Goal: Task Accomplishment & Management: Use online tool/utility

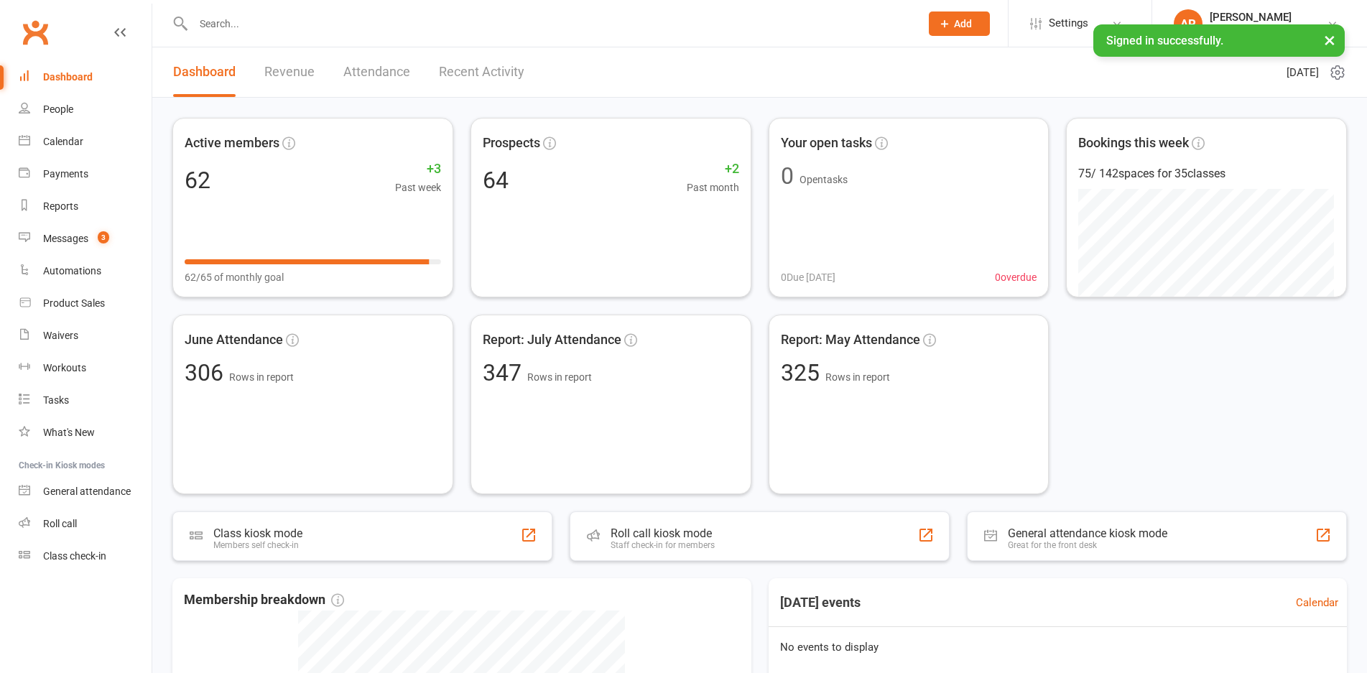
click at [298, 78] on link "Revenue" at bounding box center [289, 72] width 50 height 50
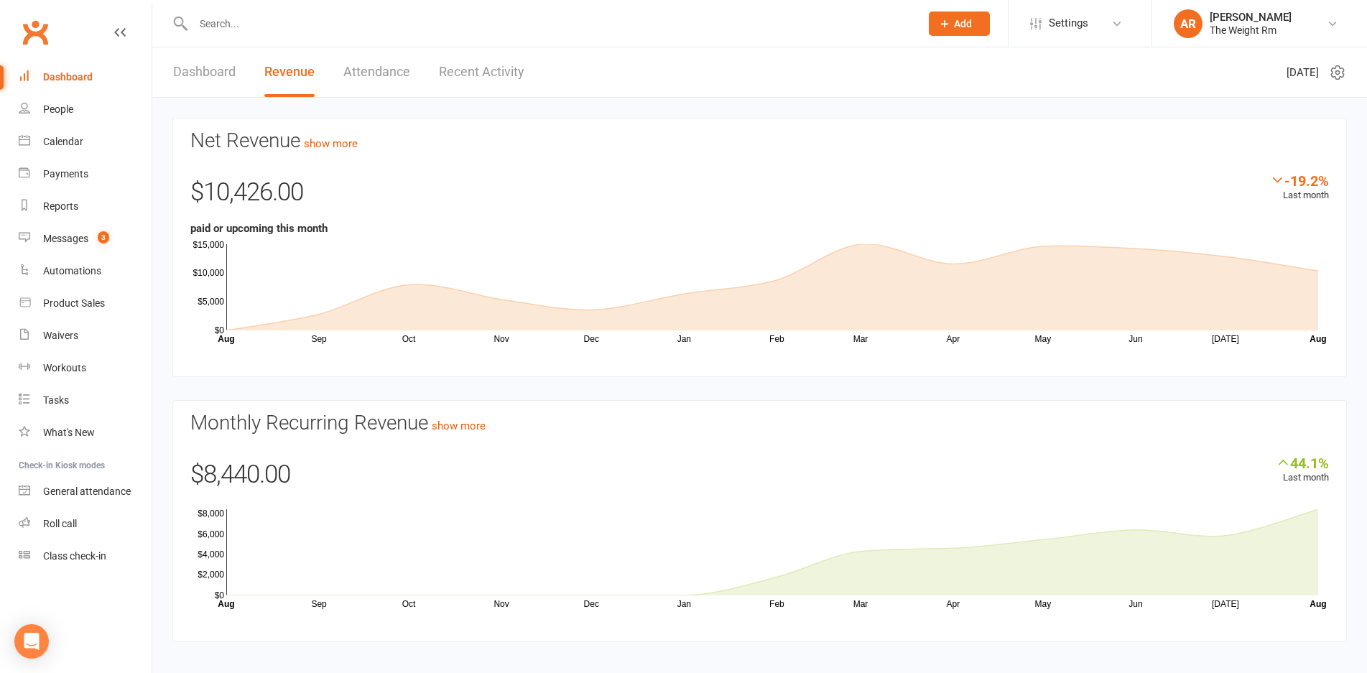
click at [478, 73] on link "Recent Activity" at bounding box center [481, 72] width 85 height 50
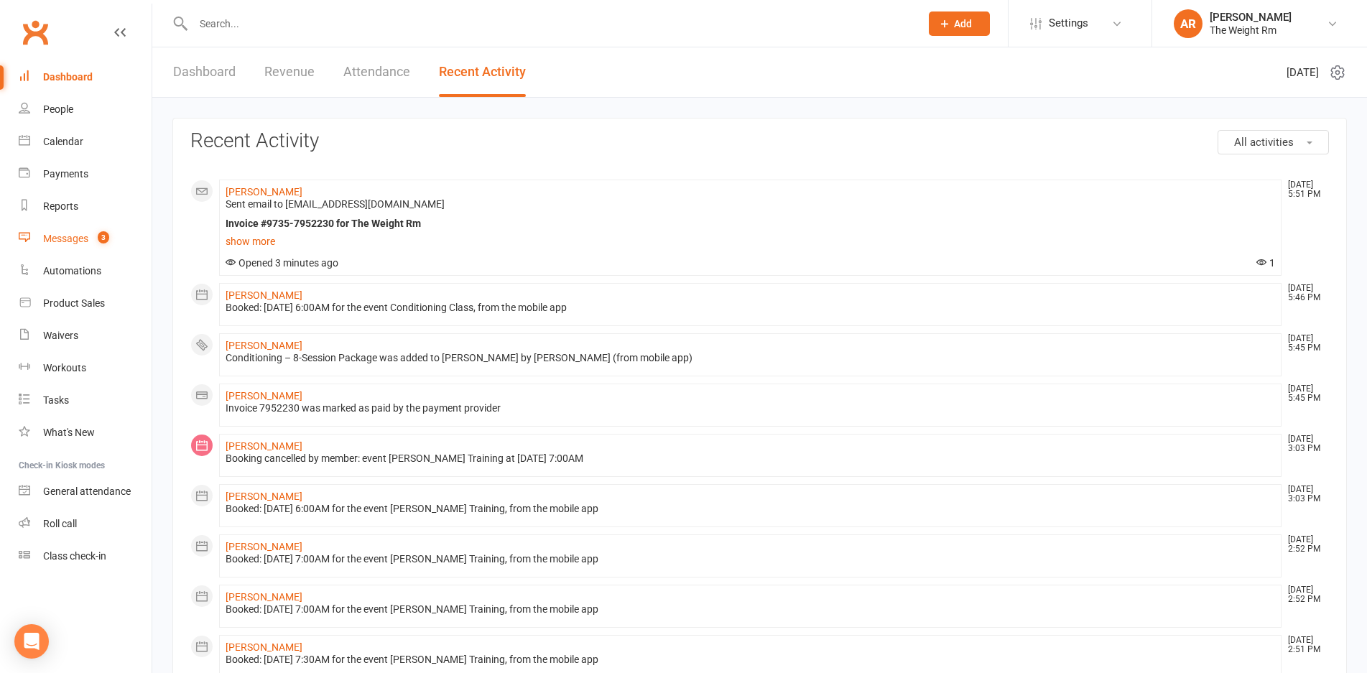
click at [83, 246] on link "Messages 3" at bounding box center [85, 239] width 133 height 32
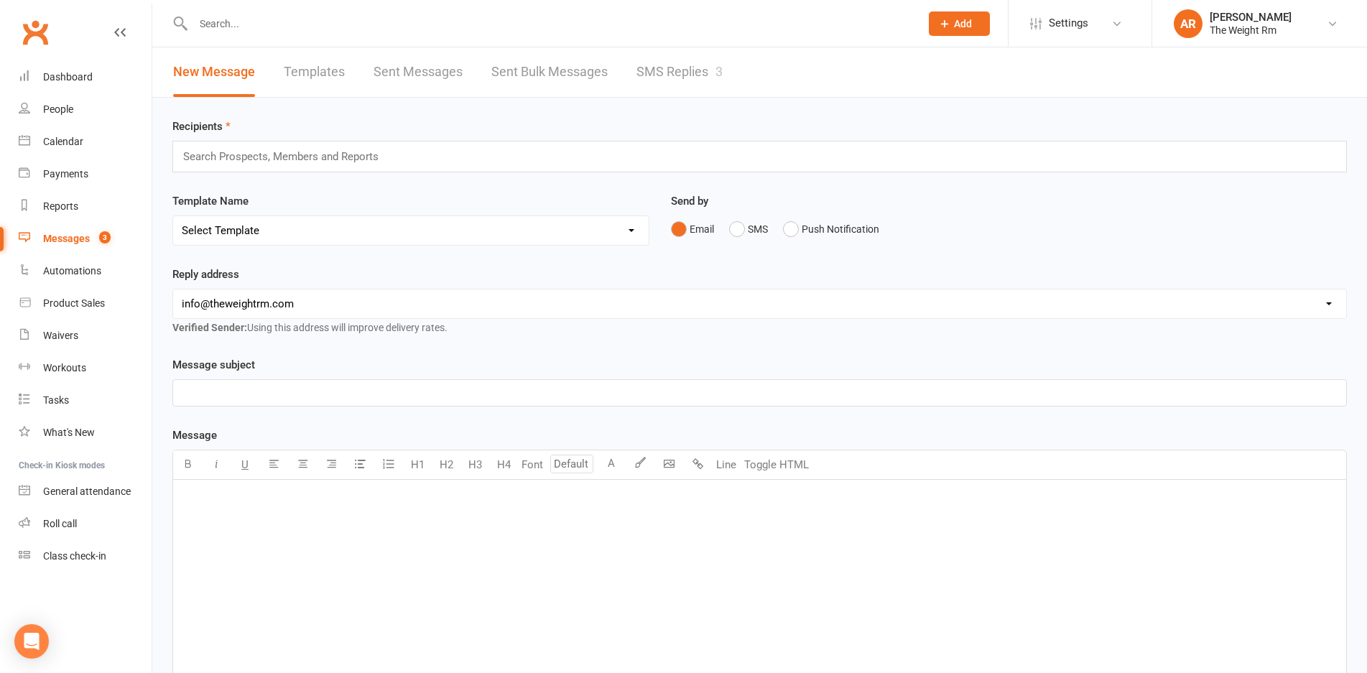
click at [686, 67] on link "SMS Replies 3" at bounding box center [679, 72] width 86 height 50
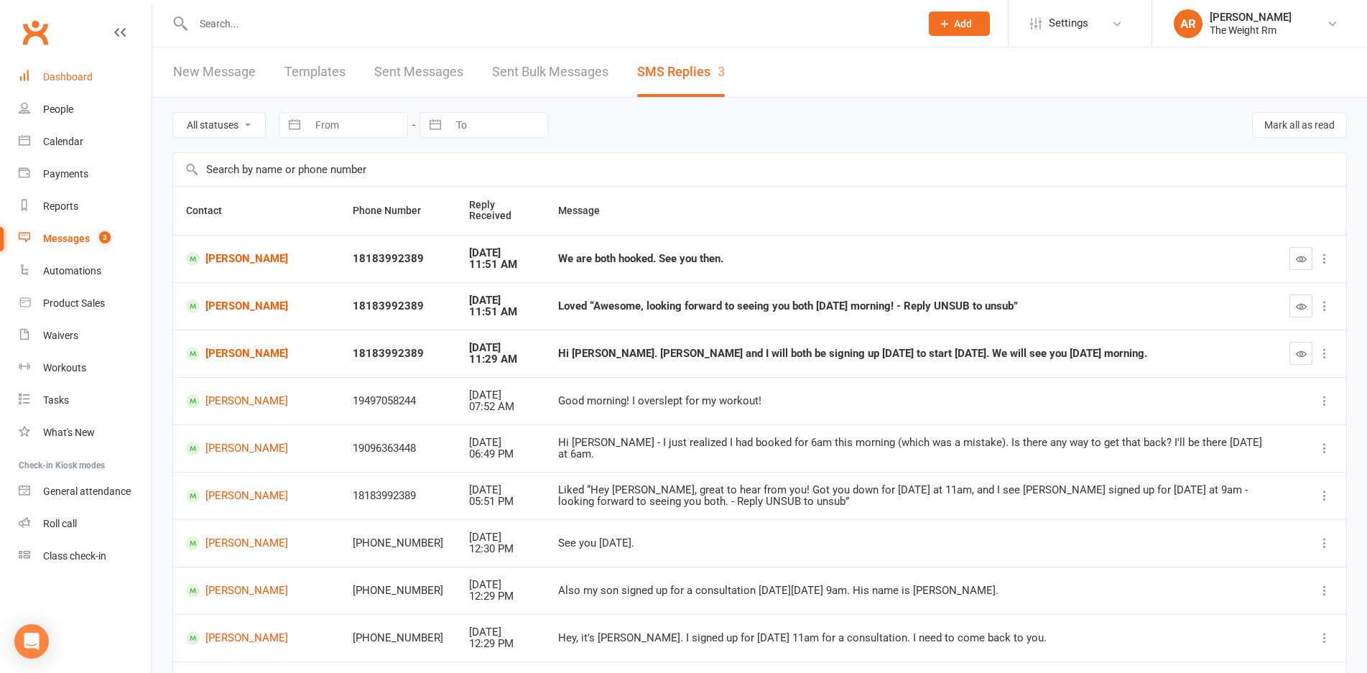
click at [79, 73] on div "Dashboard" at bounding box center [68, 76] width 50 height 11
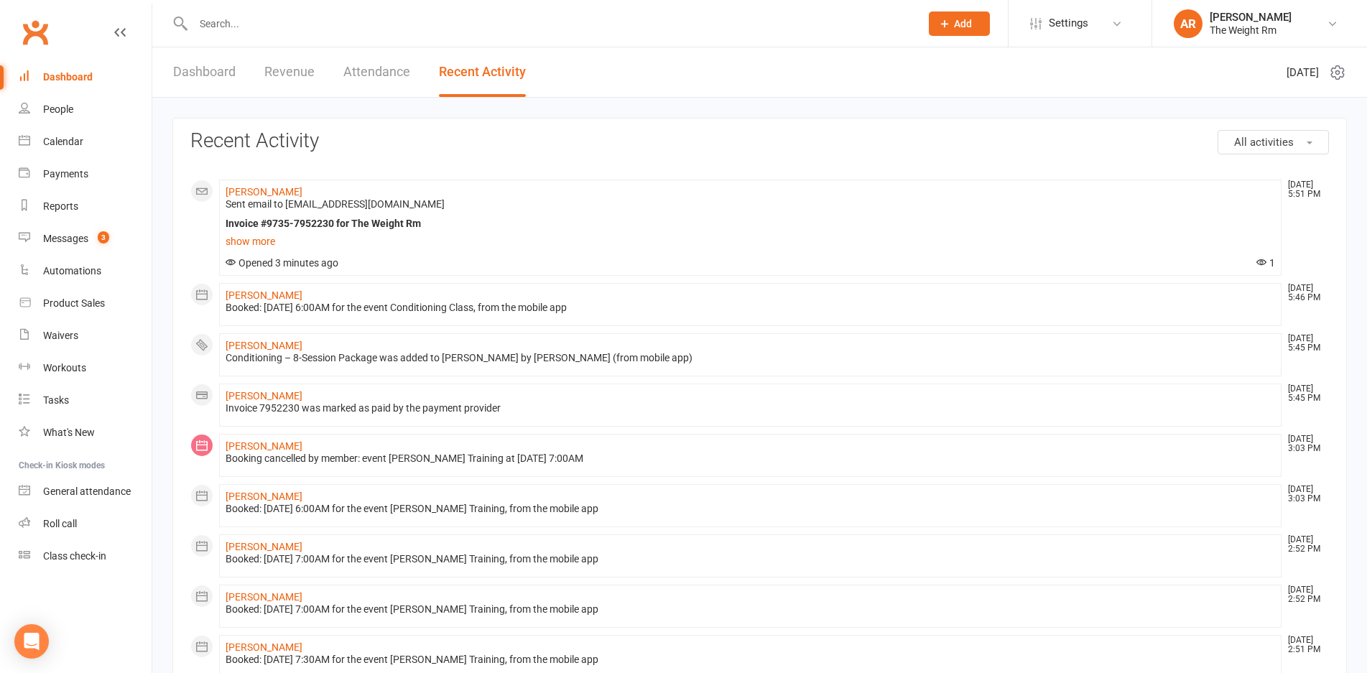
click at [208, 81] on link "Dashboard" at bounding box center [204, 72] width 62 height 50
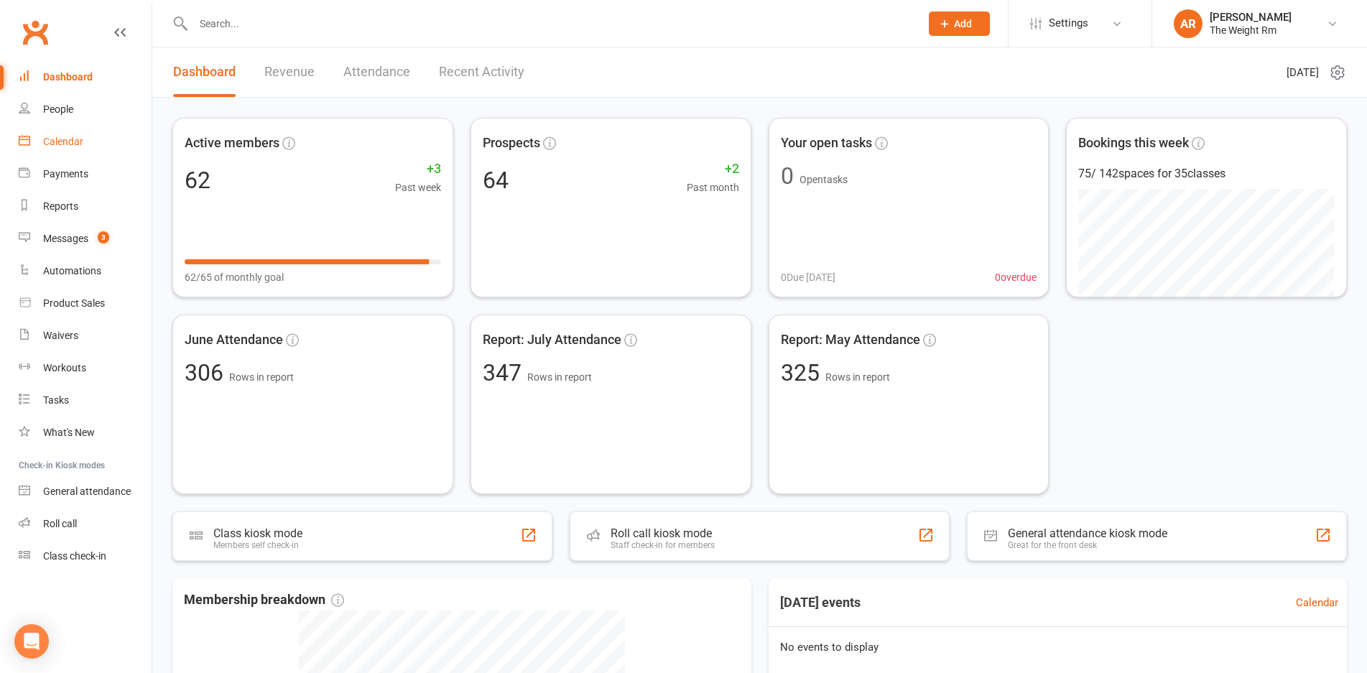
click at [78, 146] on div "Calendar" at bounding box center [63, 141] width 40 height 11
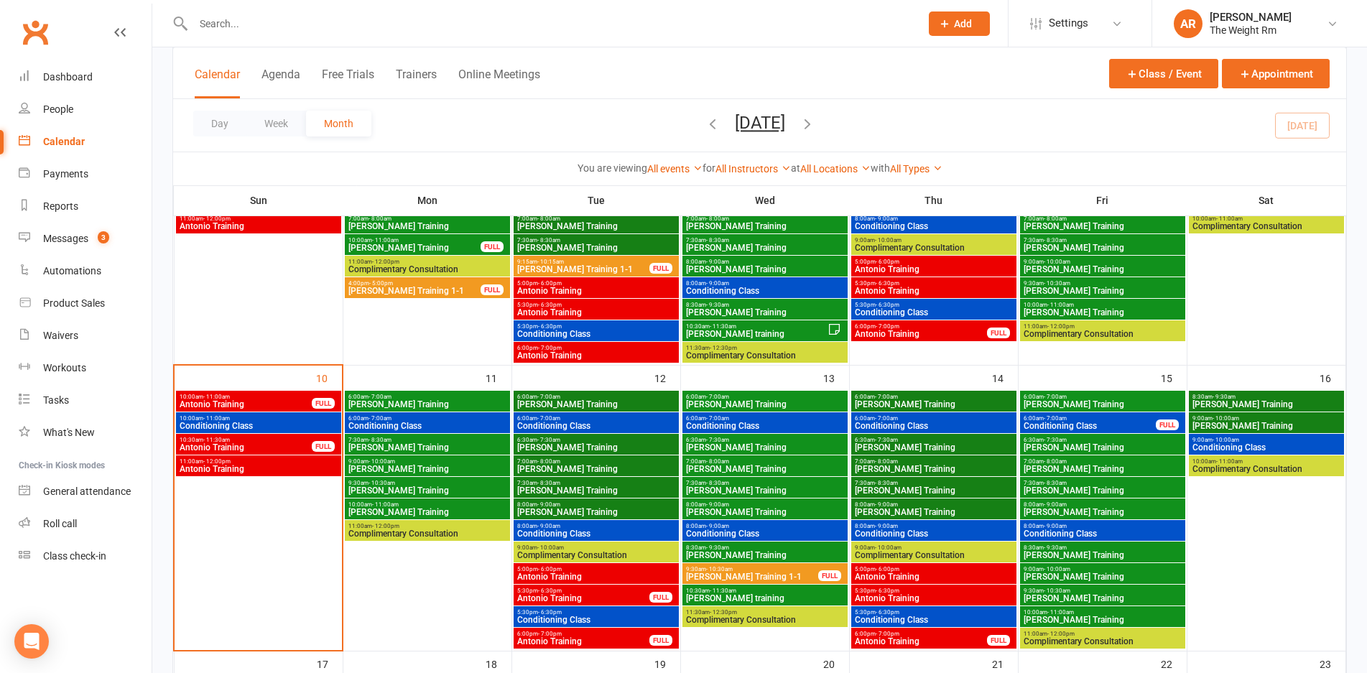
scroll to position [479, 0]
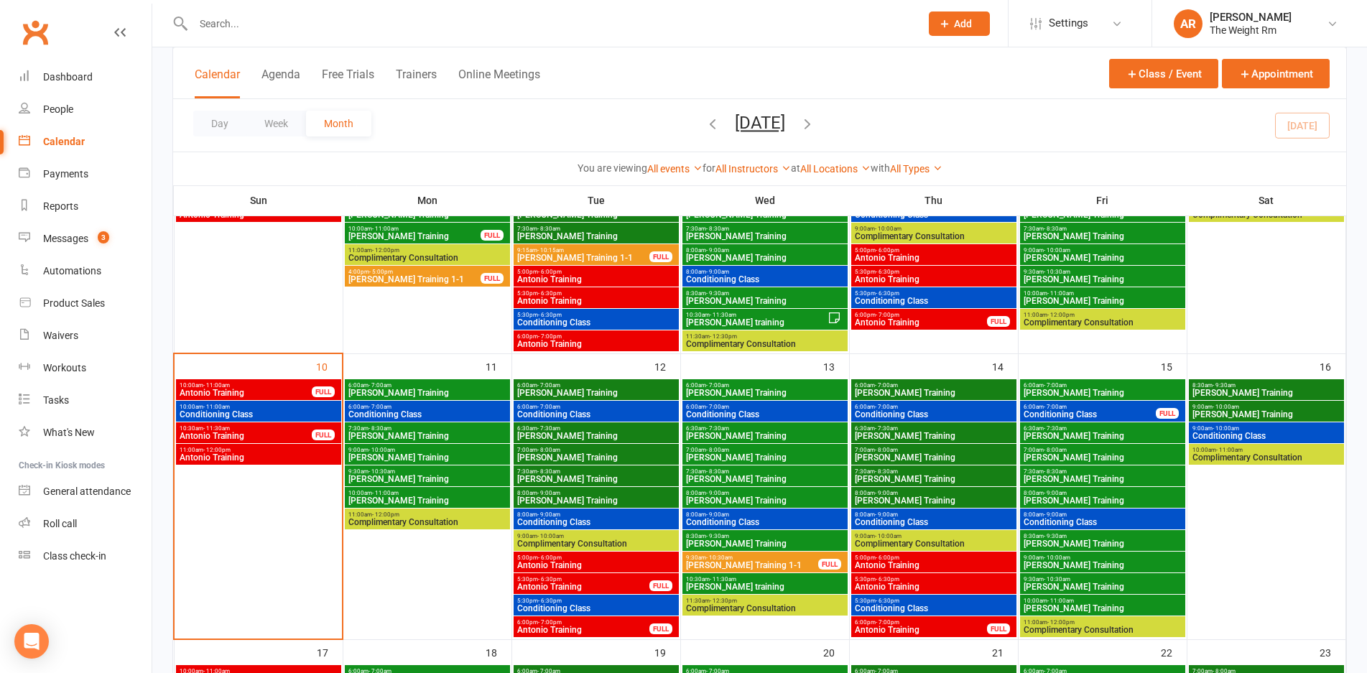
click at [302, 458] on span "Antonio Training" at bounding box center [258, 457] width 159 height 9
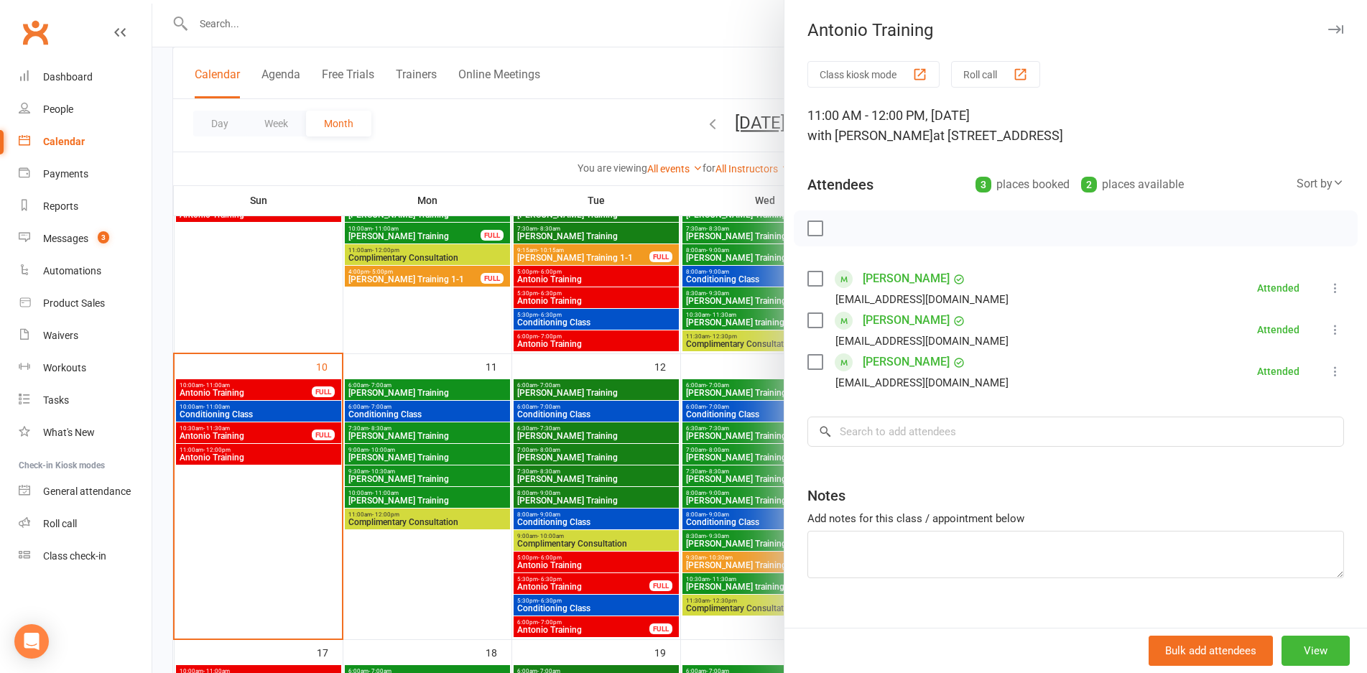
click at [302, 458] on div at bounding box center [759, 336] width 1214 height 673
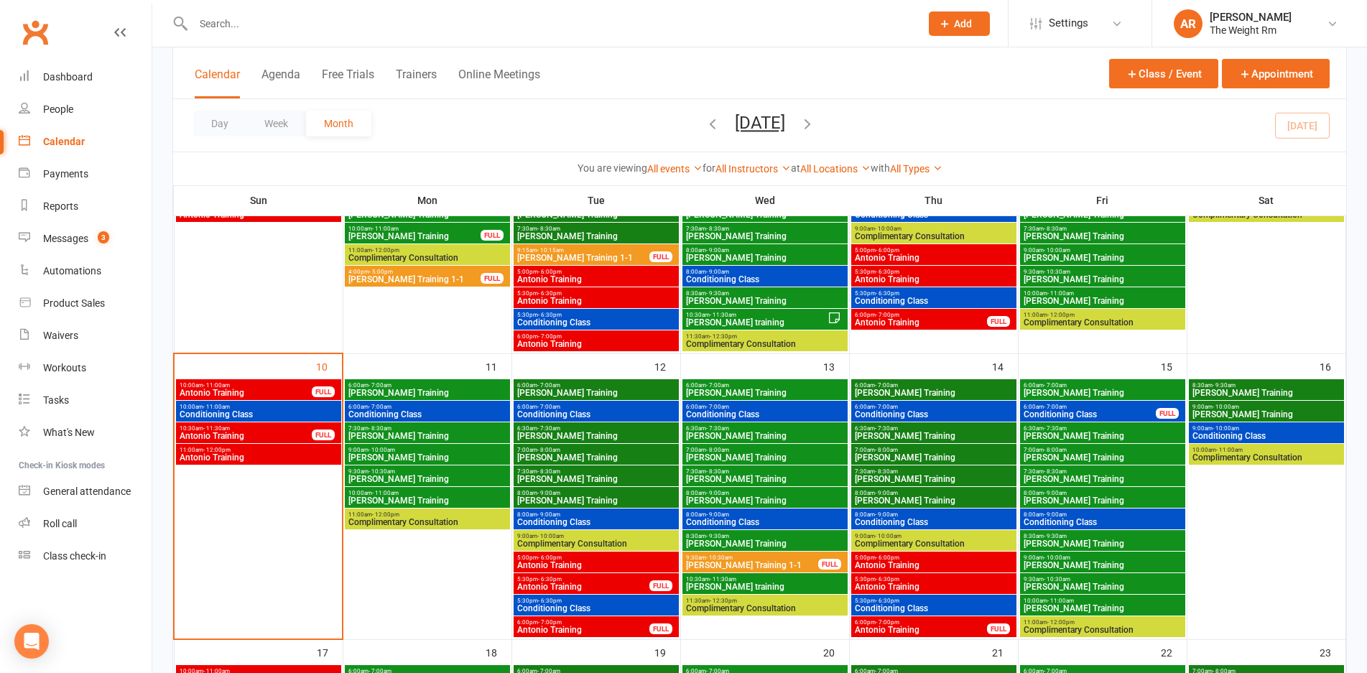
click at [287, 437] on span "Antonio Training" at bounding box center [246, 436] width 134 height 9
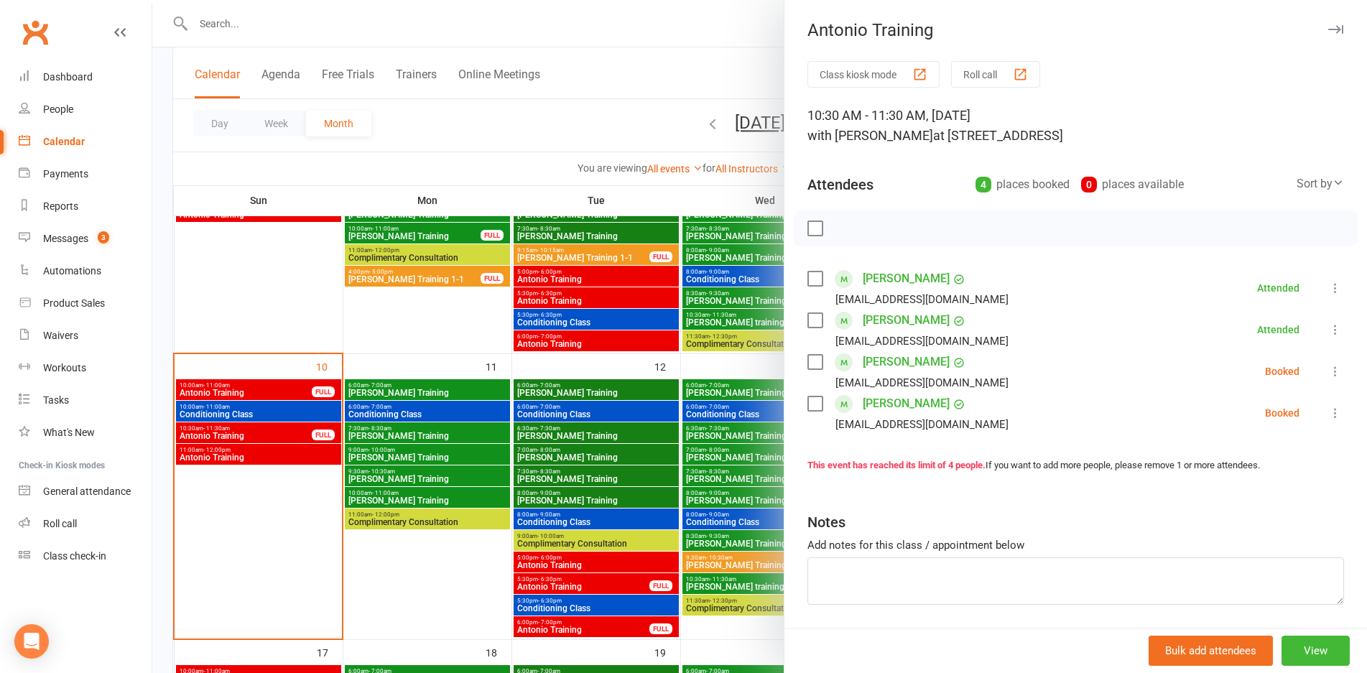
click at [1328, 369] on icon at bounding box center [1335, 371] width 14 height 14
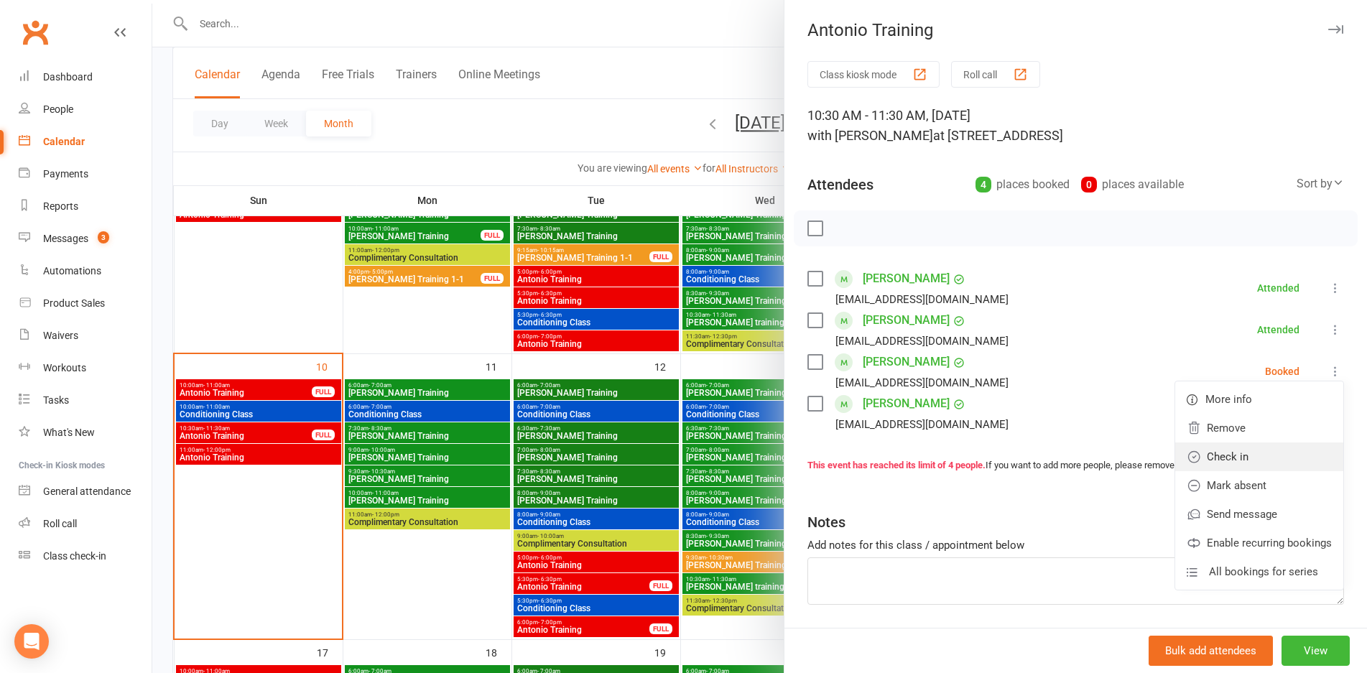
click at [1219, 455] on link "Check in" at bounding box center [1259, 456] width 168 height 29
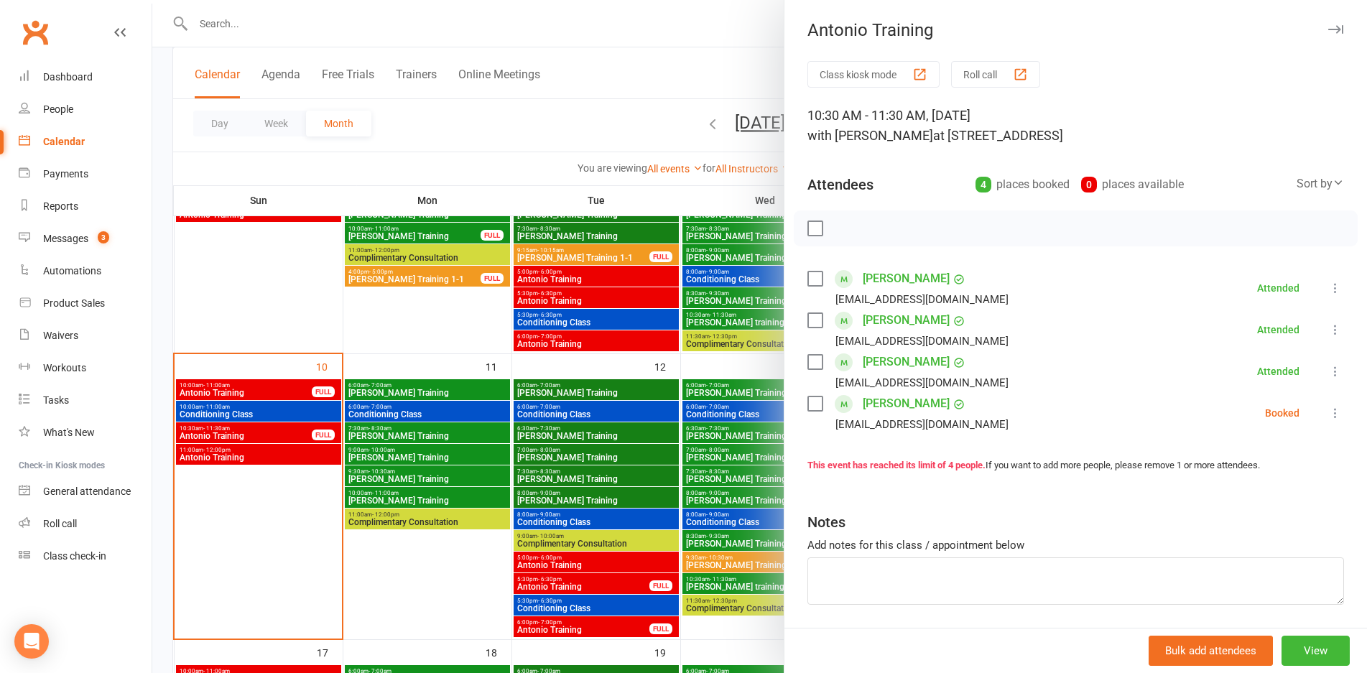
click at [1328, 414] on icon at bounding box center [1335, 413] width 14 height 14
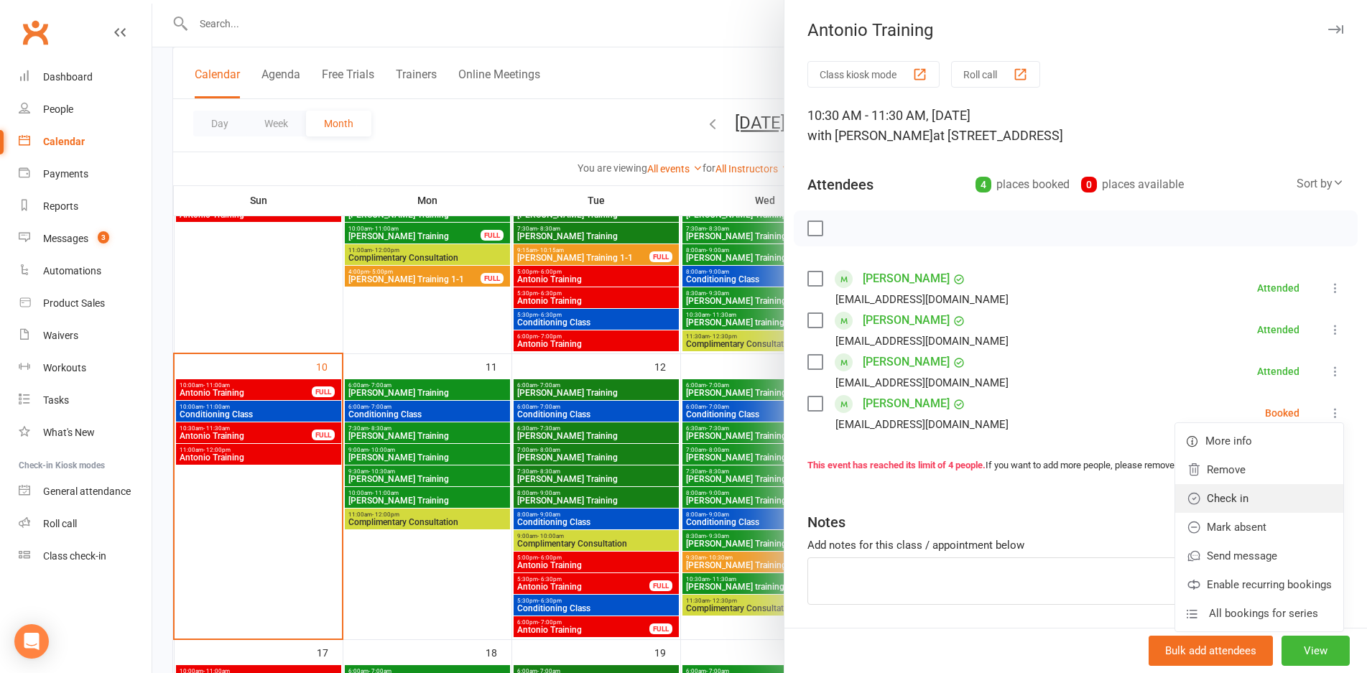
click at [1236, 488] on link "Check in" at bounding box center [1259, 498] width 168 height 29
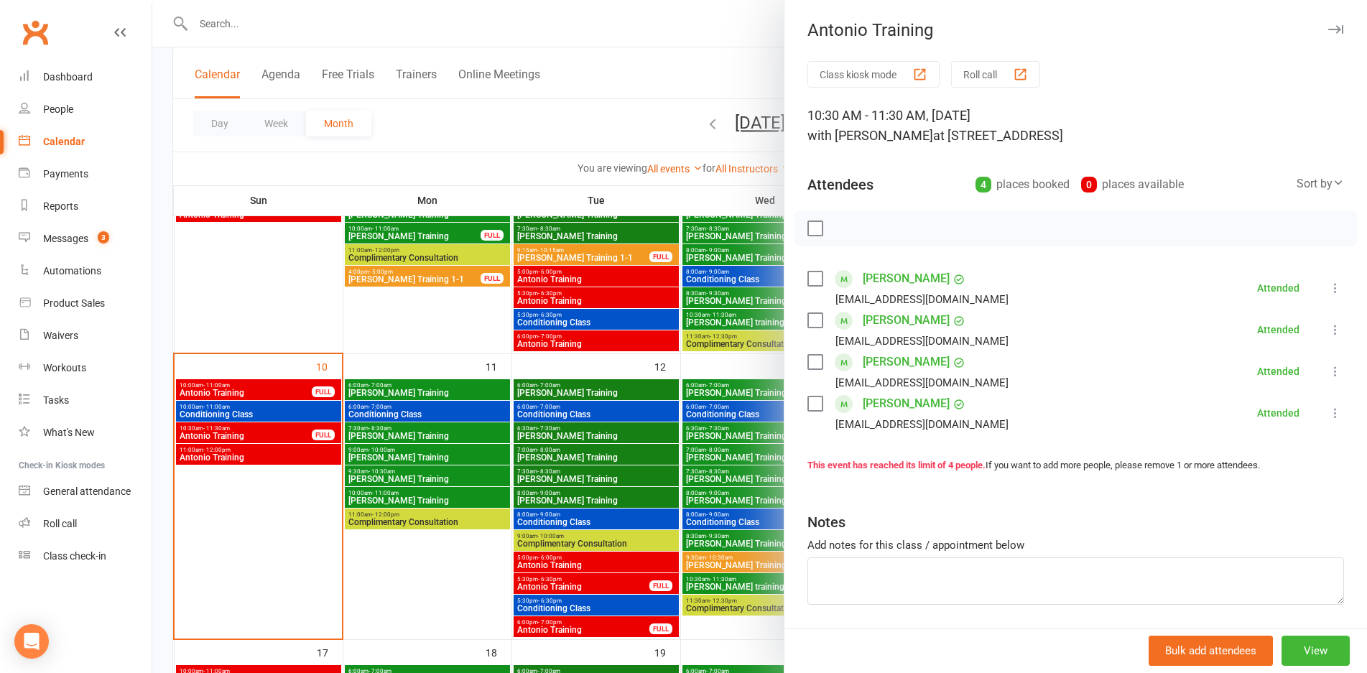
click at [289, 436] on div at bounding box center [759, 336] width 1214 height 673
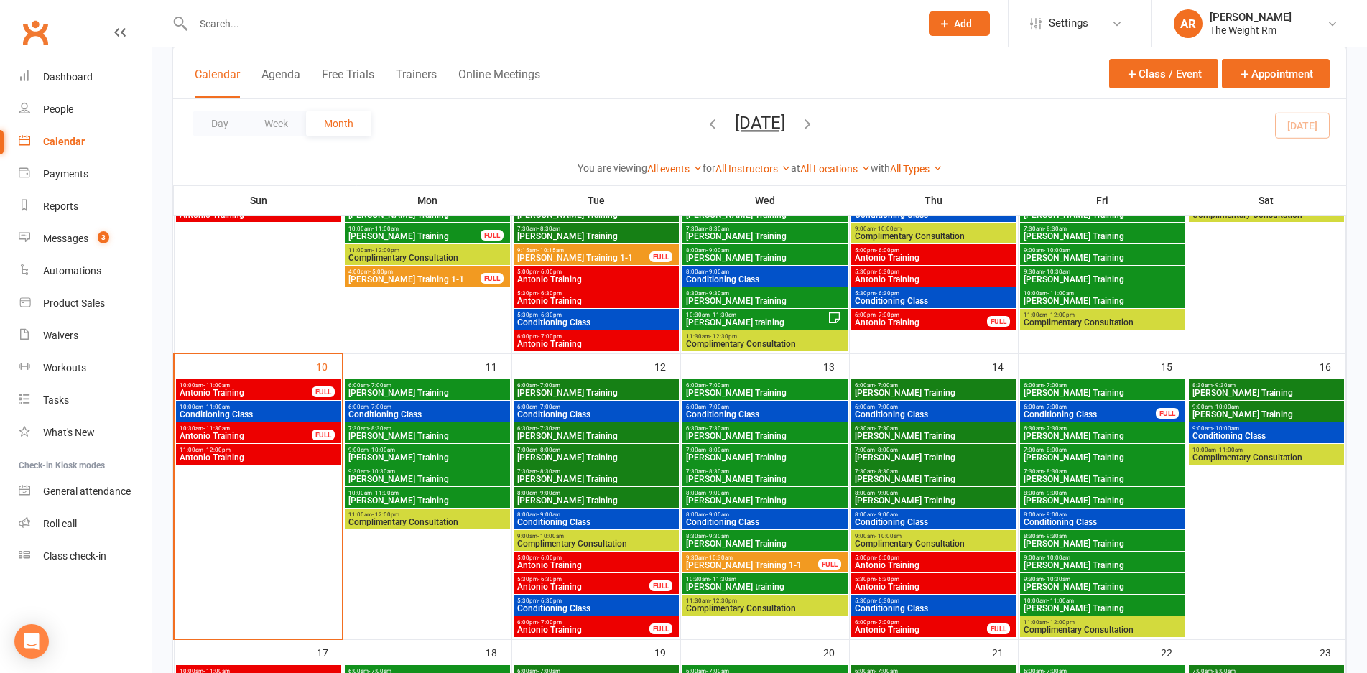
click at [280, 412] on span "Conditioning Class" at bounding box center [258, 414] width 159 height 9
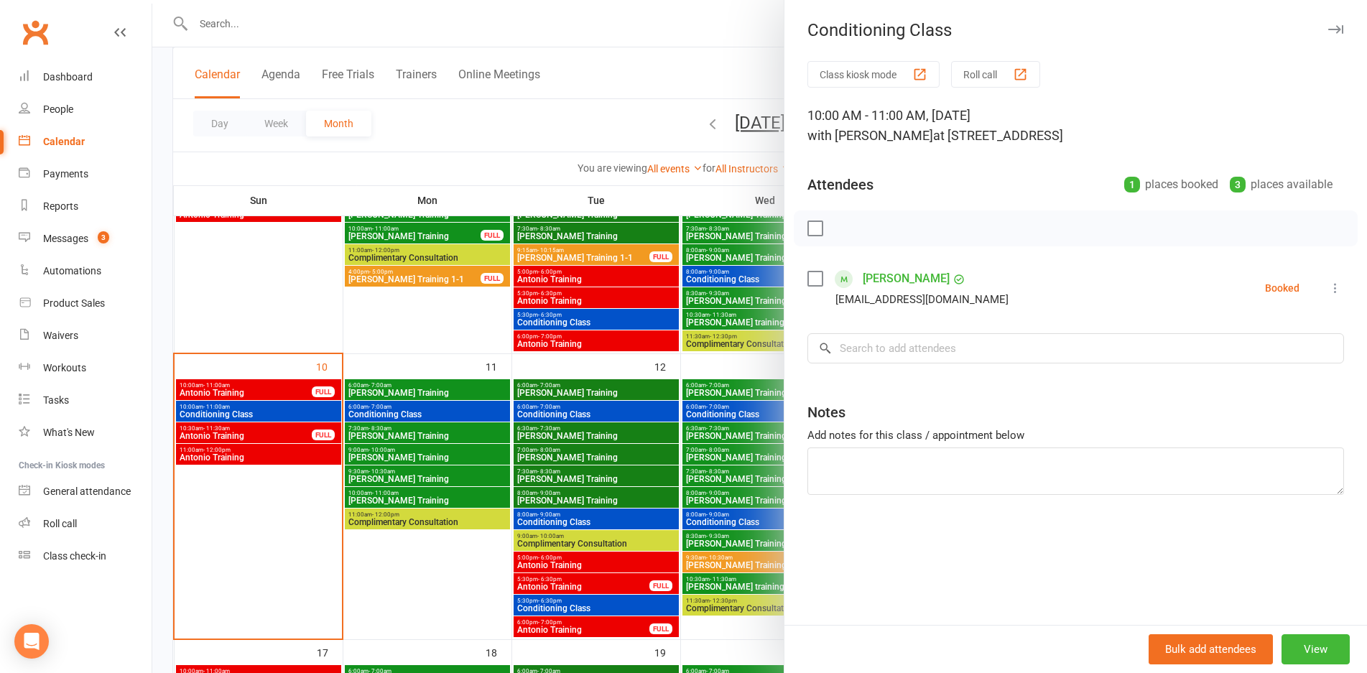
click at [1328, 290] on icon at bounding box center [1335, 288] width 14 height 14
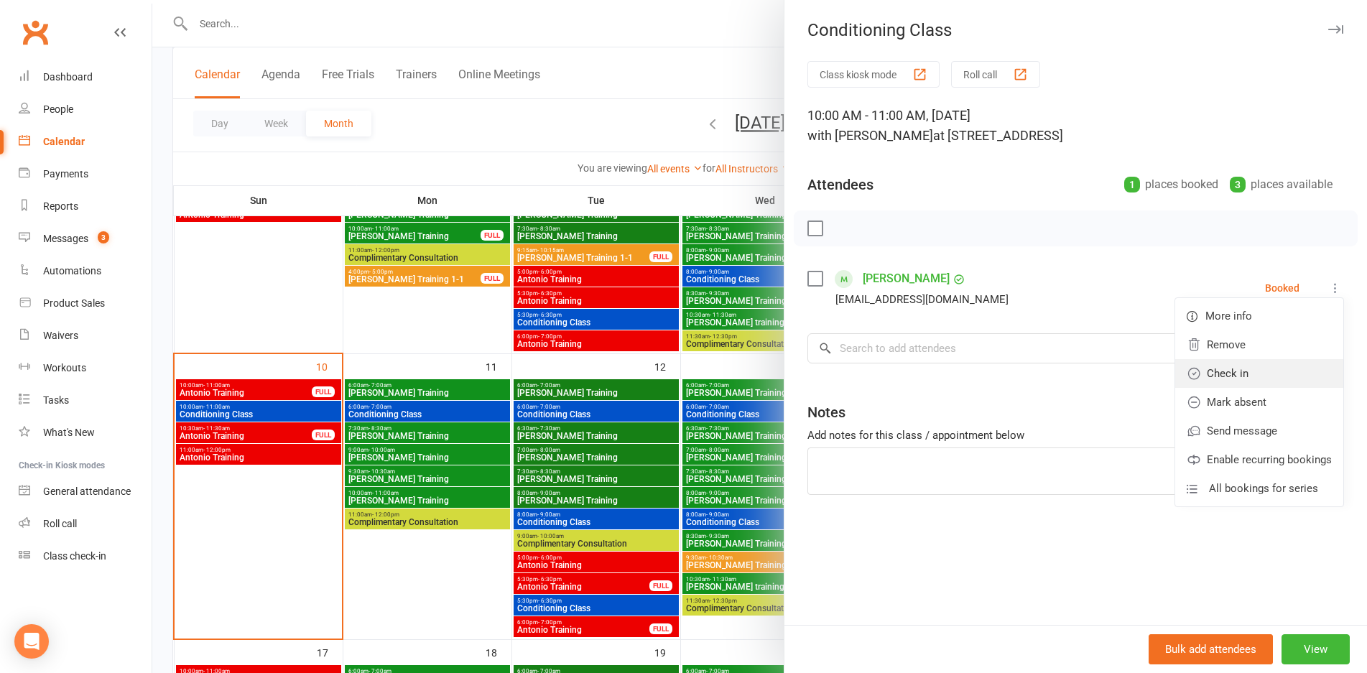
click at [1230, 367] on link "Check in" at bounding box center [1259, 373] width 168 height 29
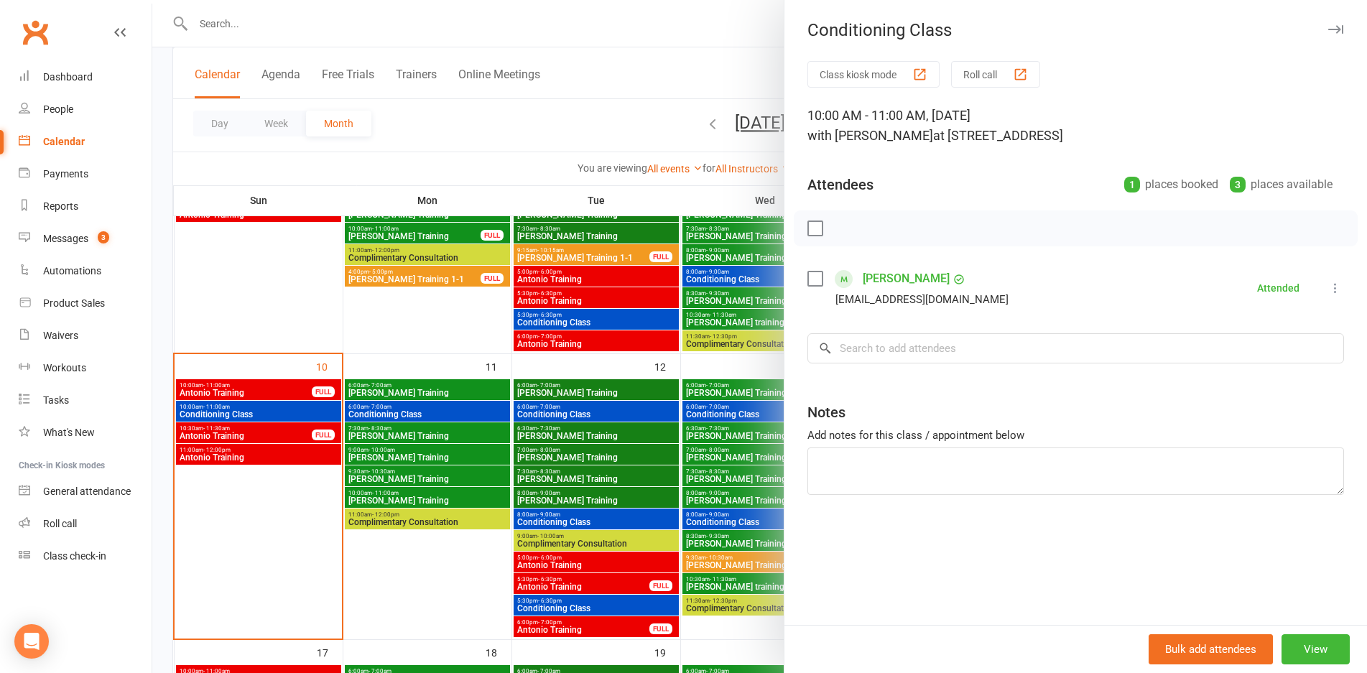
click at [243, 427] on div at bounding box center [759, 336] width 1214 height 673
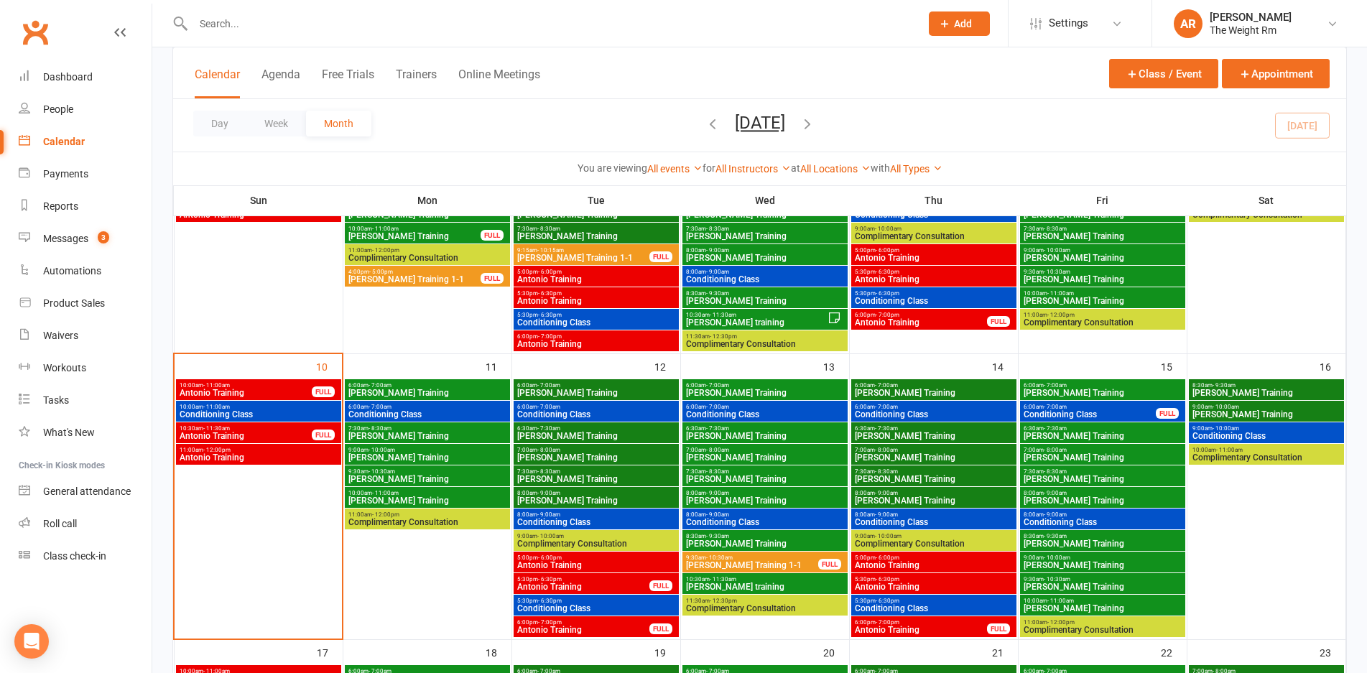
click at [256, 389] on span "Antonio Training" at bounding box center [246, 393] width 134 height 9
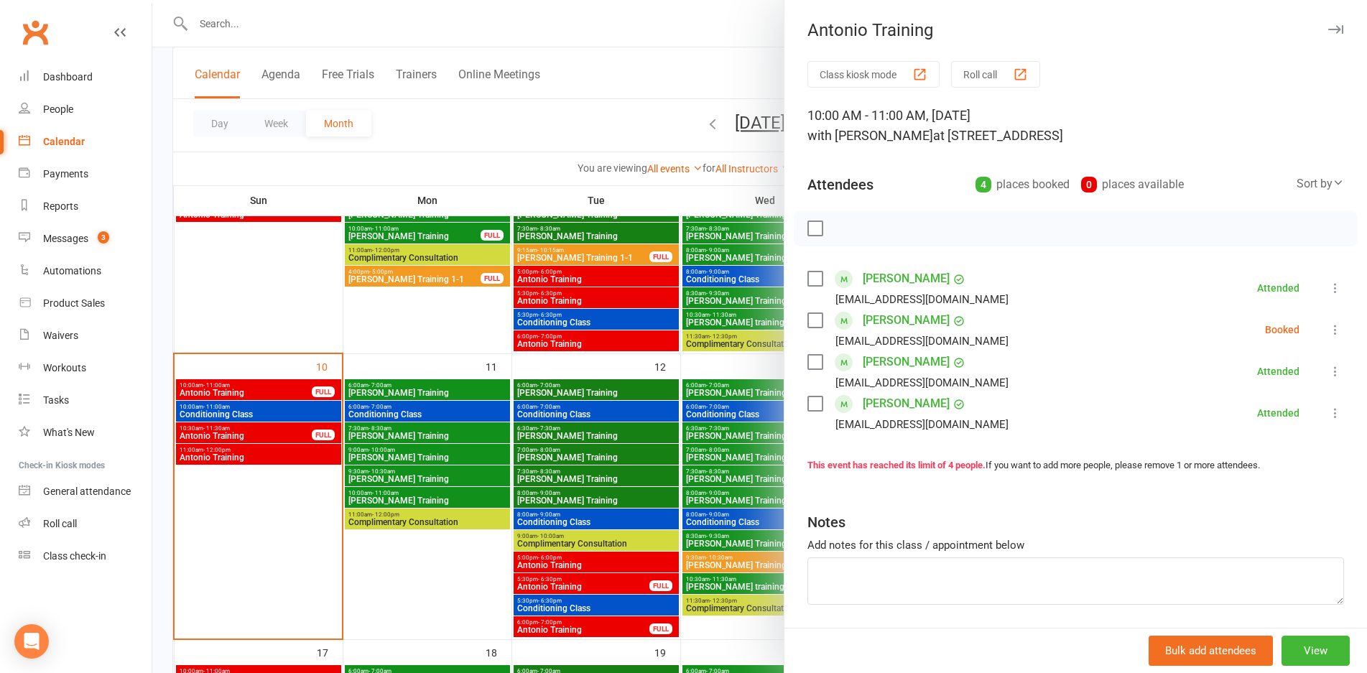
click at [1328, 328] on icon at bounding box center [1335, 329] width 14 height 14
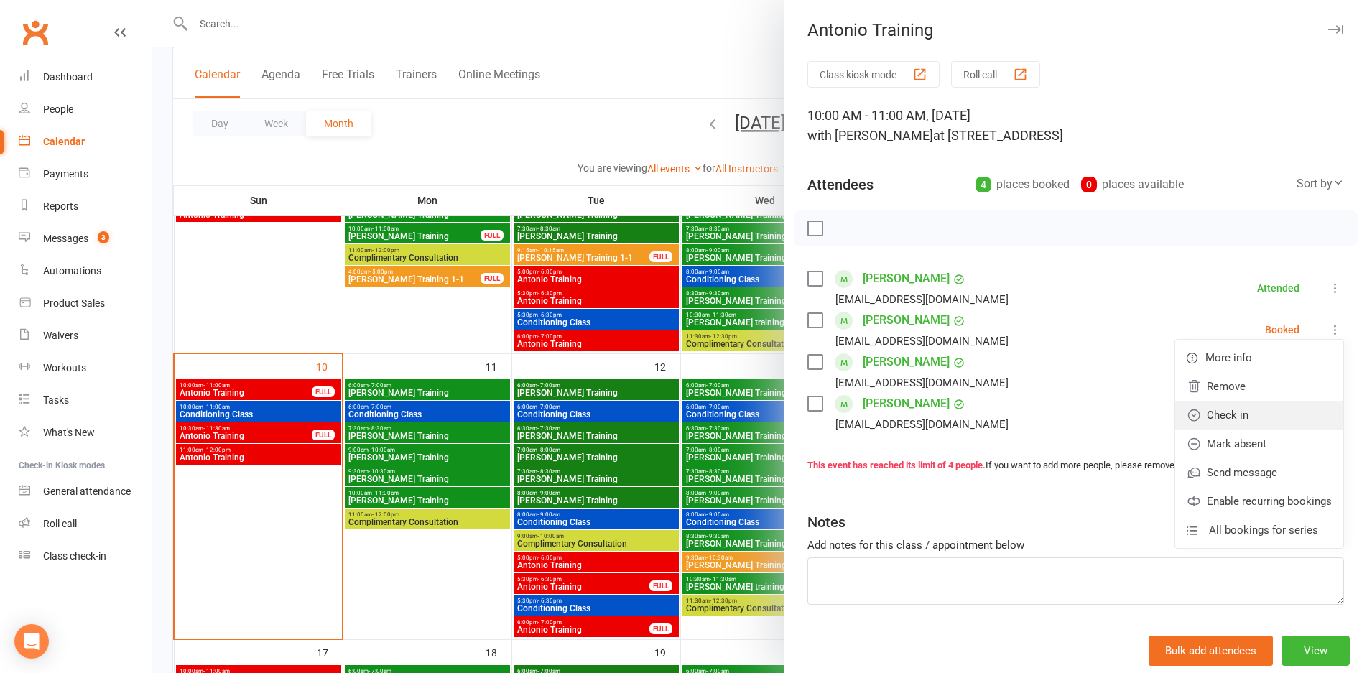
click at [1216, 420] on link "Check in" at bounding box center [1259, 415] width 168 height 29
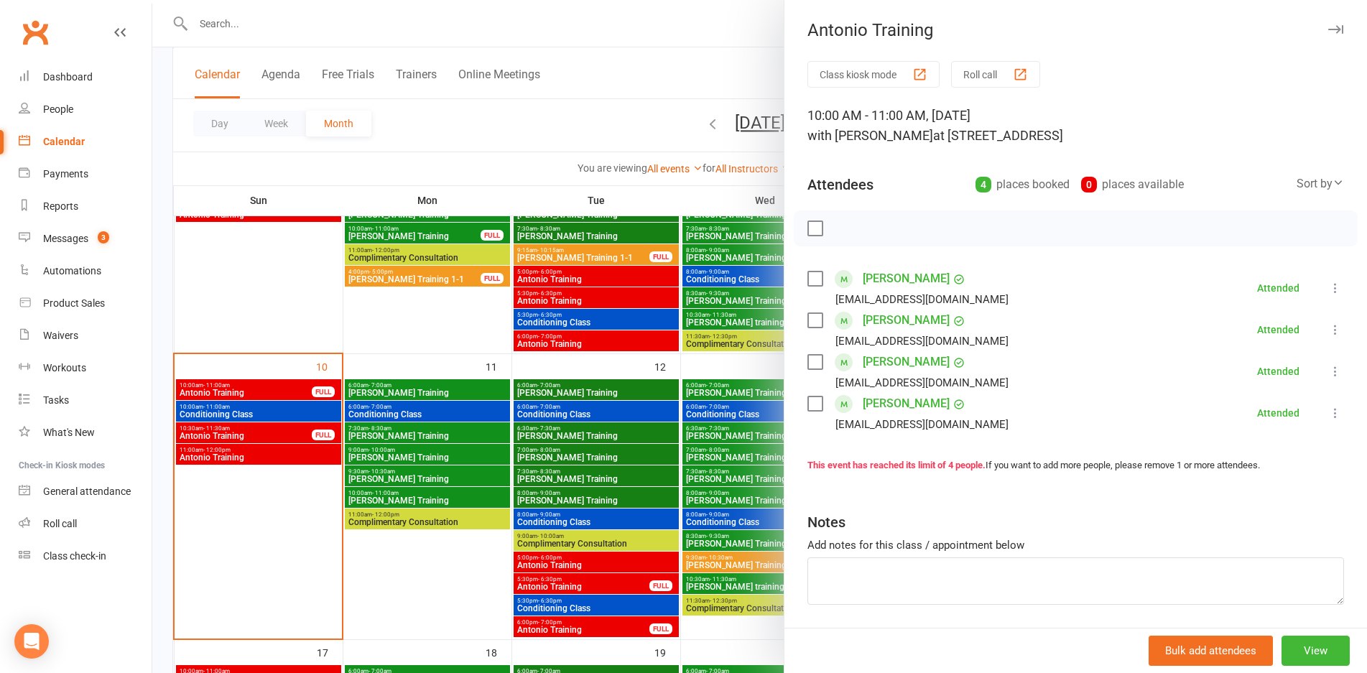
click at [466, 433] on div at bounding box center [759, 336] width 1214 height 673
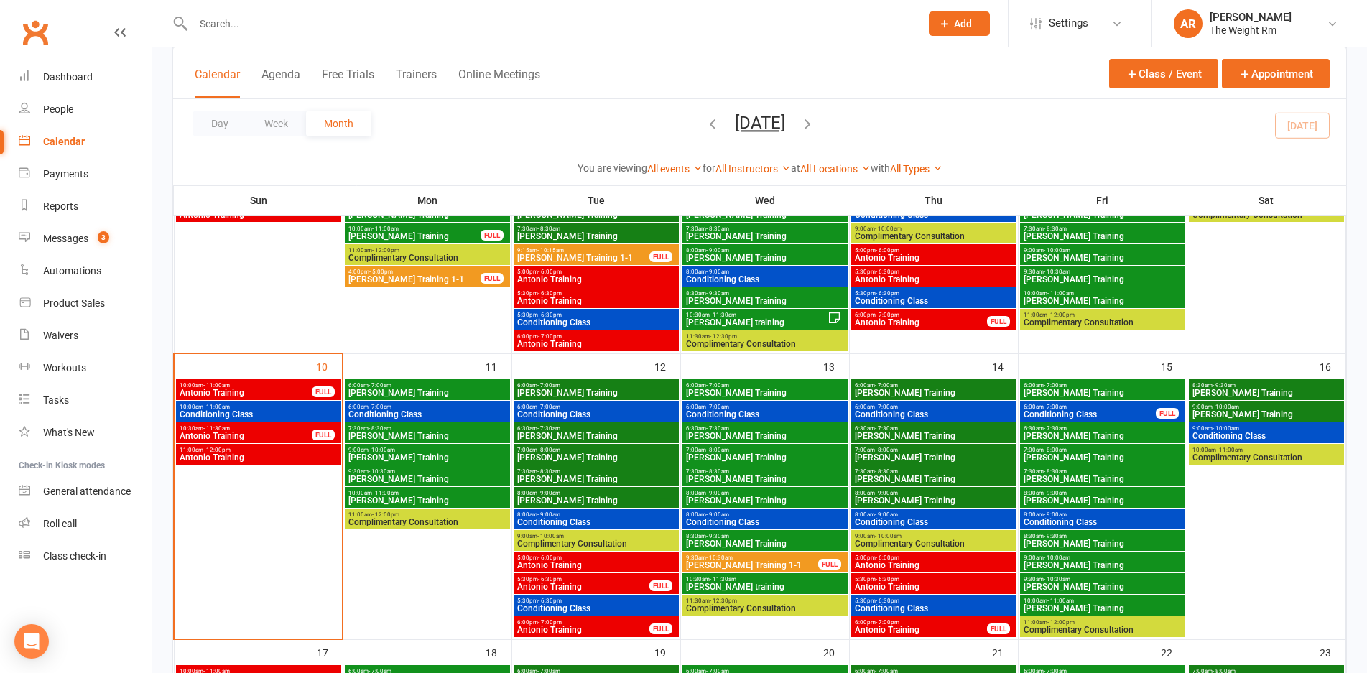
click at [432, 394] on span "[PERSON_NAME] Training" at bounding box center [427, 393] width 159 height 9
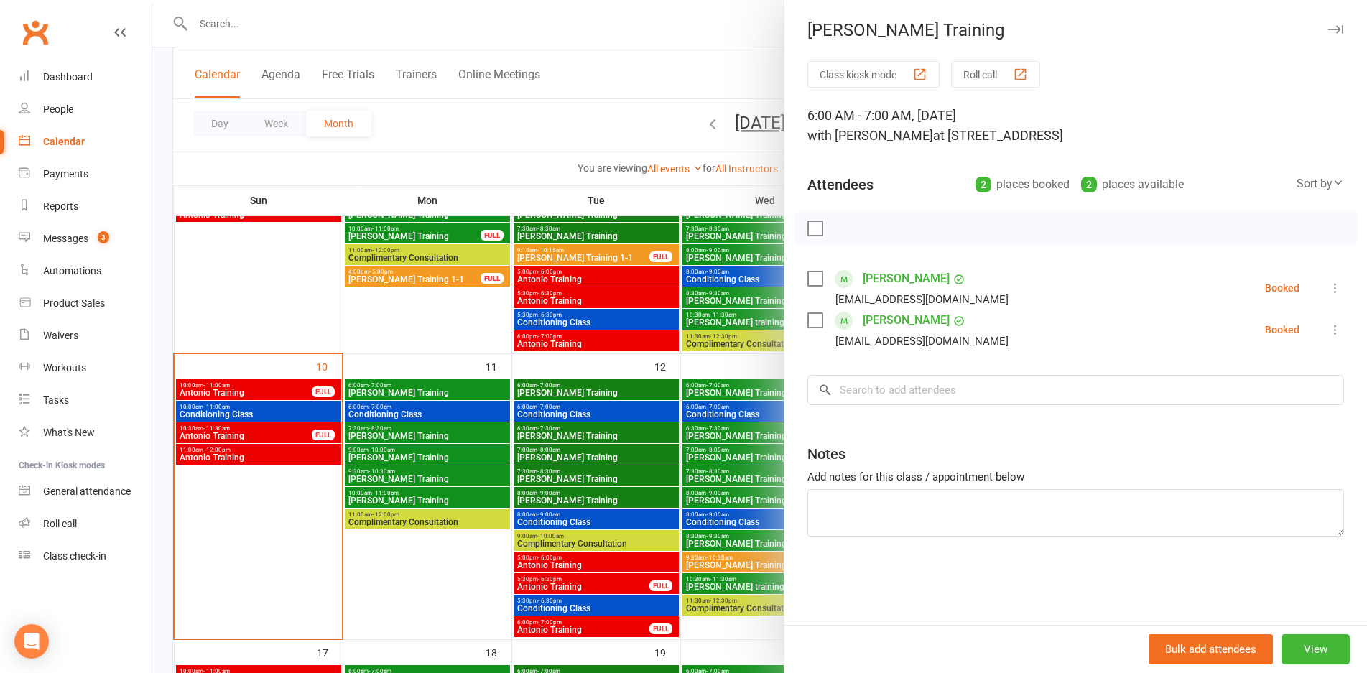
click at [432, 394] on div at bounding box center [759, 336] width 1214 height 673
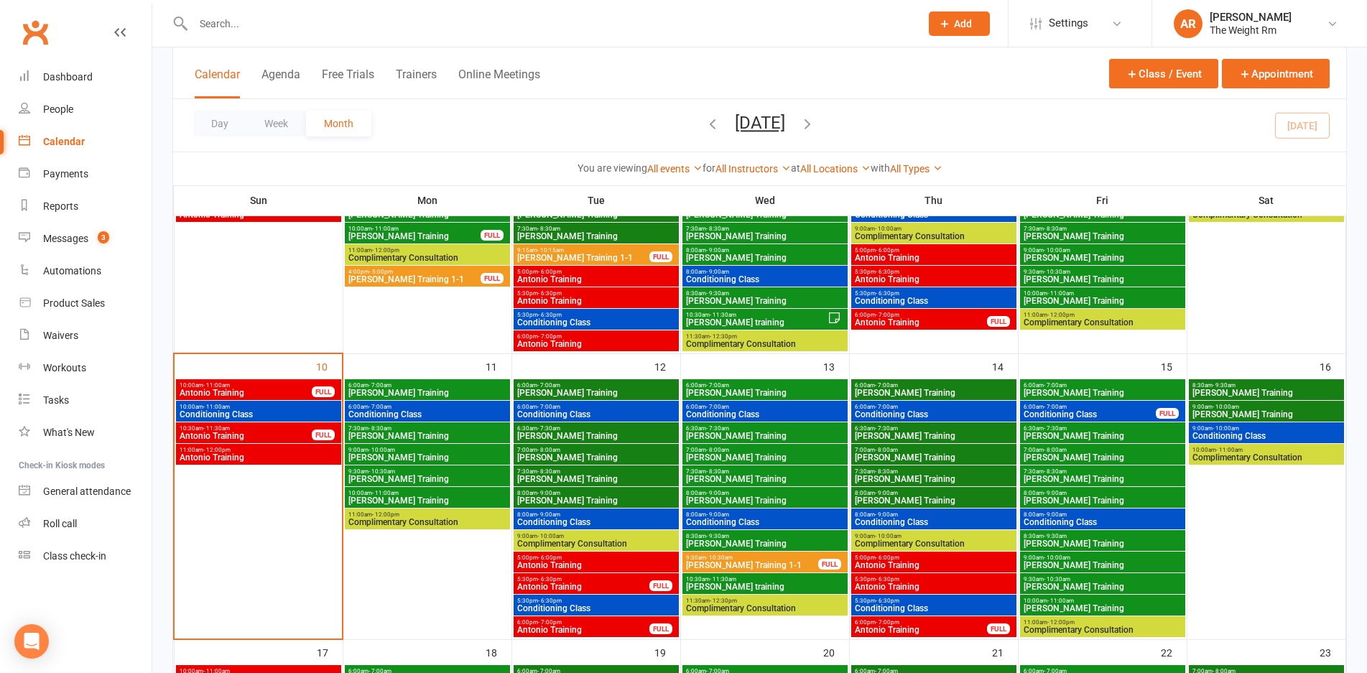
click at [438, 410] on span "Conditioning Class" at bounding box center [427, 414] width 159 height 9
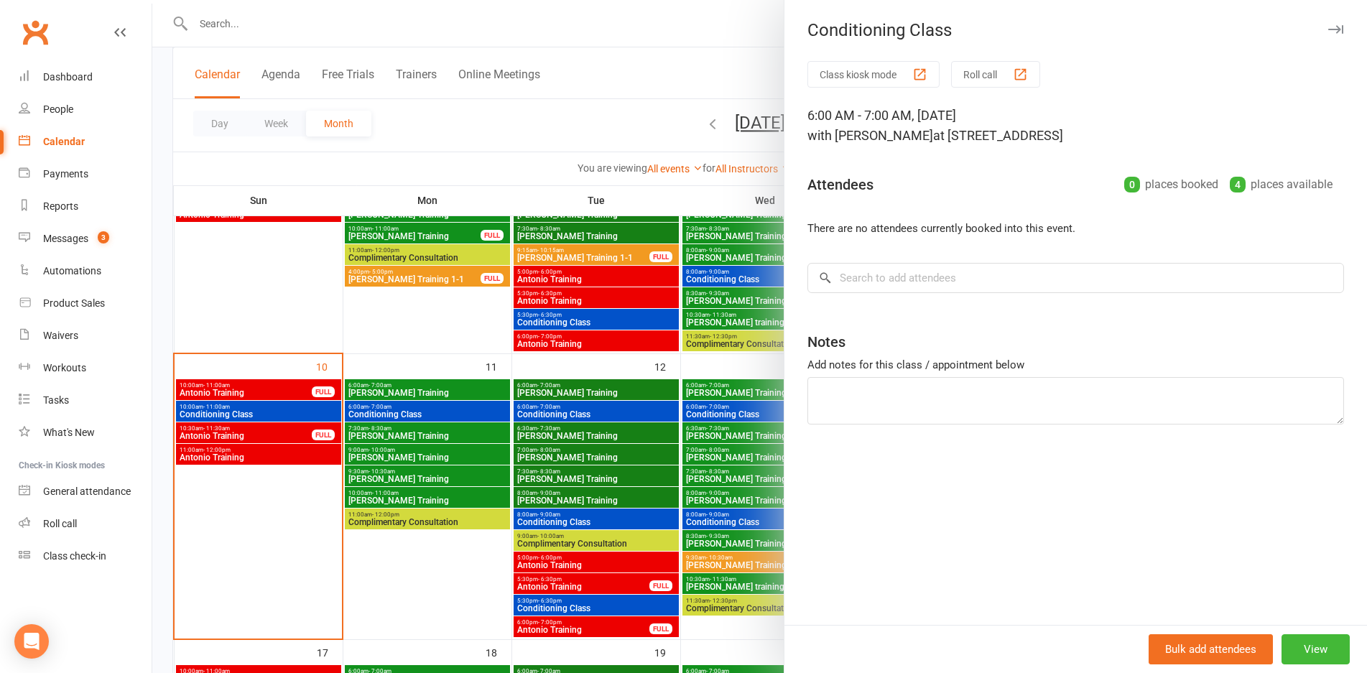
click at [438, 410] on div at bounding box center [759, 336] width 1214 height 673
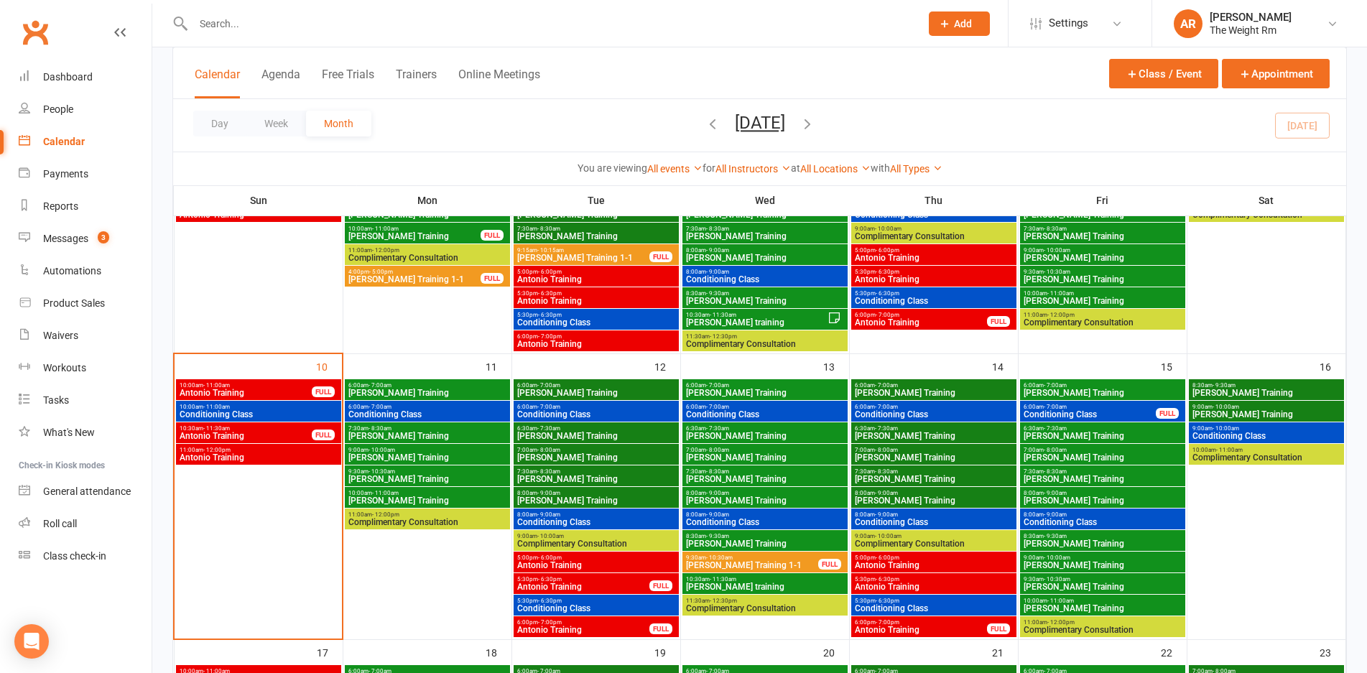
click at [443, 433] on span "[PERSON_NAME] Training" at bounding box center [427, 436] width 159 height 9
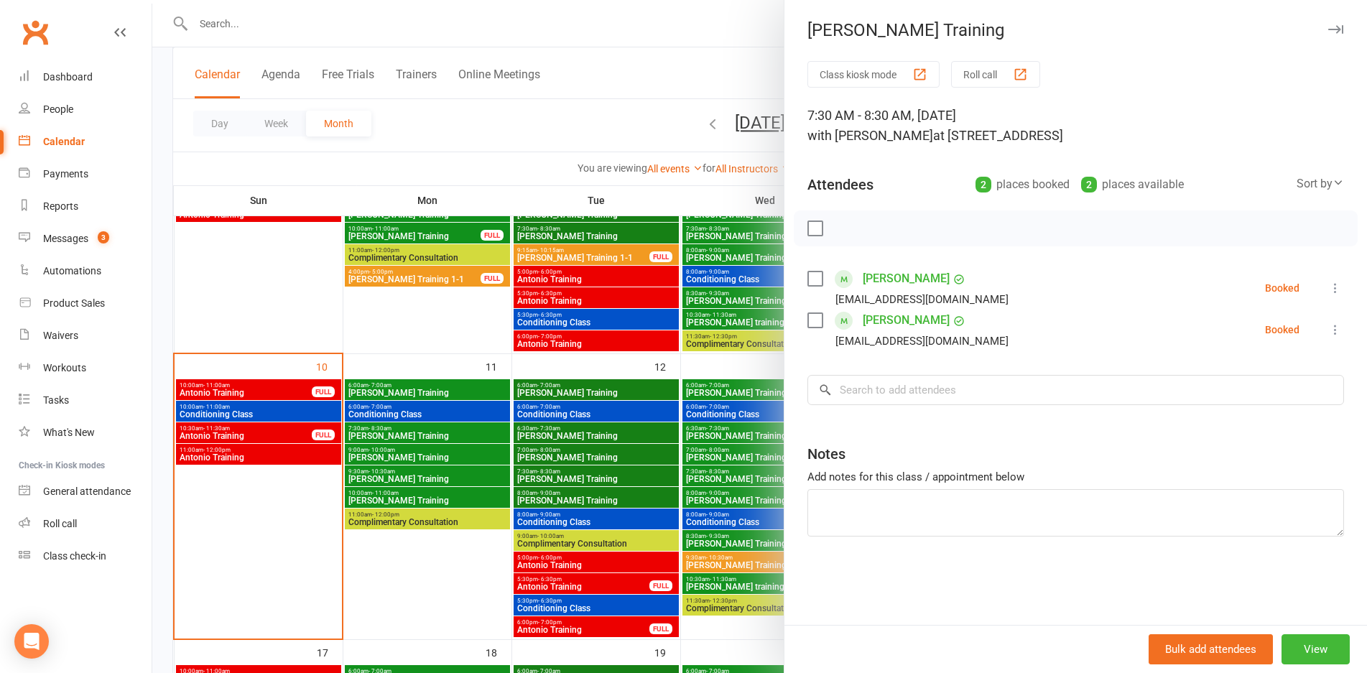
click at [443, 433] on div at bounding box center [759, 336] width 1214 height 673
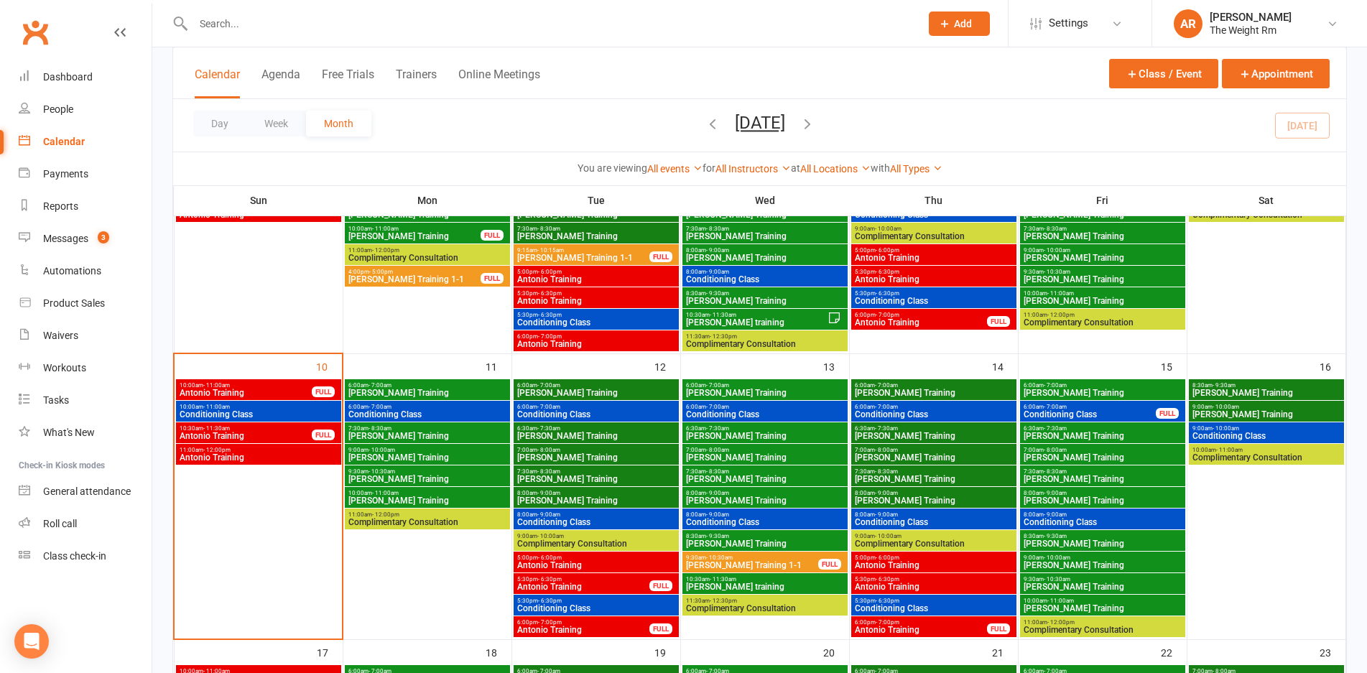
click at [444, 458] on span "[PERSON_NAME] Training" at bounding box center [427, 457] width 159 height 9
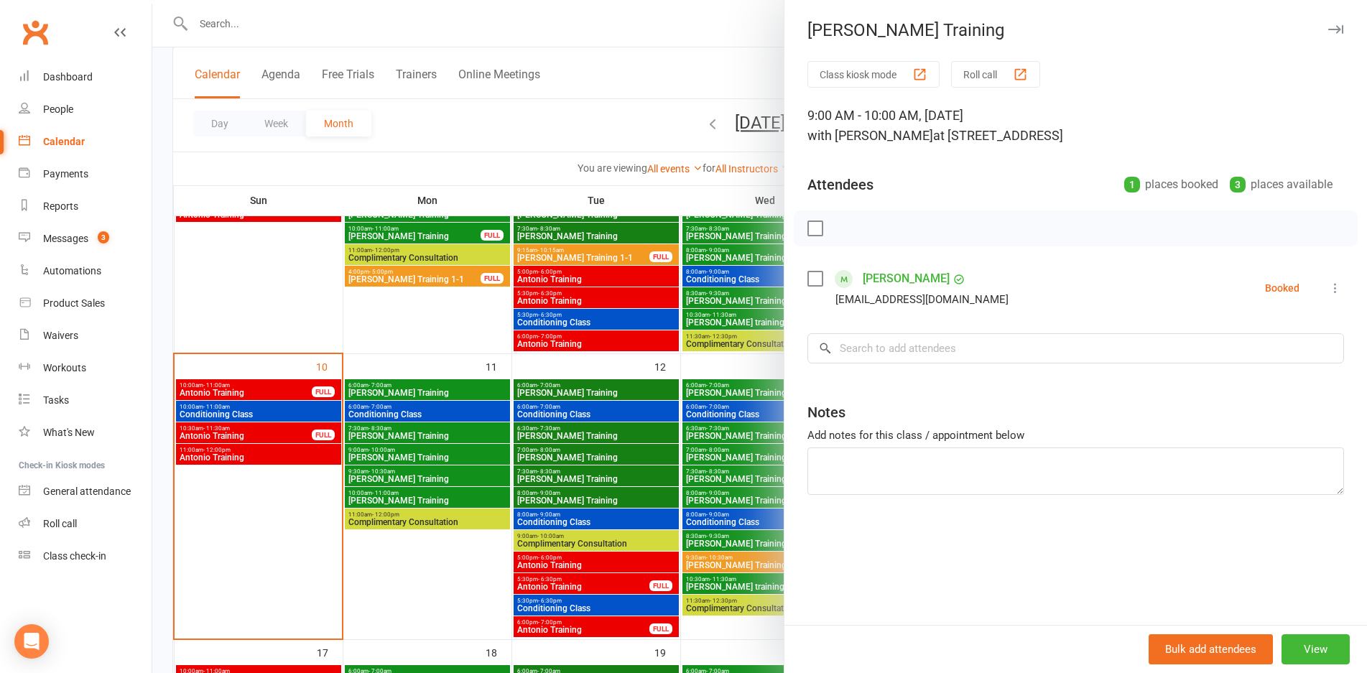
click at [444, 458] on div at bounding box center [759, 336] width 1214 height 673
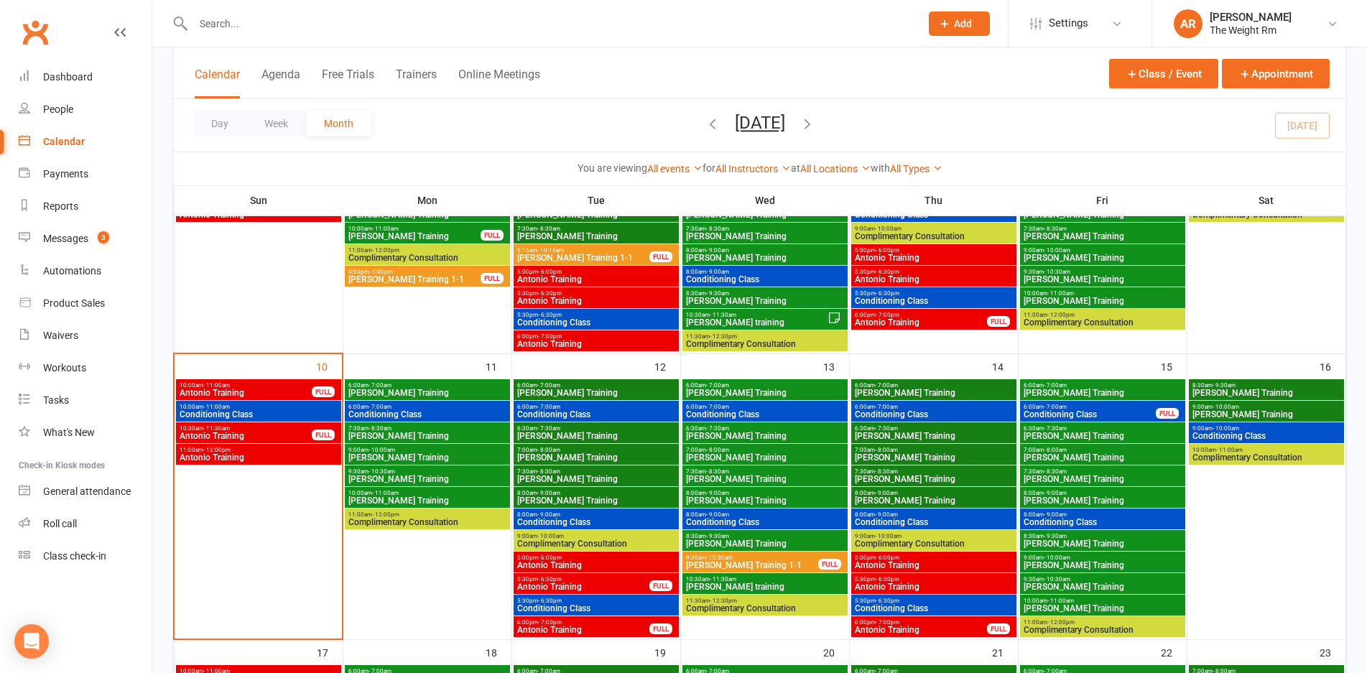
click at [444, 470] on span "9:30am - 10:30am" at bounding box center [427, 471] width 159 height 6
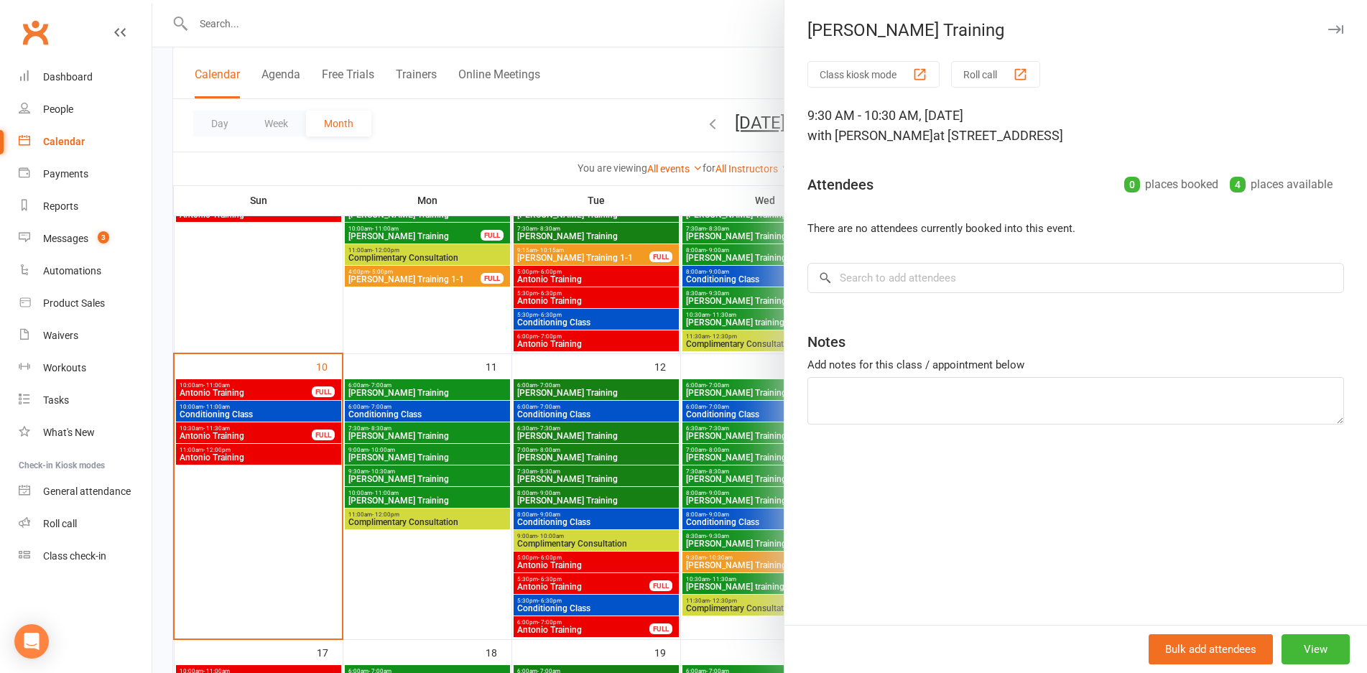
click at [444, 470] on div at bounding box center [759, 336] width 1214 height 673
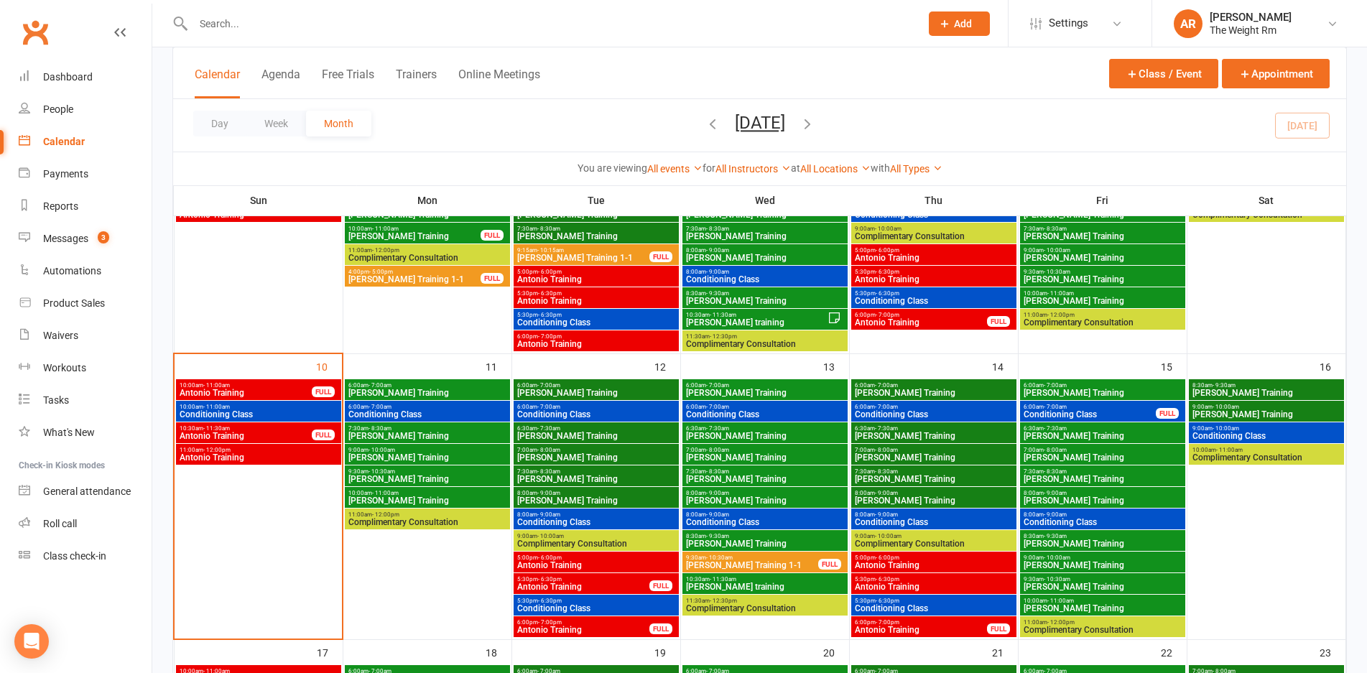
click at [454, 503] on span "[PERSON_NAME] Training" at bounding box center [427, 500] width 159 height 9
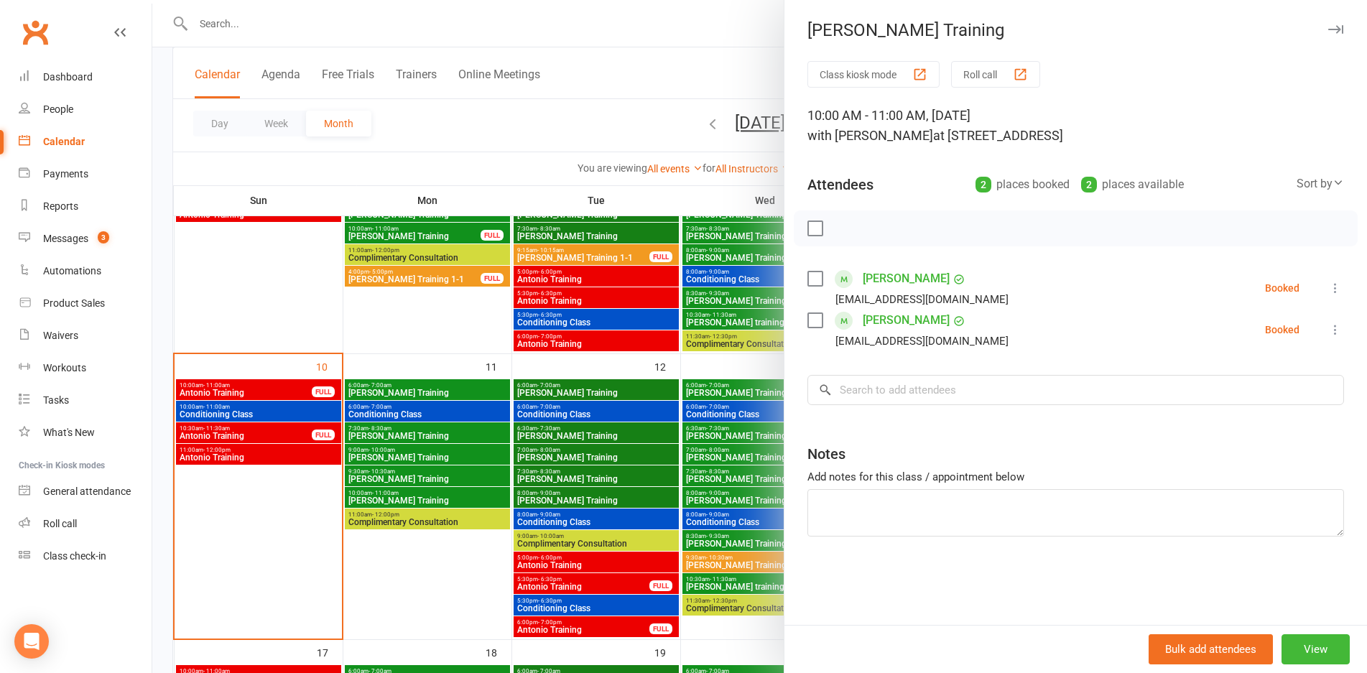
click at [452, 496] on div at bounding box center [759, 336] width 1214 height 673
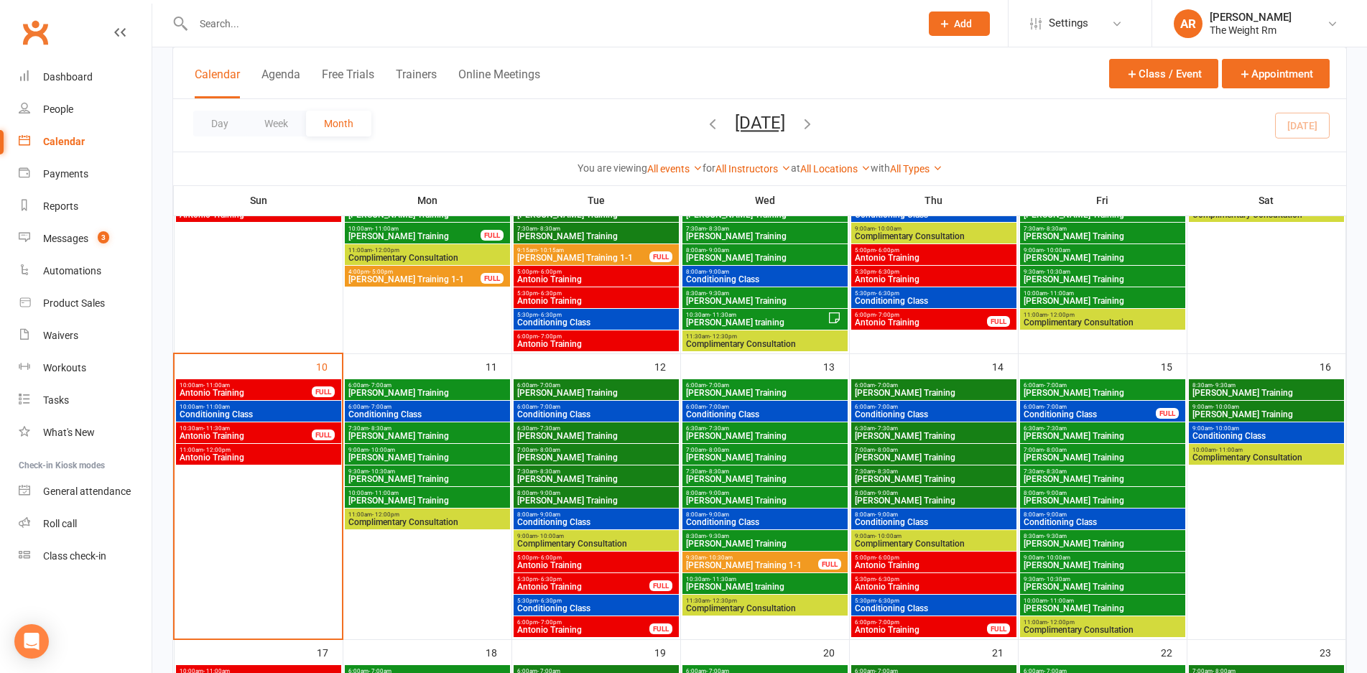
click at [560, 385] on span "- 7:00am" at bounding box center [548, 385] width 23 height 6
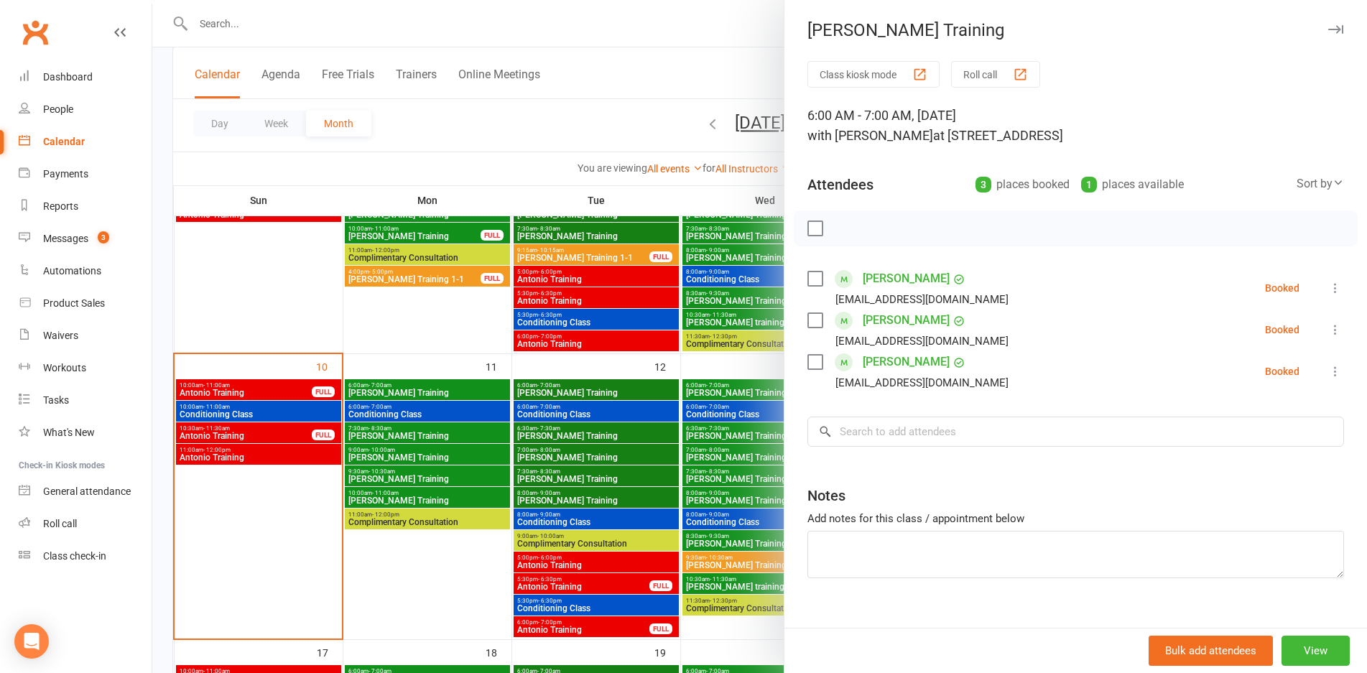
click at [559, 392] on div at bounding box center [759, 336] width 1214 height 673
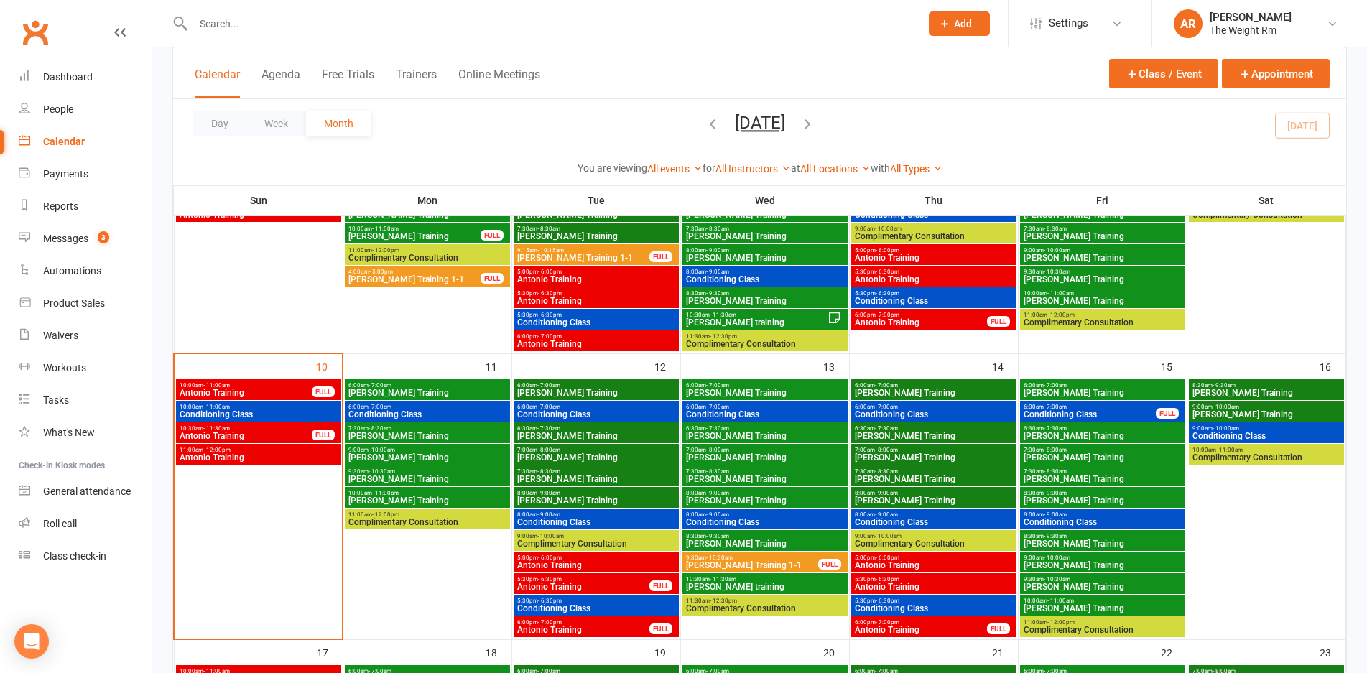
click at [565, 405] on span "6:00am - 7:00am" at bounding box center [595, 407] width 159 height 6
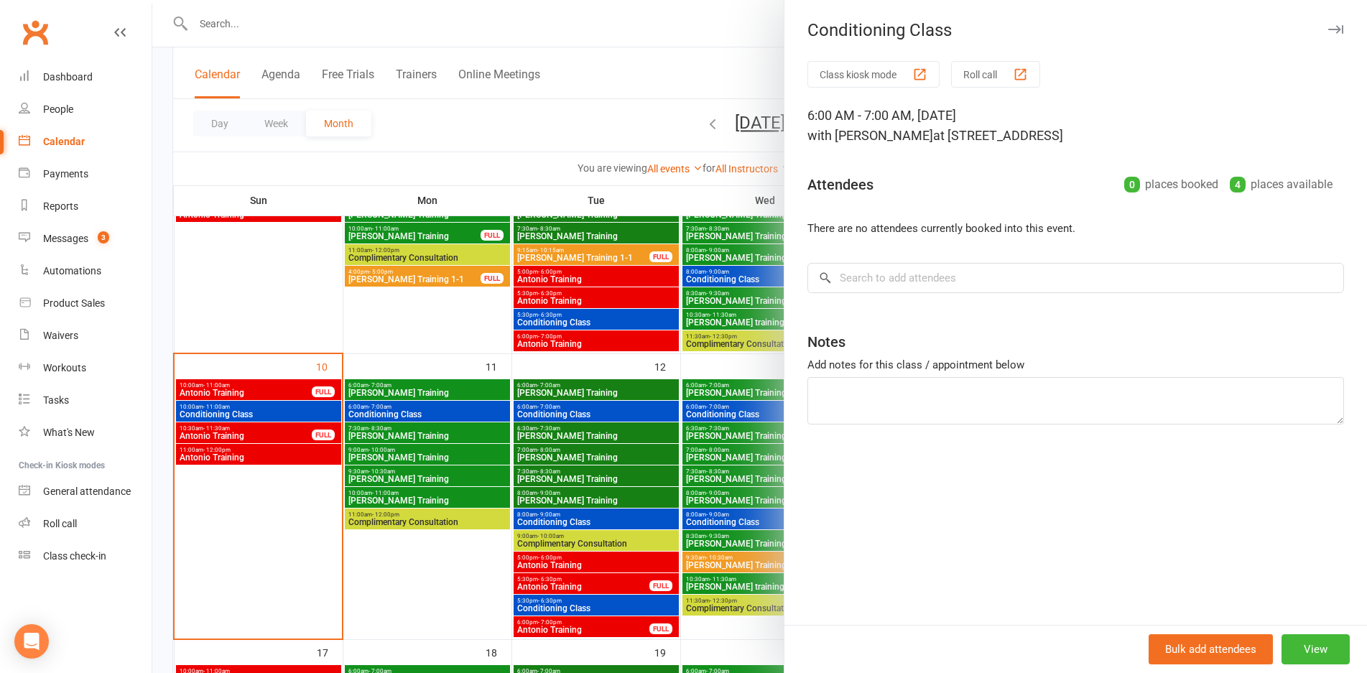
click at [568, 419] on div at bounding box center [759, 336] width 1214 height 673
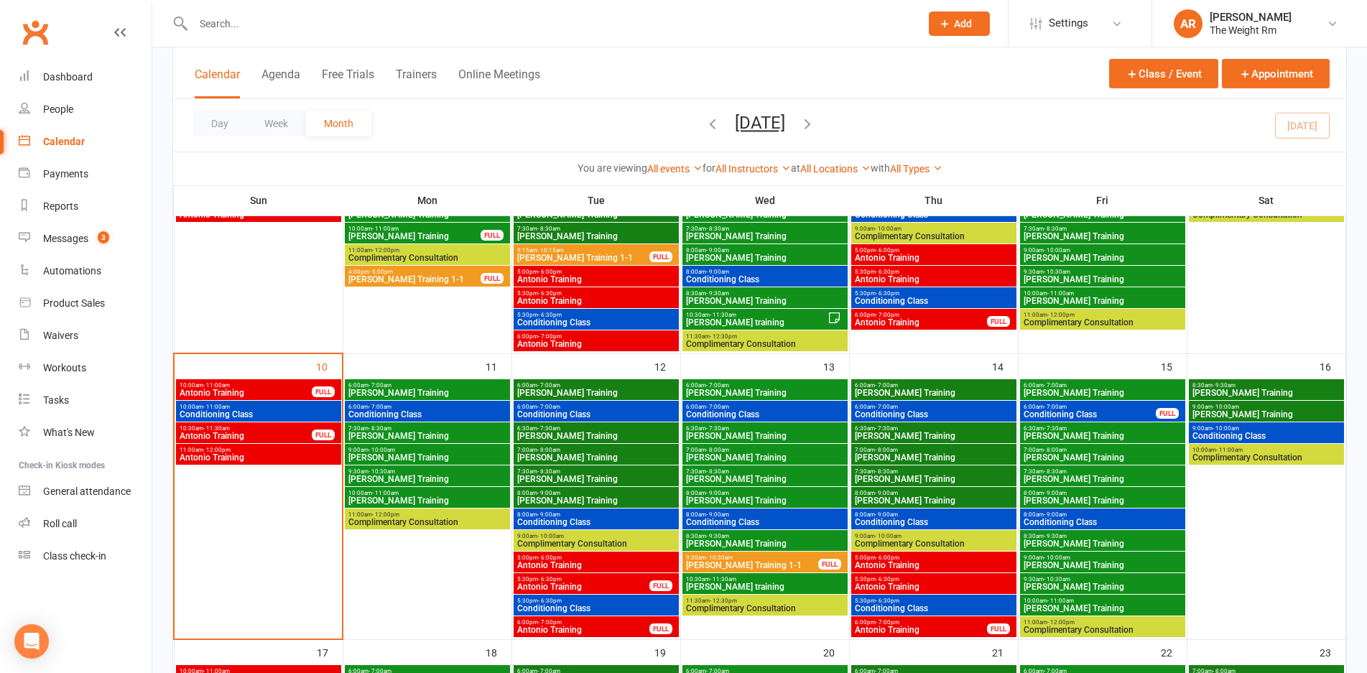
click at [572, 434] on span "[PERSON_NAME] Training" at bounding box center [595, 436] width 159 height 9
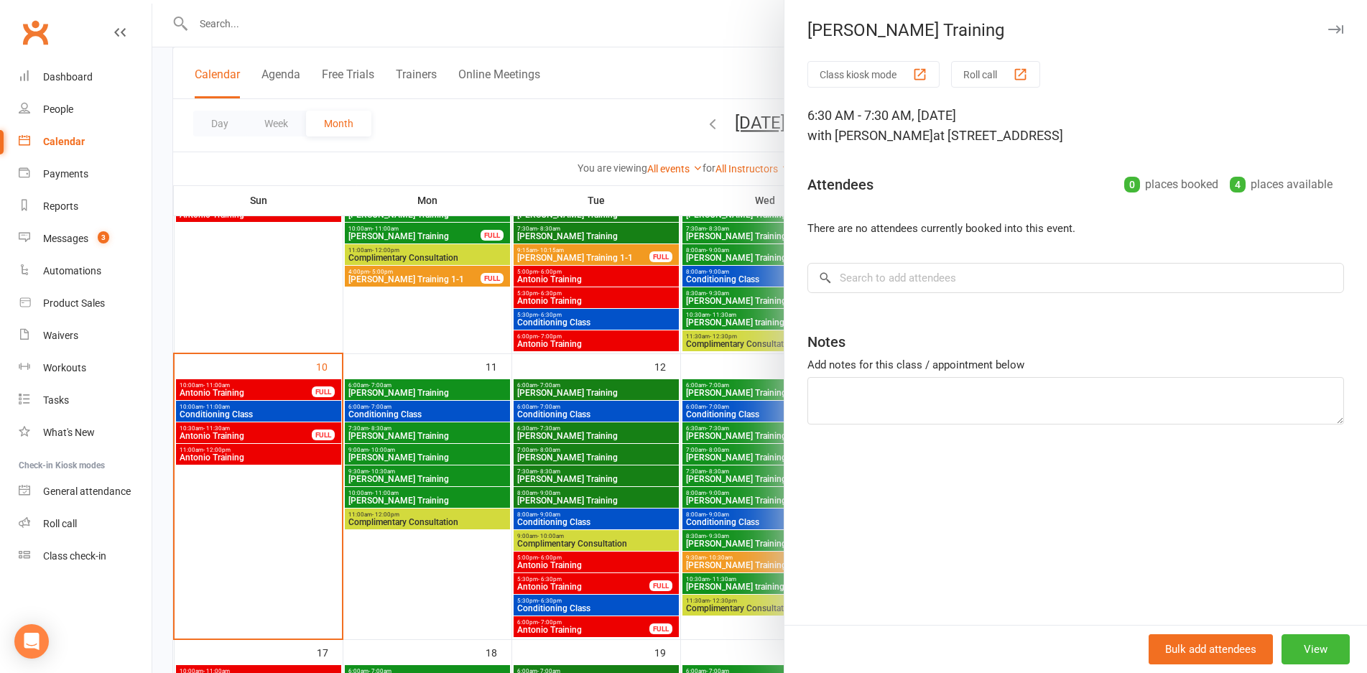
click at [572, 432] on div at bounding box center [759, 336] width 1214 height 673
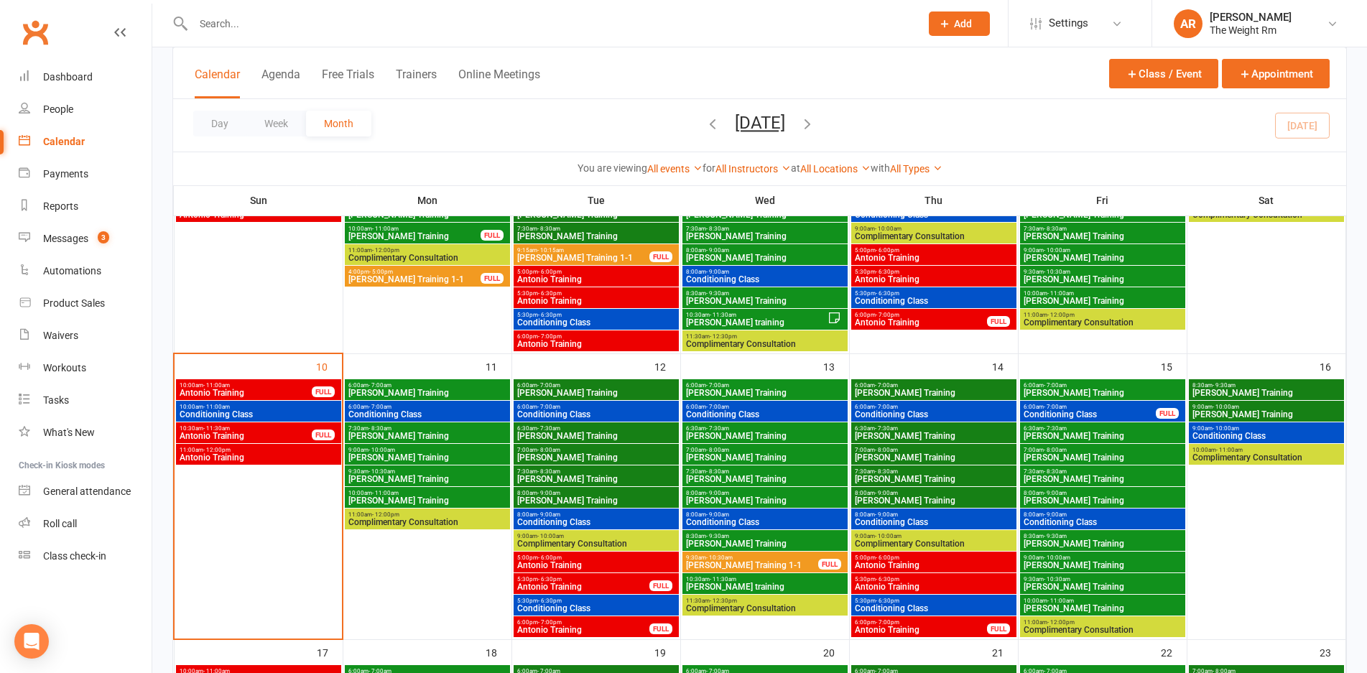
click at [578, 451] on span "7:00am - 8:00am" at bounding box center [595, 450] width 159 height 6
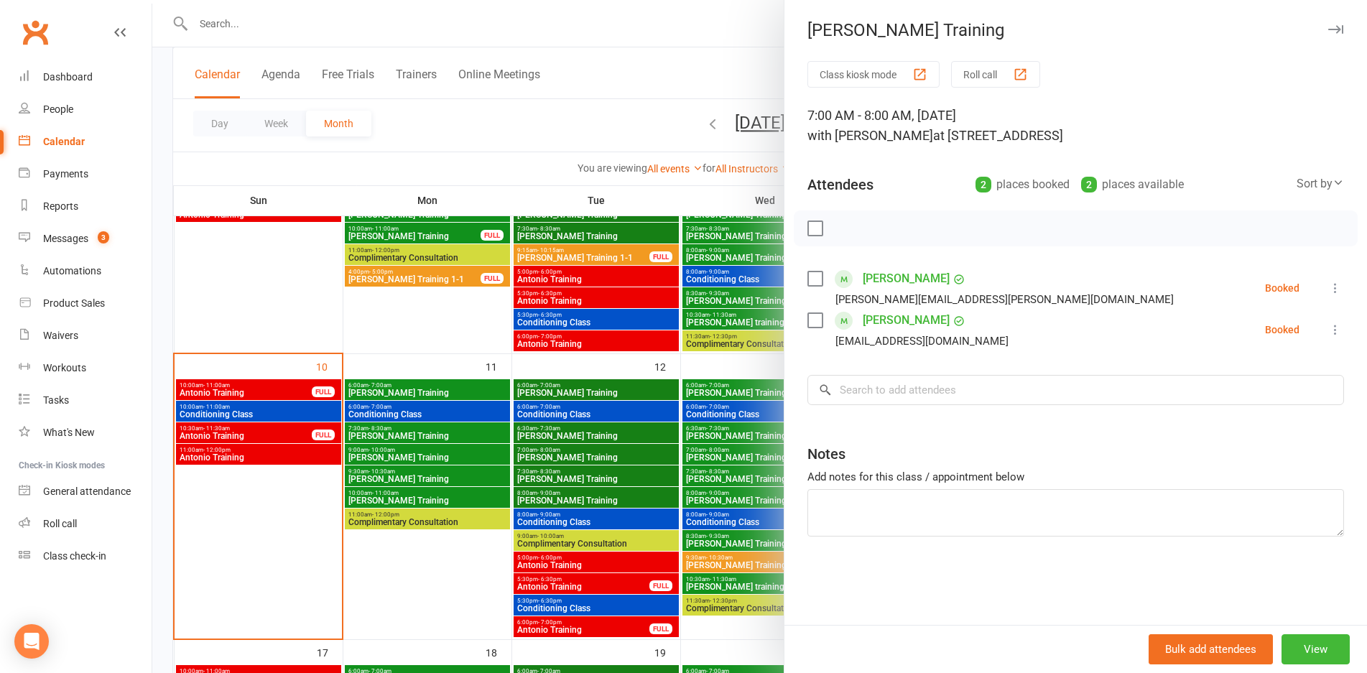
click at [578, 451] on div at bounding box center [759, 336] width 1214 height 673
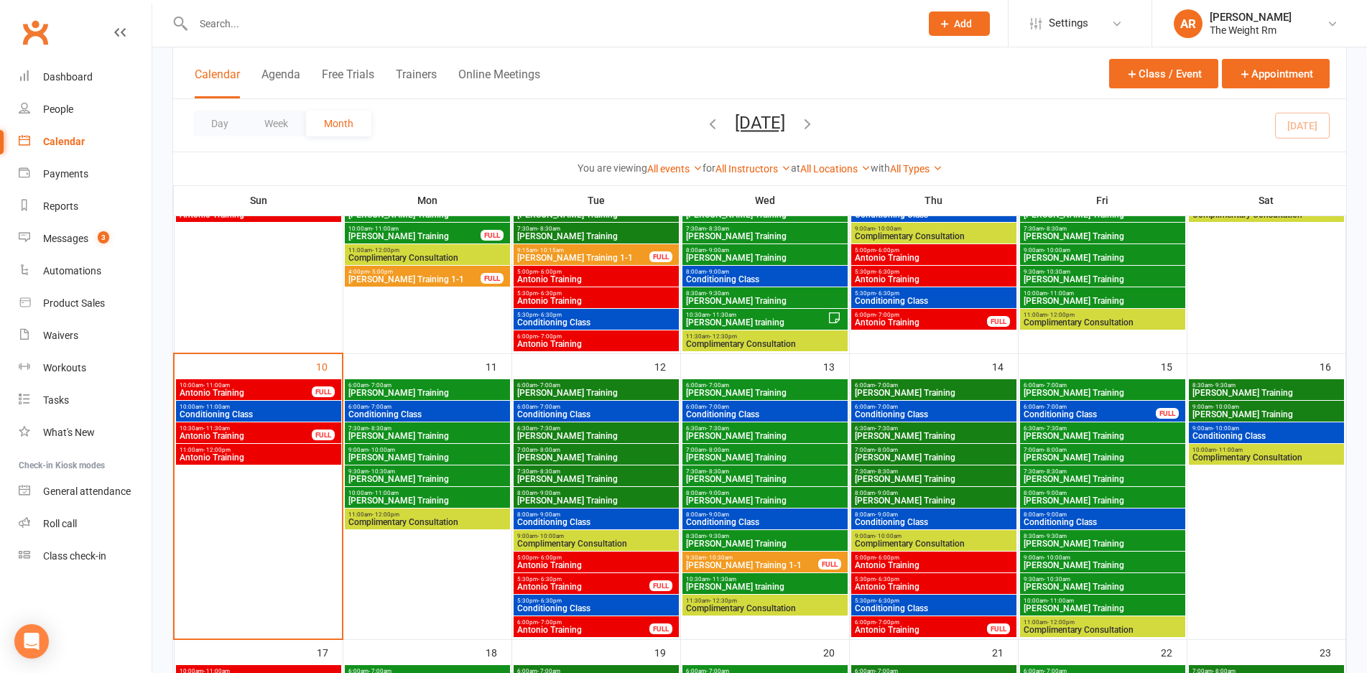
click at [578, 475] on span "[PERSON_NAME] Training" at bounding box center [595, 479] width 159 height 9
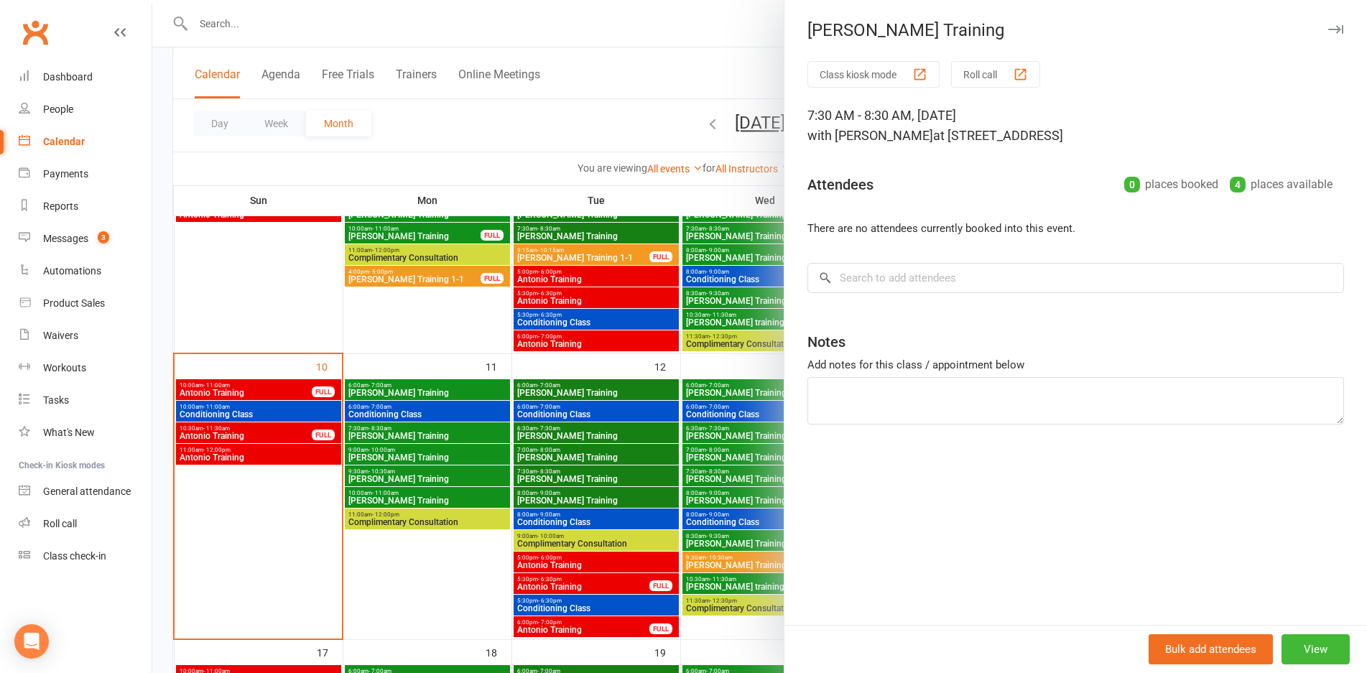
click at [578, 475] on div at bounding box center [759, 336] width 1214 height 673
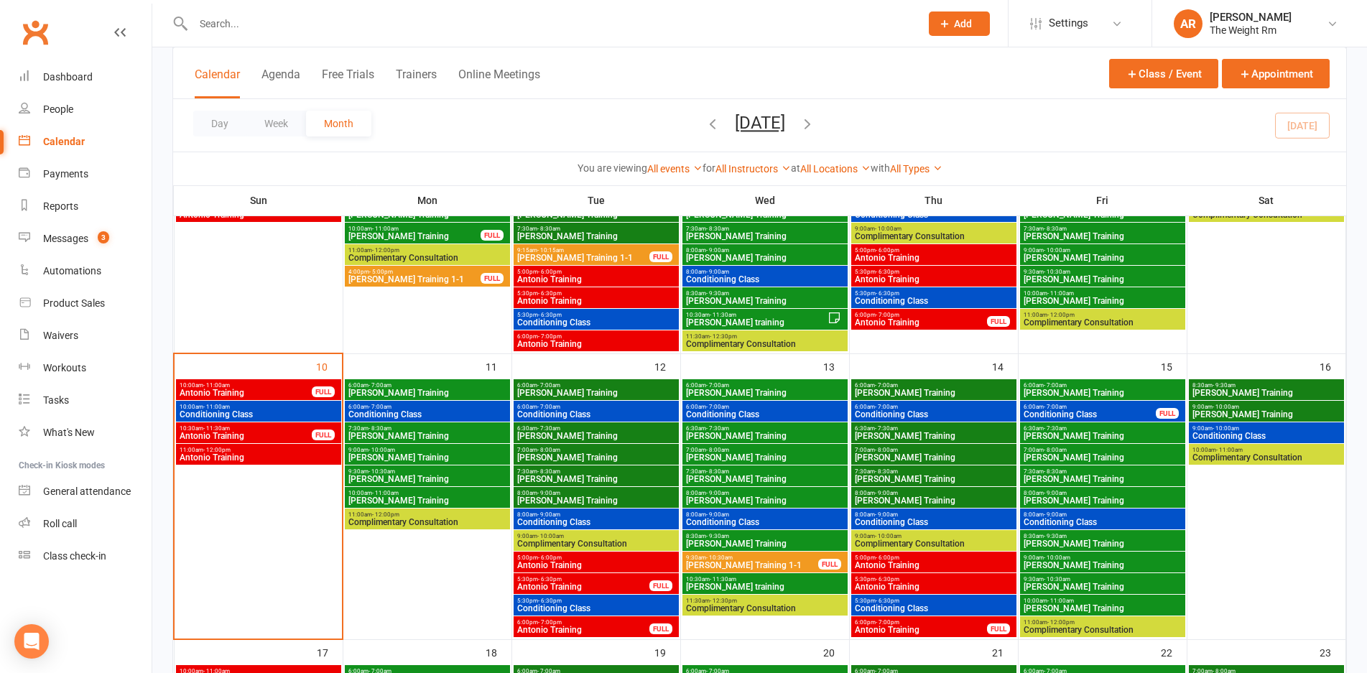
click at [581, 483] on div "7:30am - 8:30am [PERSON_NAME] Training" at bounding box center [596, 475] width 165 height 21
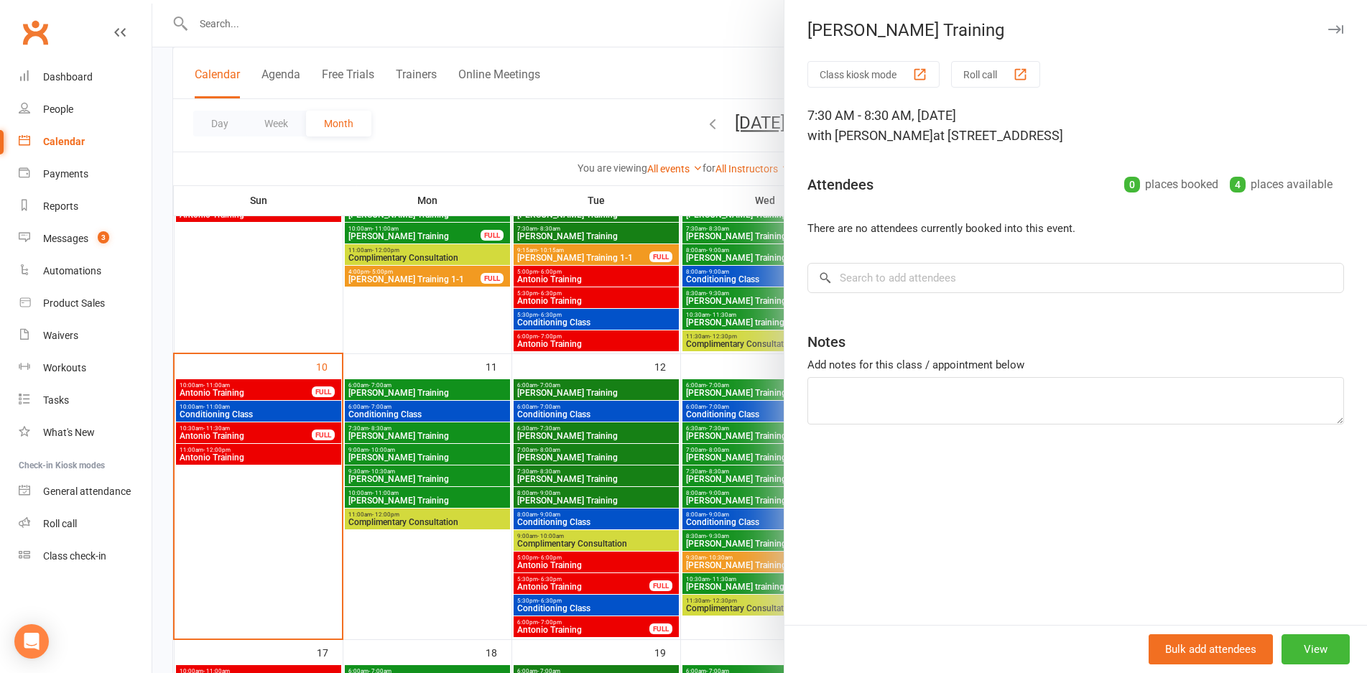
click at [581, 483] on div at bounding box center [759, 336] width 1214 height 673
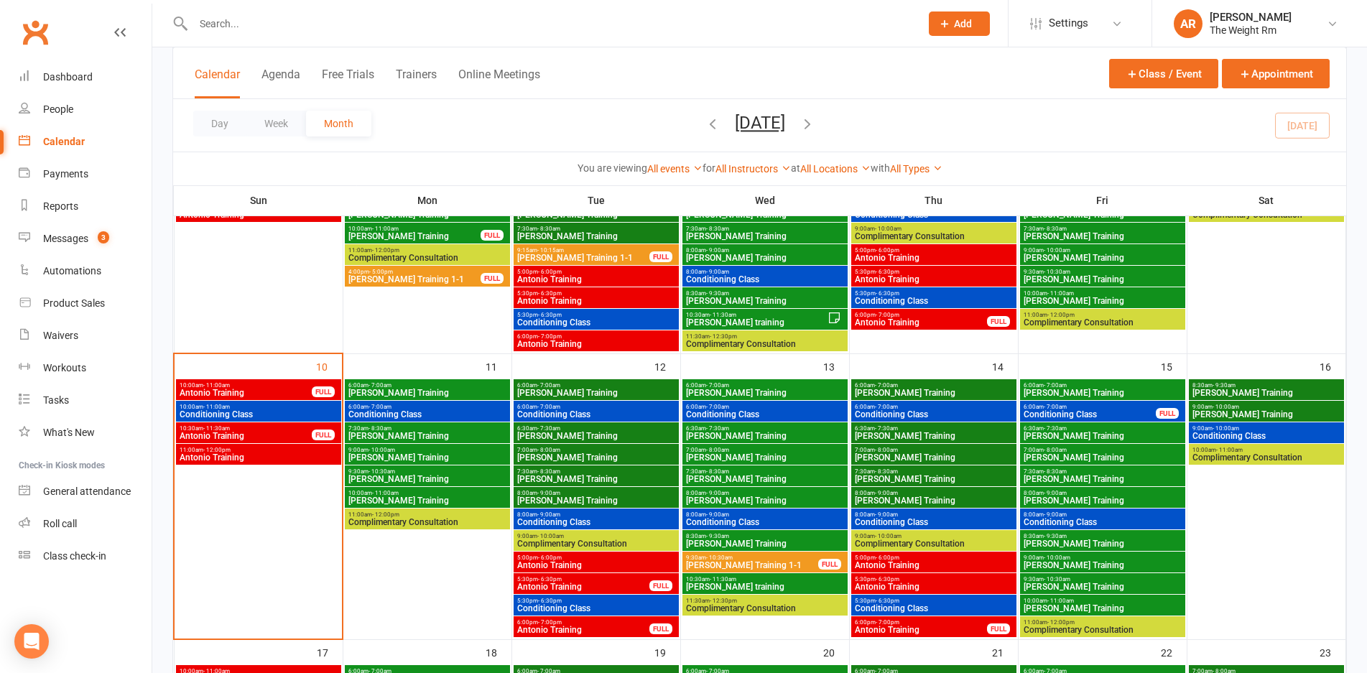
click at [582, 493] on span "8:00am - 9:00am" at bounding box center [595, 493] width 159 height 6
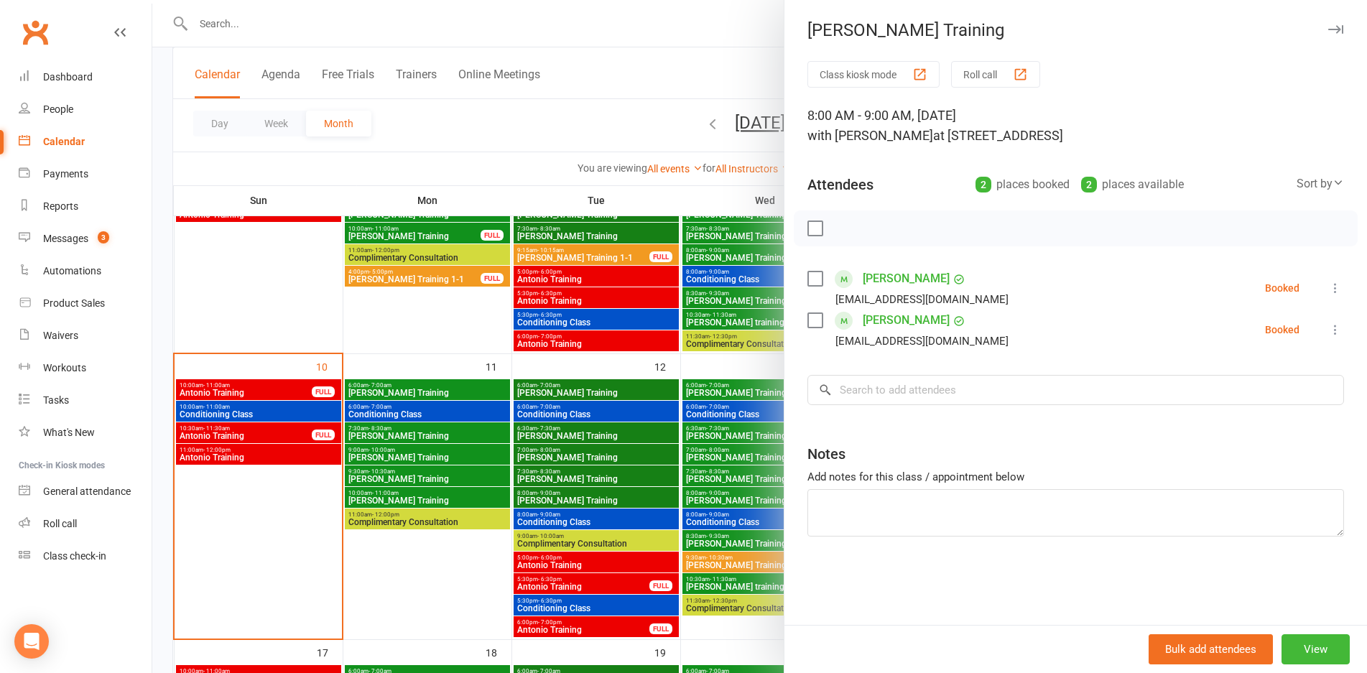
click at [582, 493] on div at bounding box center [759, 336] width 1214 height 673
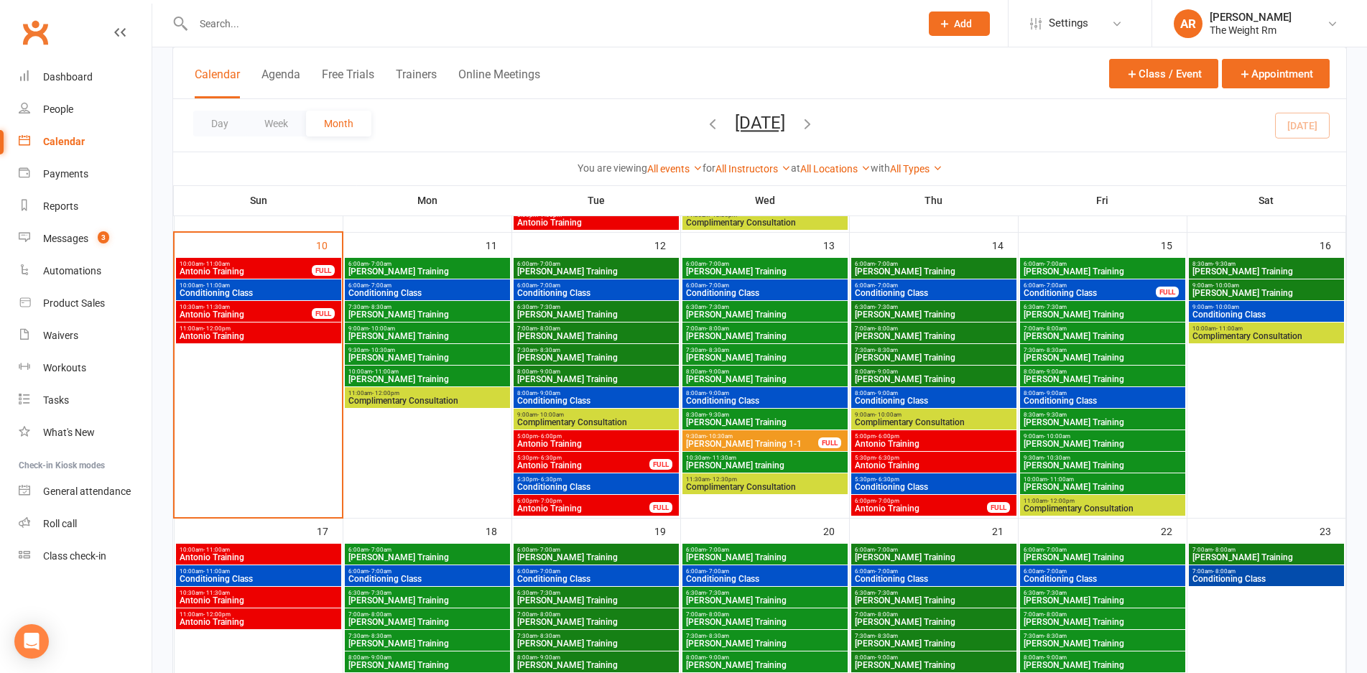
scroll to position [623, 0]
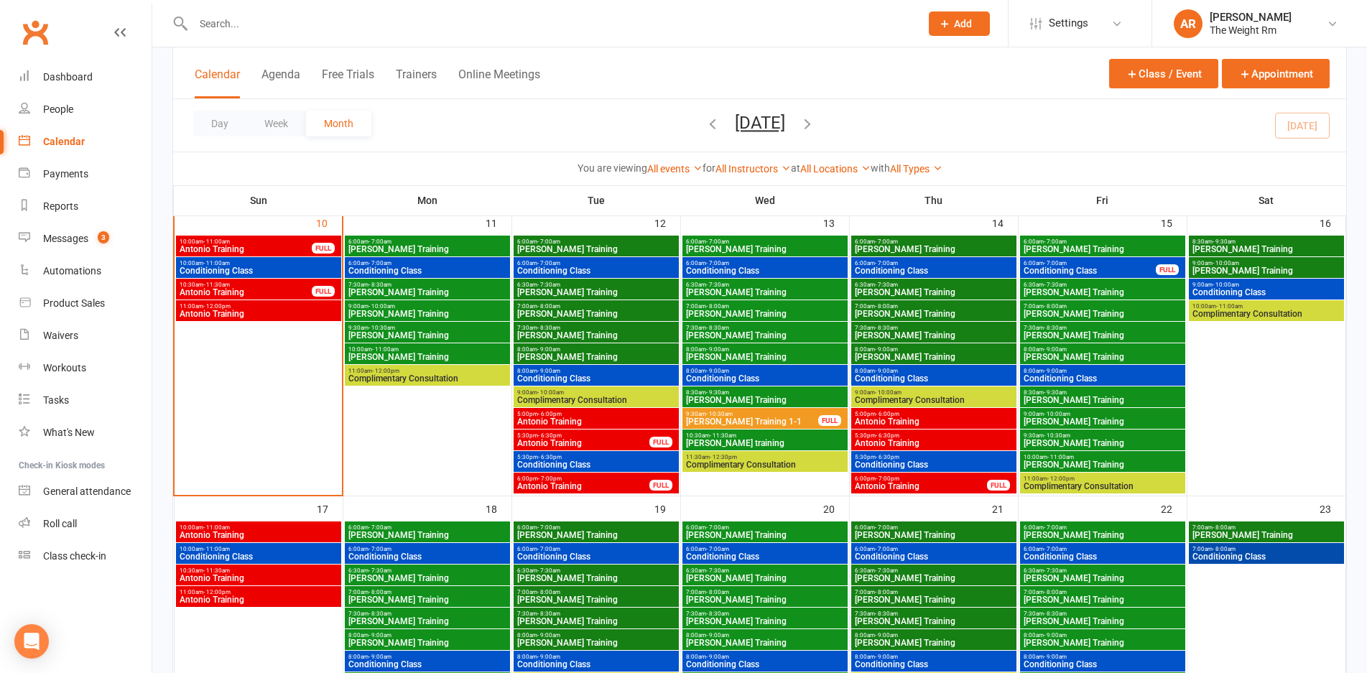
click at [597, 419] on span "Antonio Training" at bounding box center [595, 421] width 159 height 9
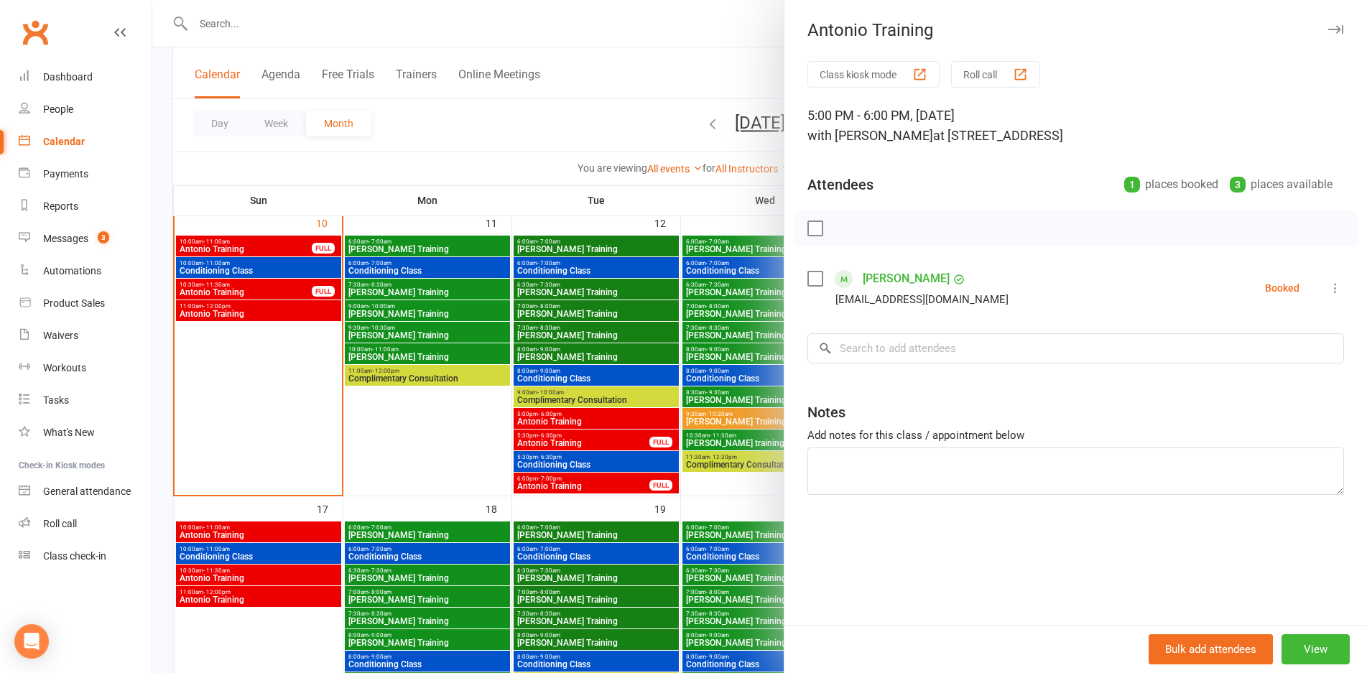
click at [597, 419] on div at bounding box center [759, 336] width 1214 height 673
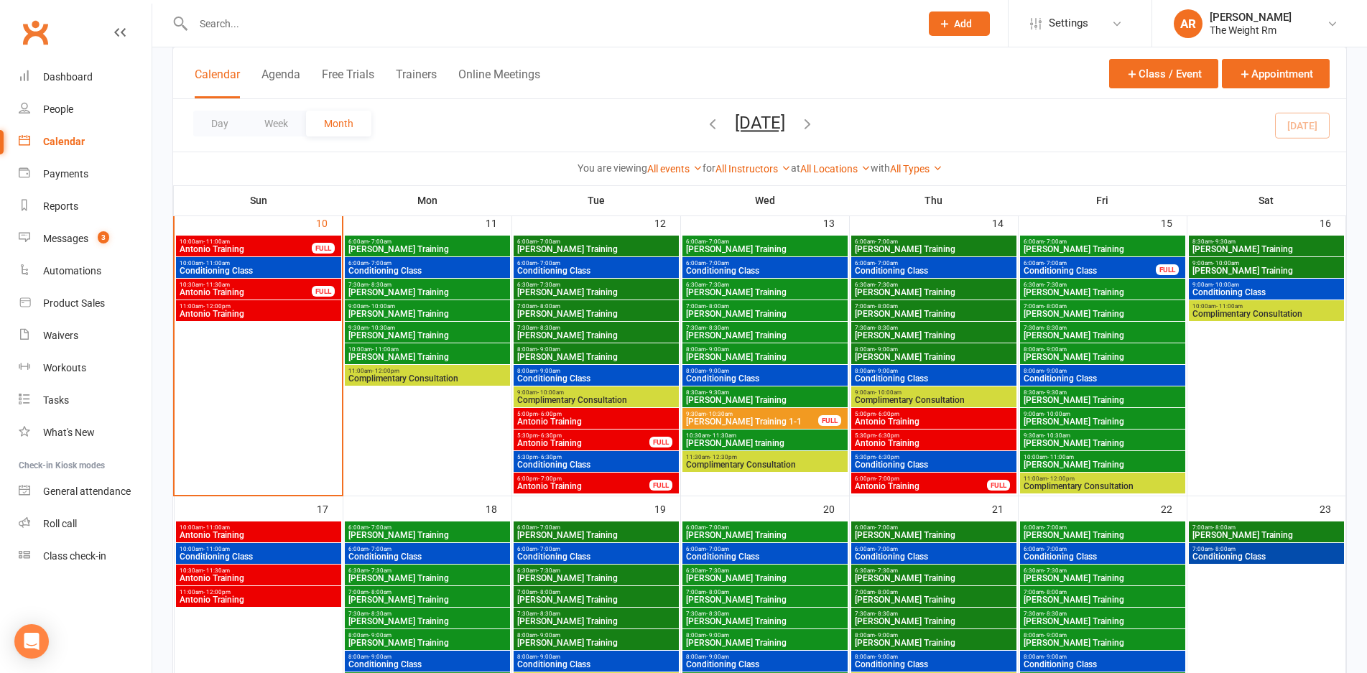
click at [595, 444] on span "Antonio Training" at bounding box center [583, 443] width 134 height 9
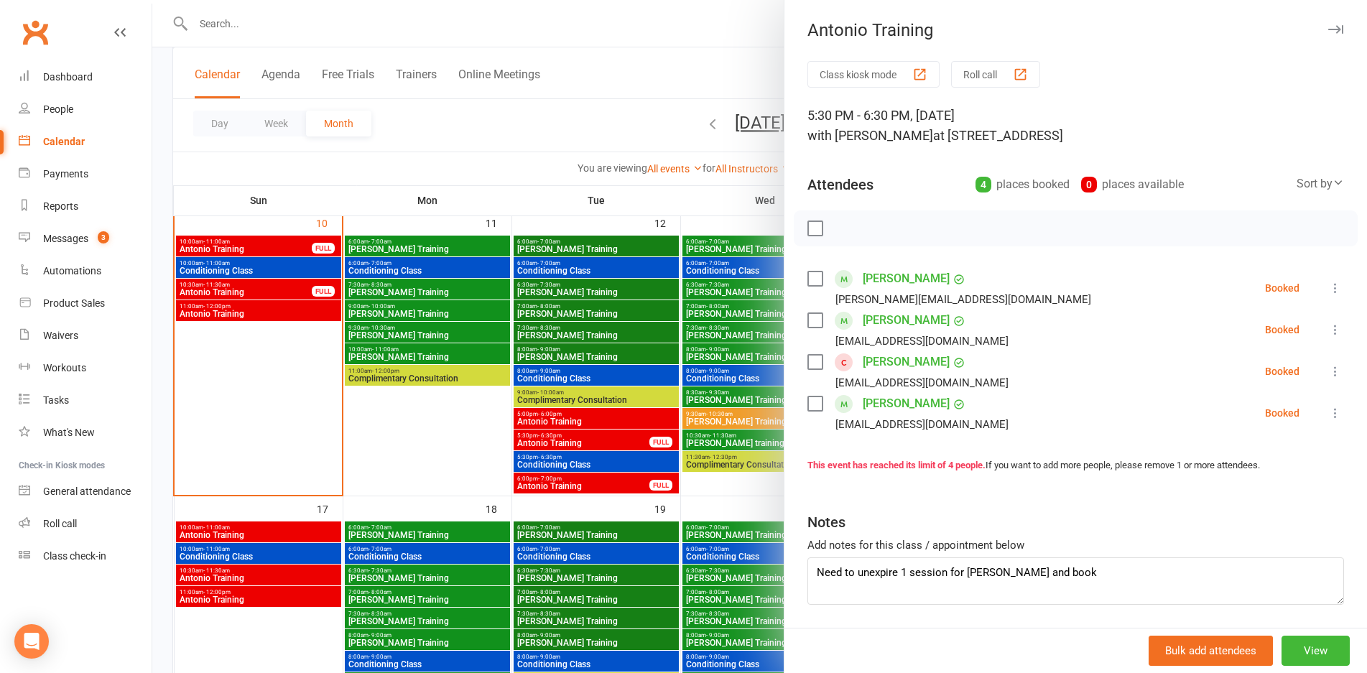
click at [595, 444] on div at bounding box center [759, 336] width 1214 height 673
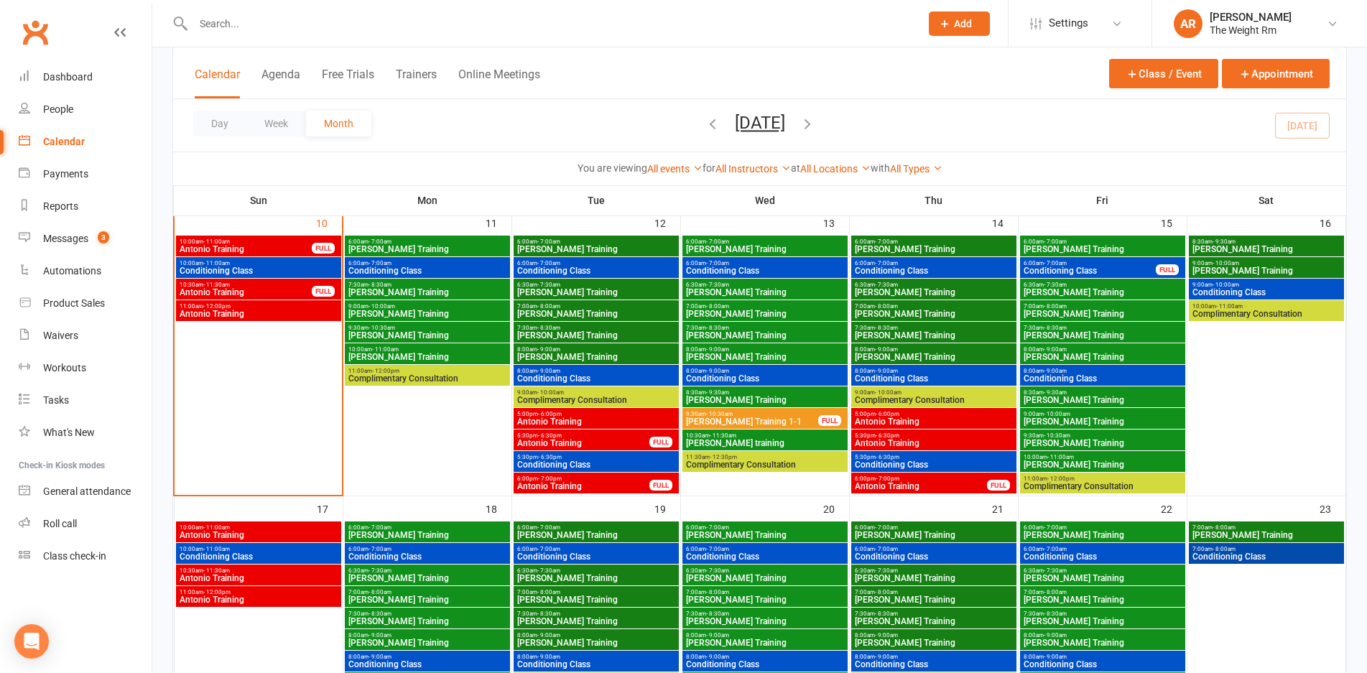
click at [603, 462] on span "Conditioning Class" at bounding box center [595, 464] width 159 height 9
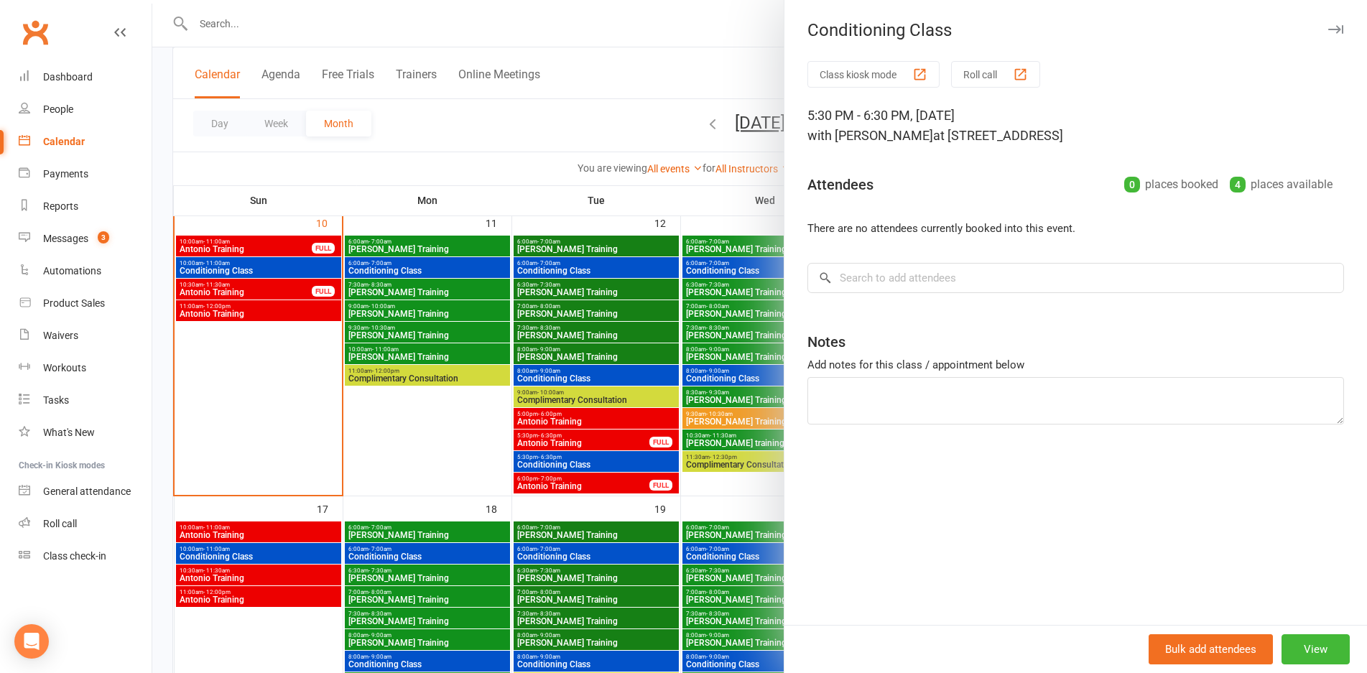
click at [603, 462] on div at bounding box center [759, 336] width 1214 height 673
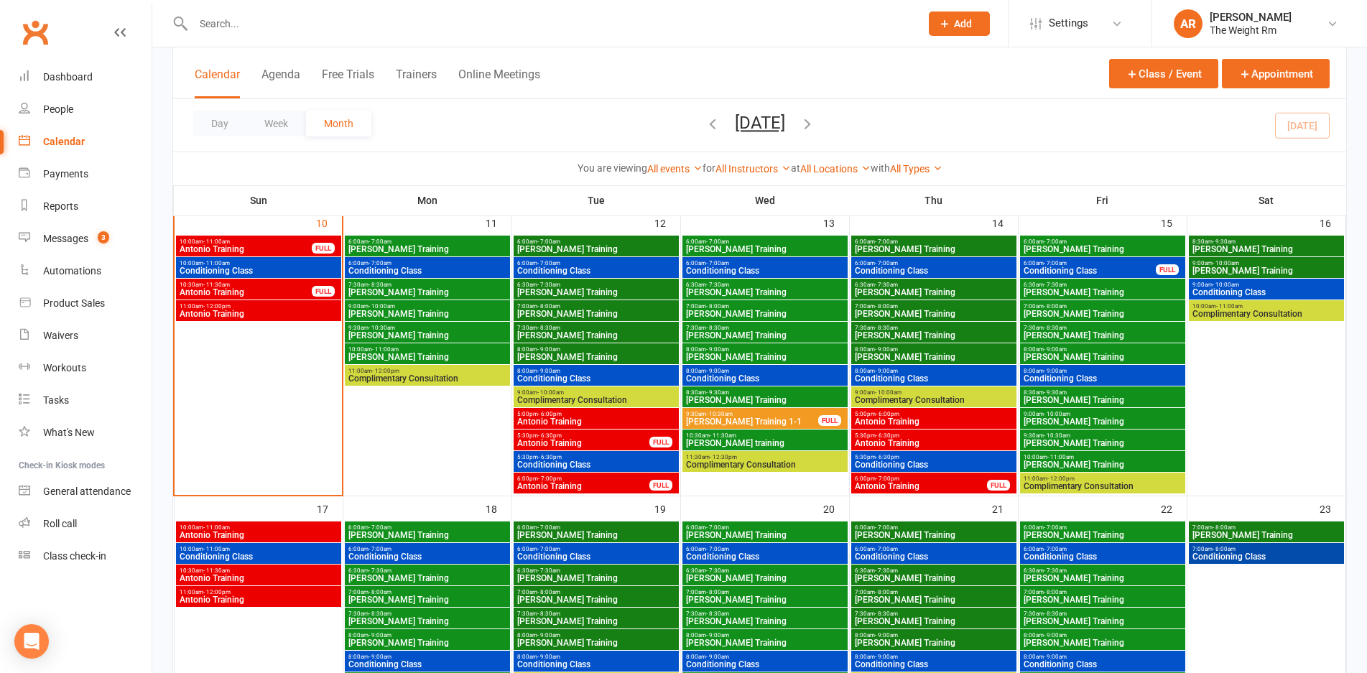
click at [603, 479] on span "6:00pm - 7:00pm" at bounding box center [583, 478] width 134 height 6
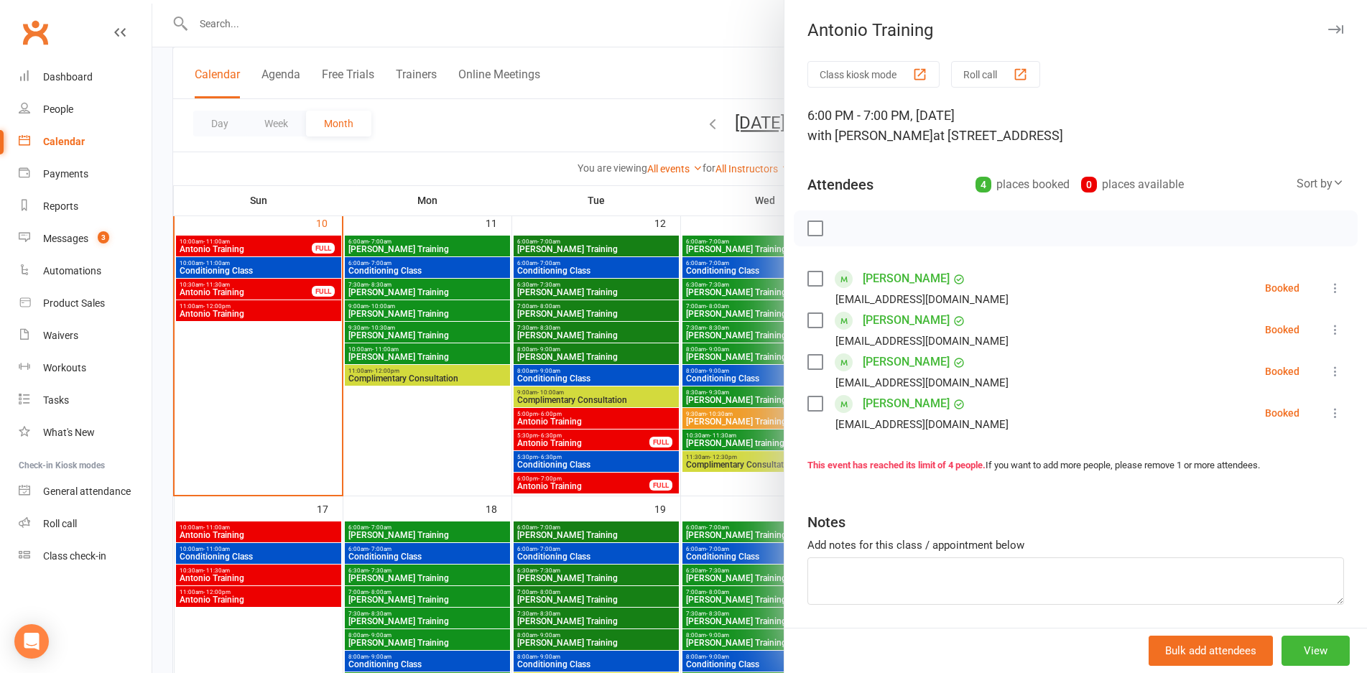
click at [603, 479] on div at bounding box center [759, 336] width 1214 height 673
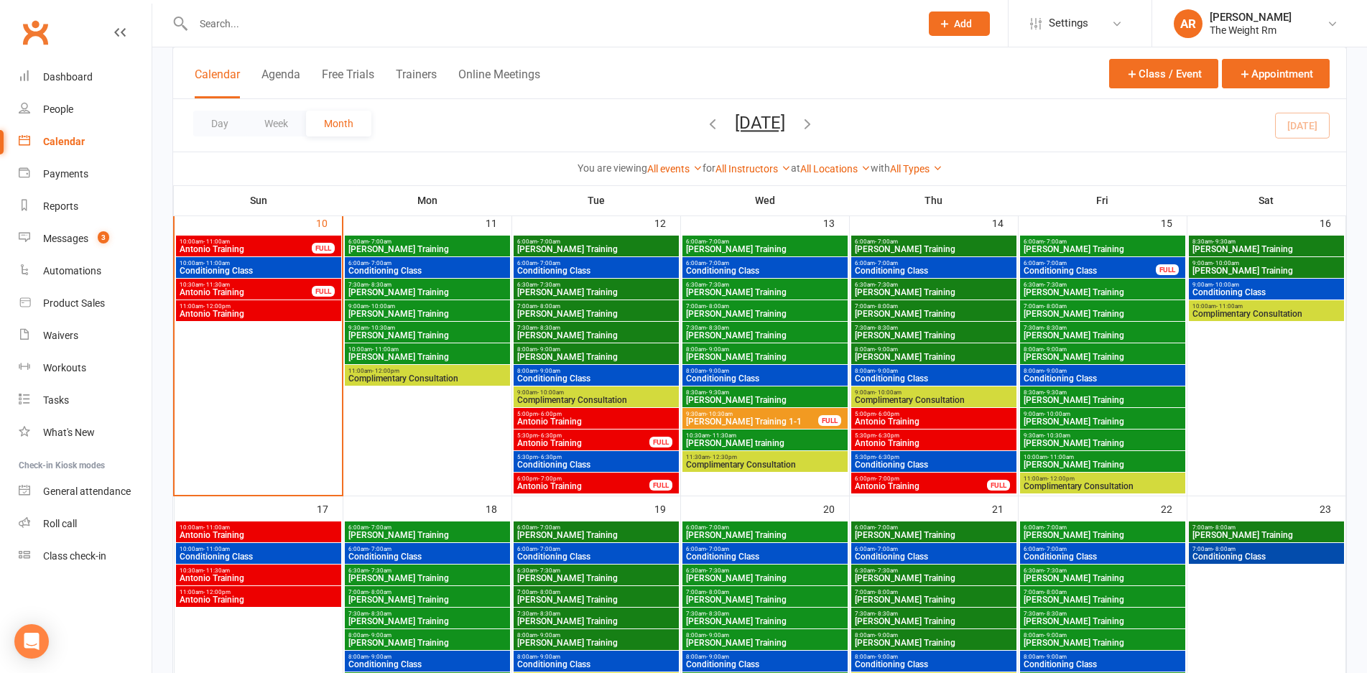
click at [886, 488] on span "Antonio Training" at bounding box center [921, 486] width 134 height 9
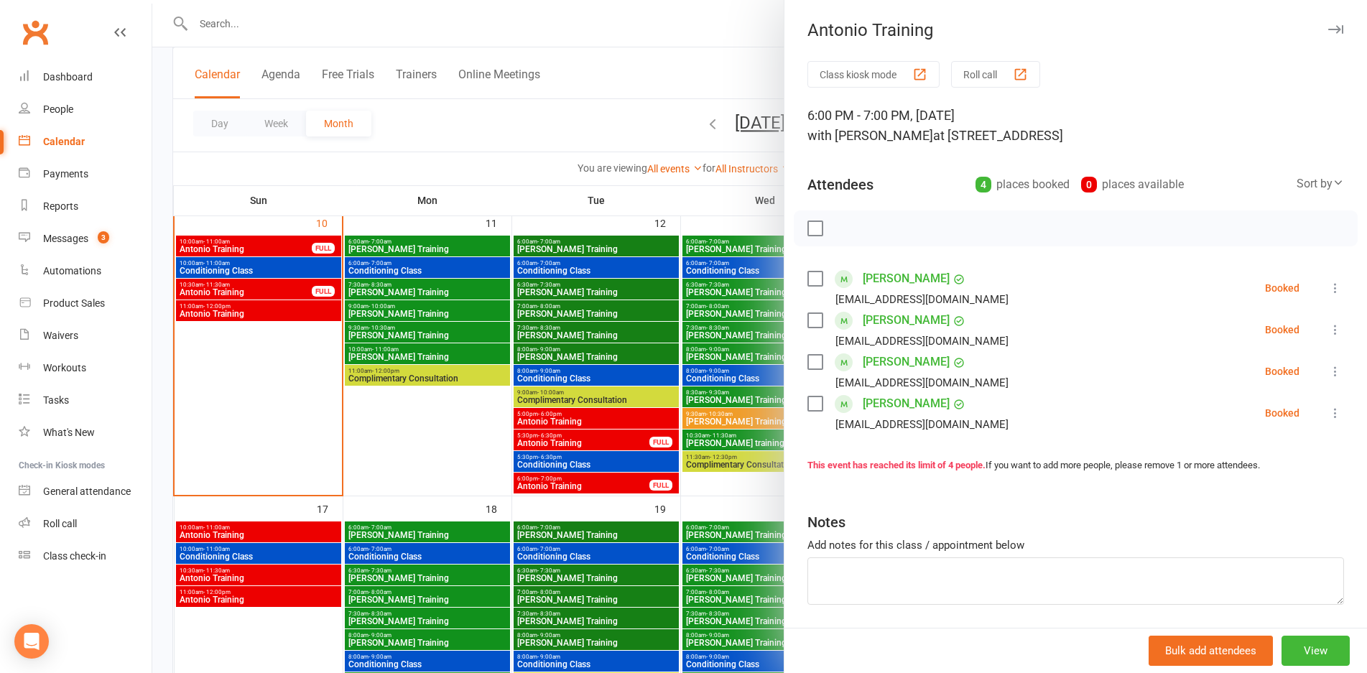
click at [768, 432] on div at bounding box center [759, 336] width 1214 height 673
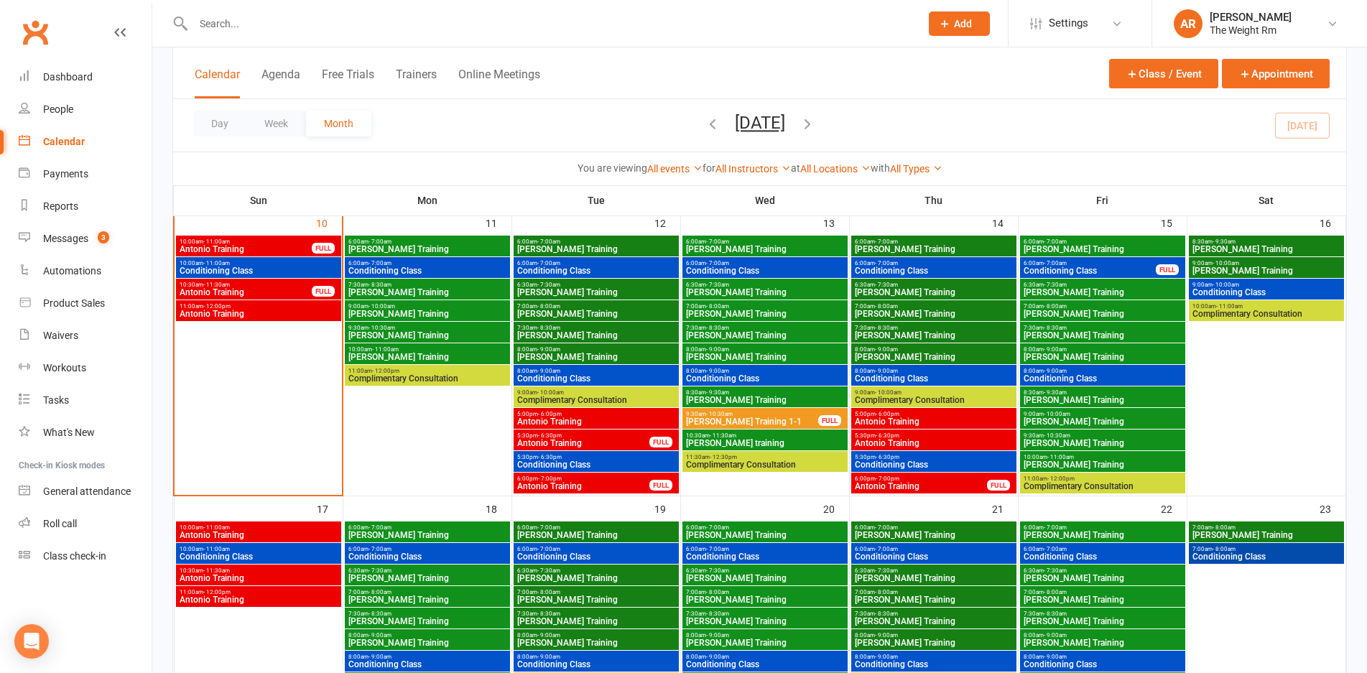
click at [916, 439] on span "Antonio Training" at bounding box center [933, 443] width 159 height 9
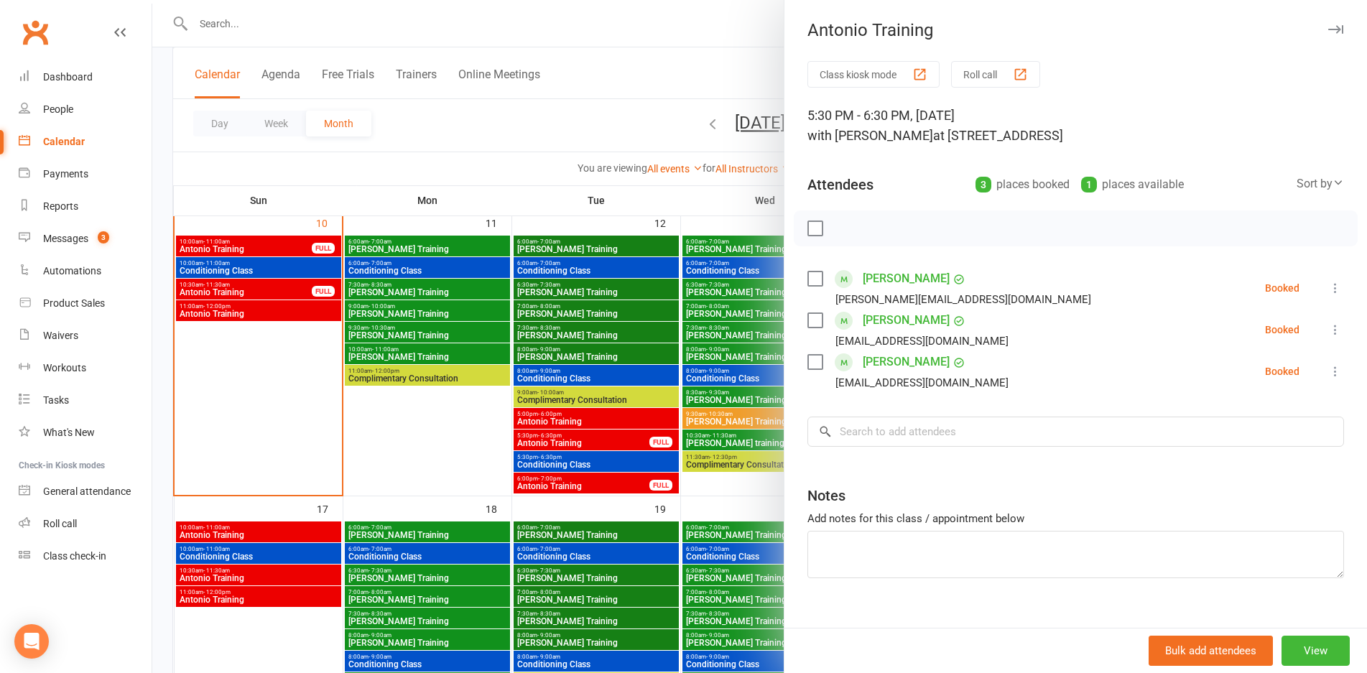
click at [746, 412] on div at bounding box center [759, 336] width 1214 height 673
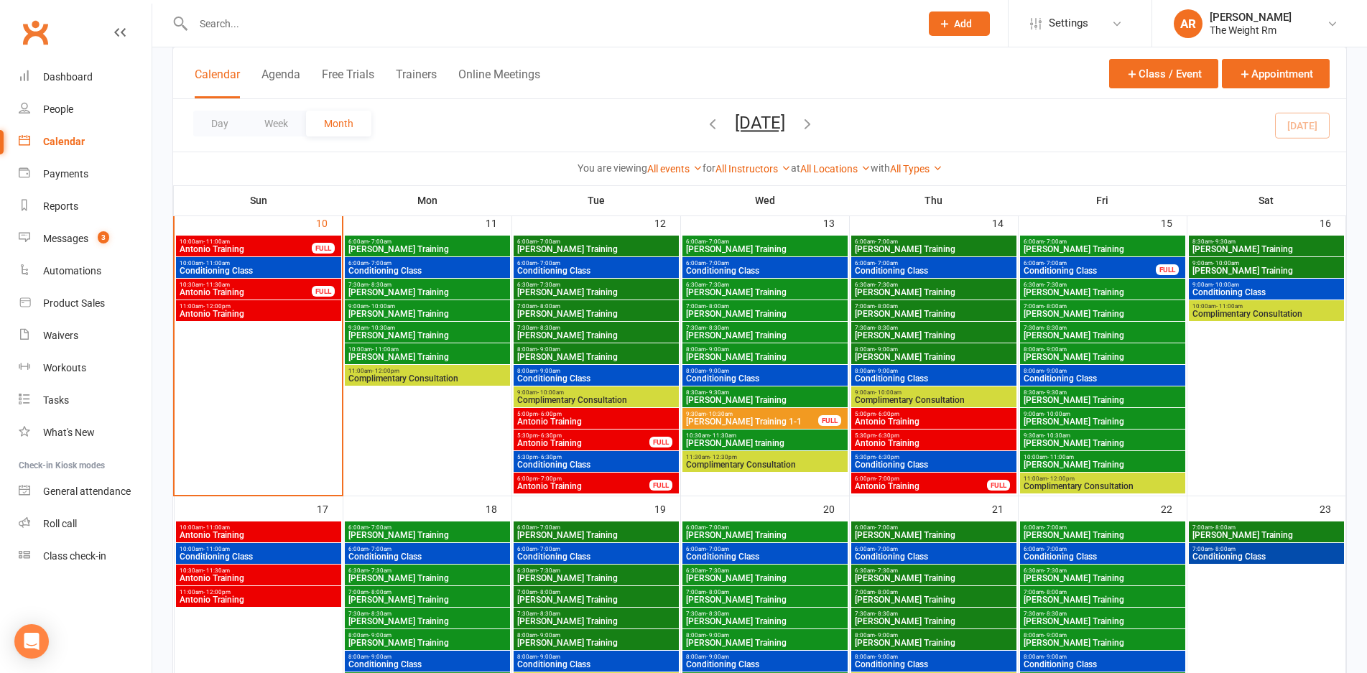
click at [904, 422] on span "Antonio Training" at bounding box center [933, 421] width 159 height 9
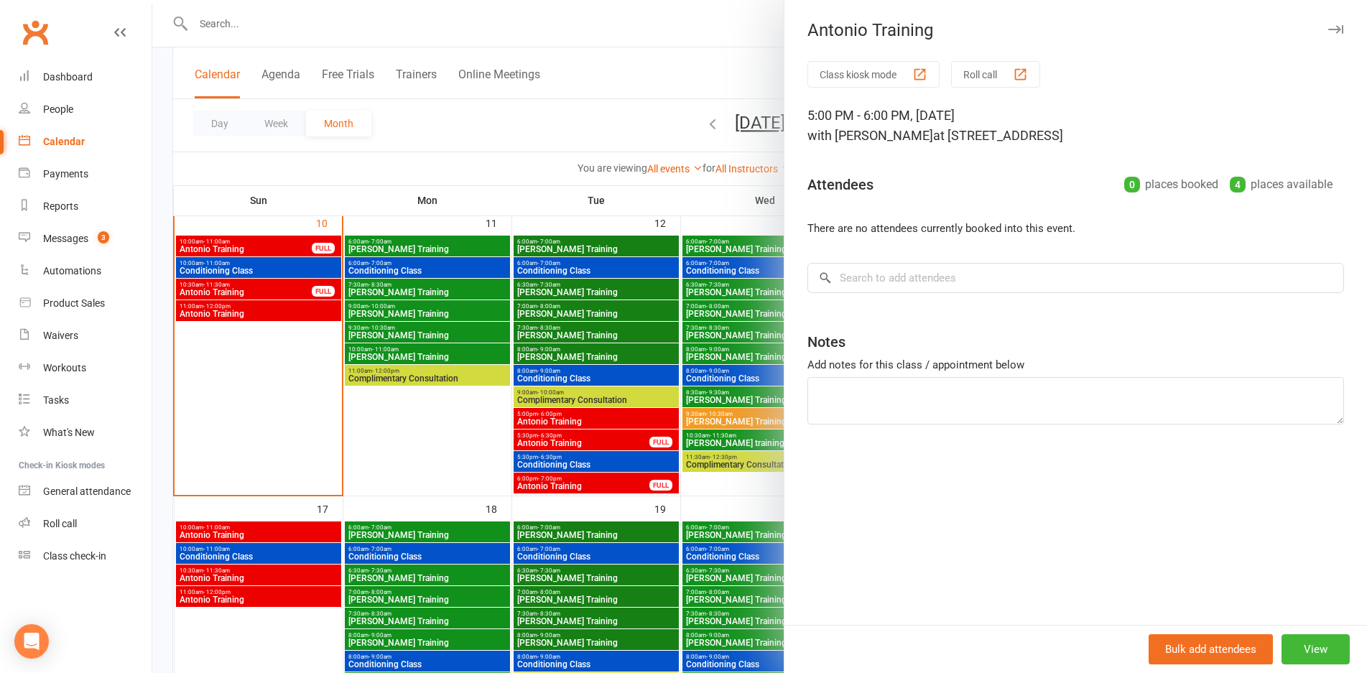
click at [736, 412] on div at bounding box center [759, 336] width 1214 height 673
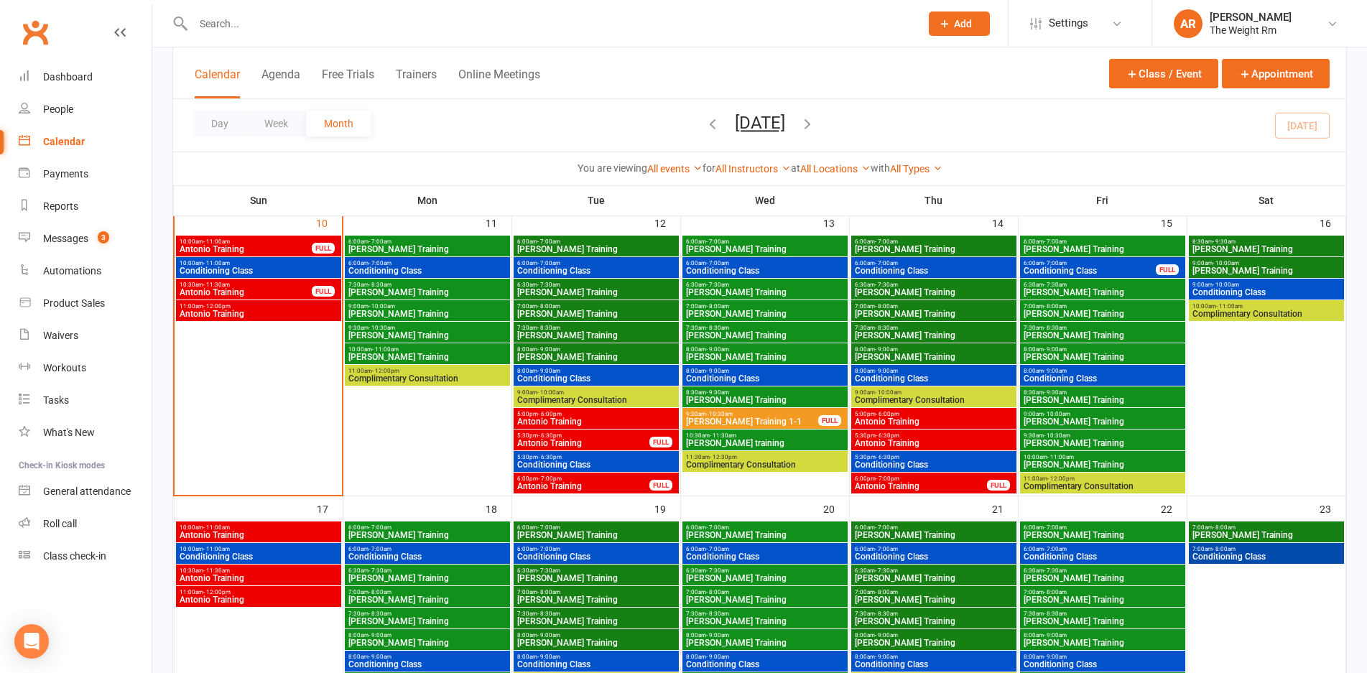
click at [315, 533] on span "Antonio Training" at bounding box center [258, 535] width 159 height 9
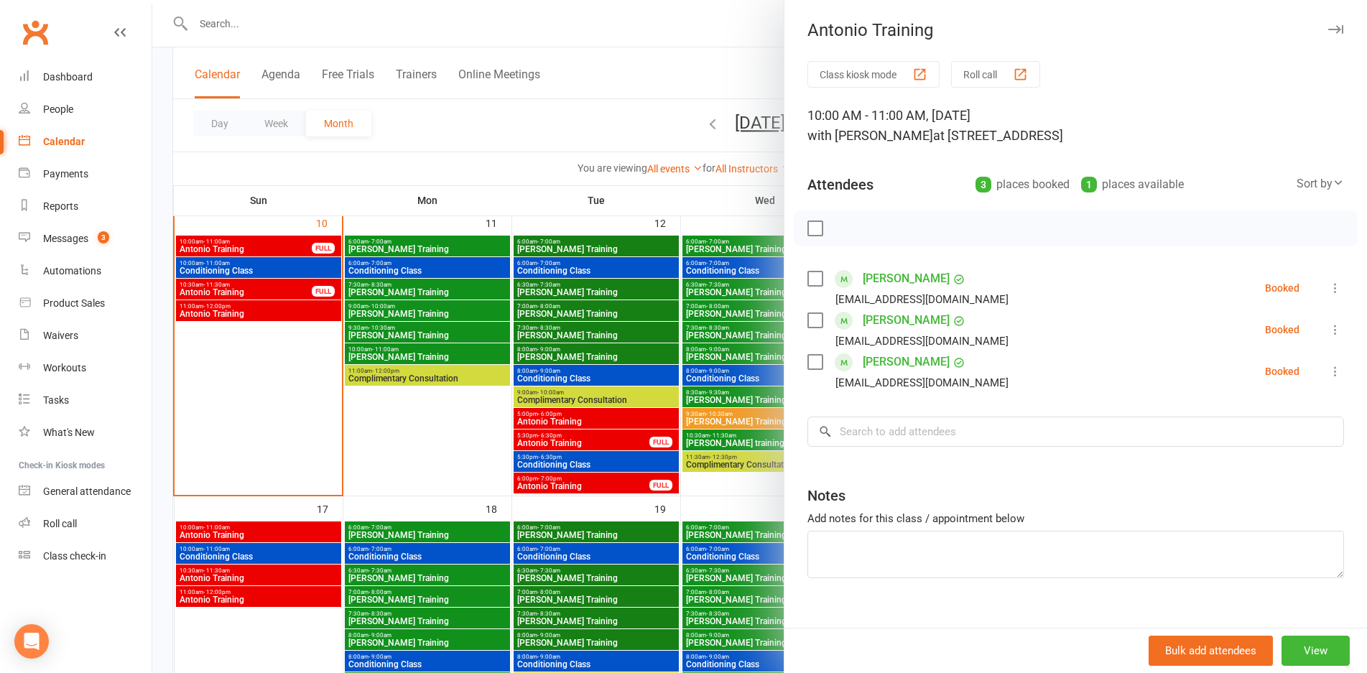
click at [315, 533] on div at bounding box center [759, 336] width 1214 height 673
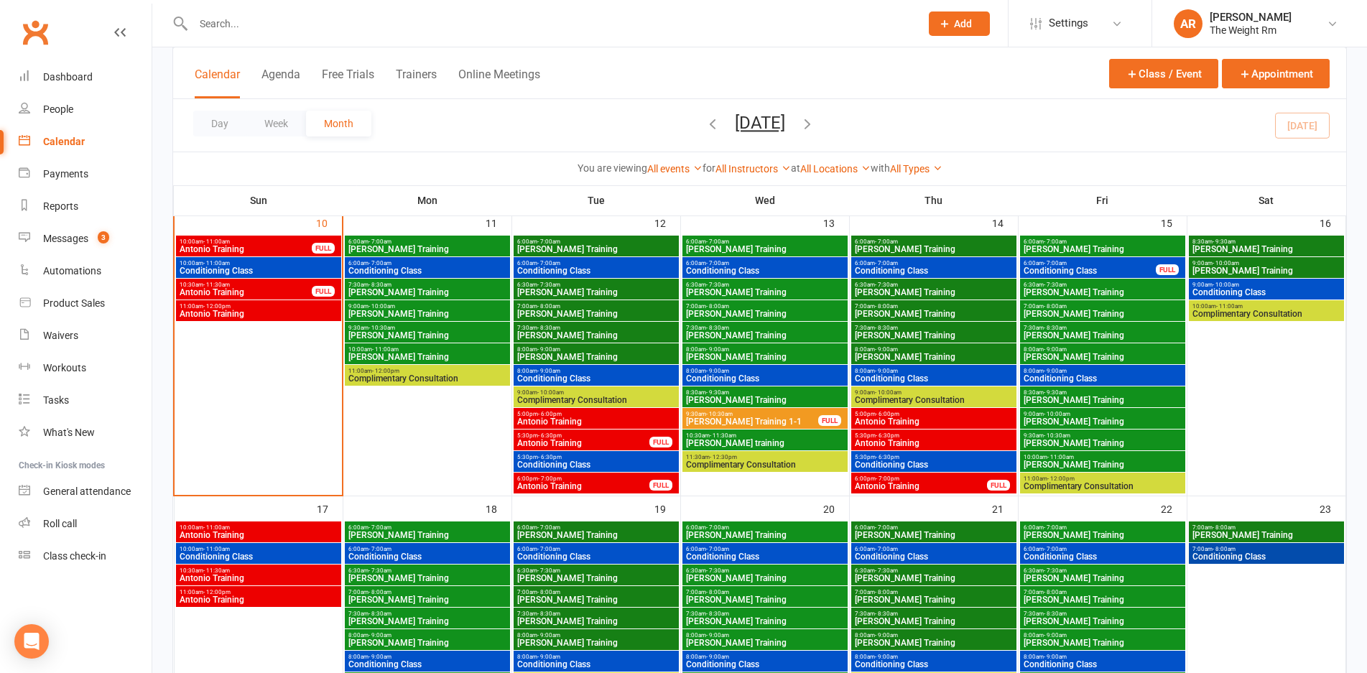
click at [317, 570] on span "10:30am - 11:30am" at bounding box center [258, 570] width 159 height 6
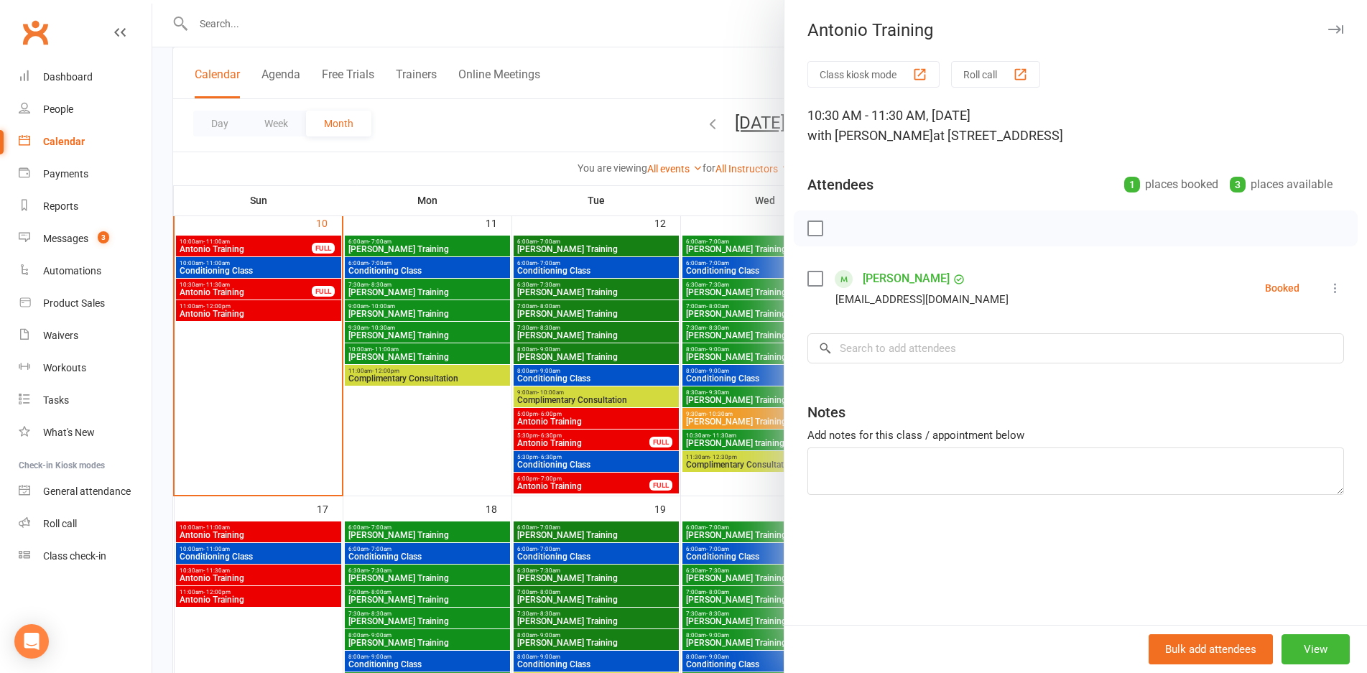
click at [317, 570] on div at bounding box center [759, 336] width 1214 height 673
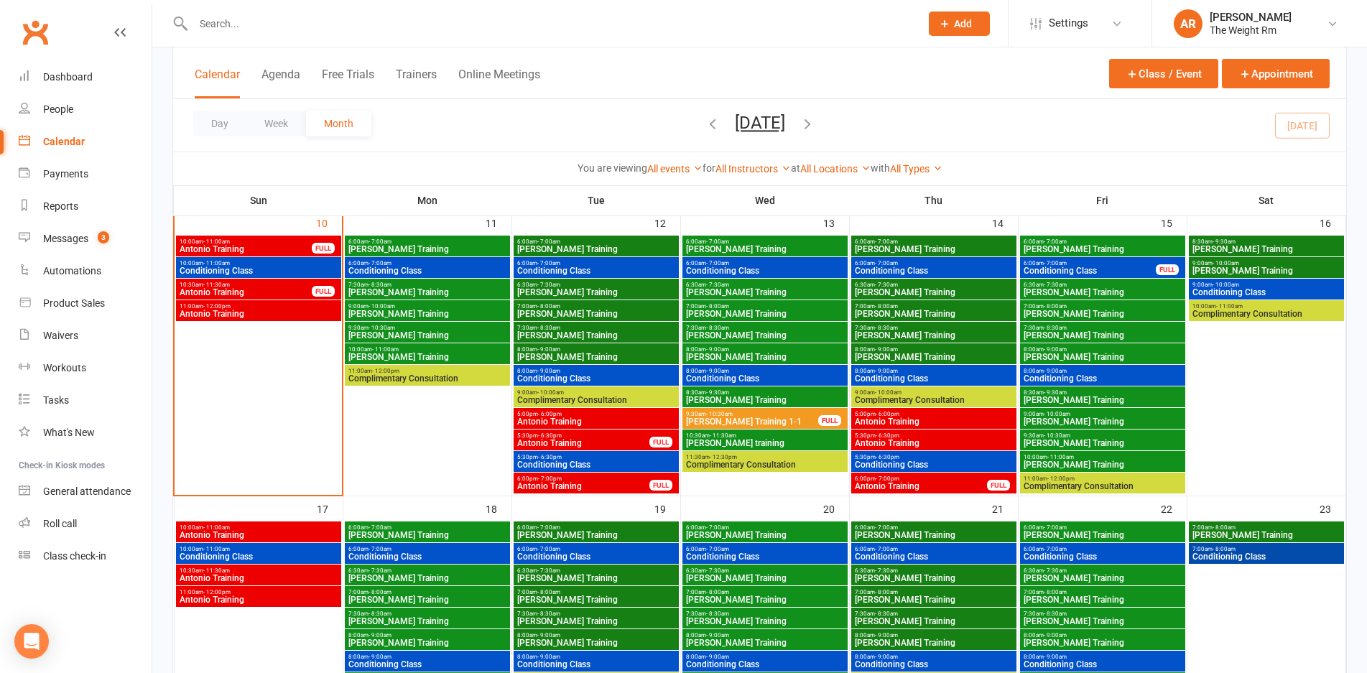
click at [312, 593] on span "11:00am - 12:00pm" at bounding box center [258, 592] width 159 height 6
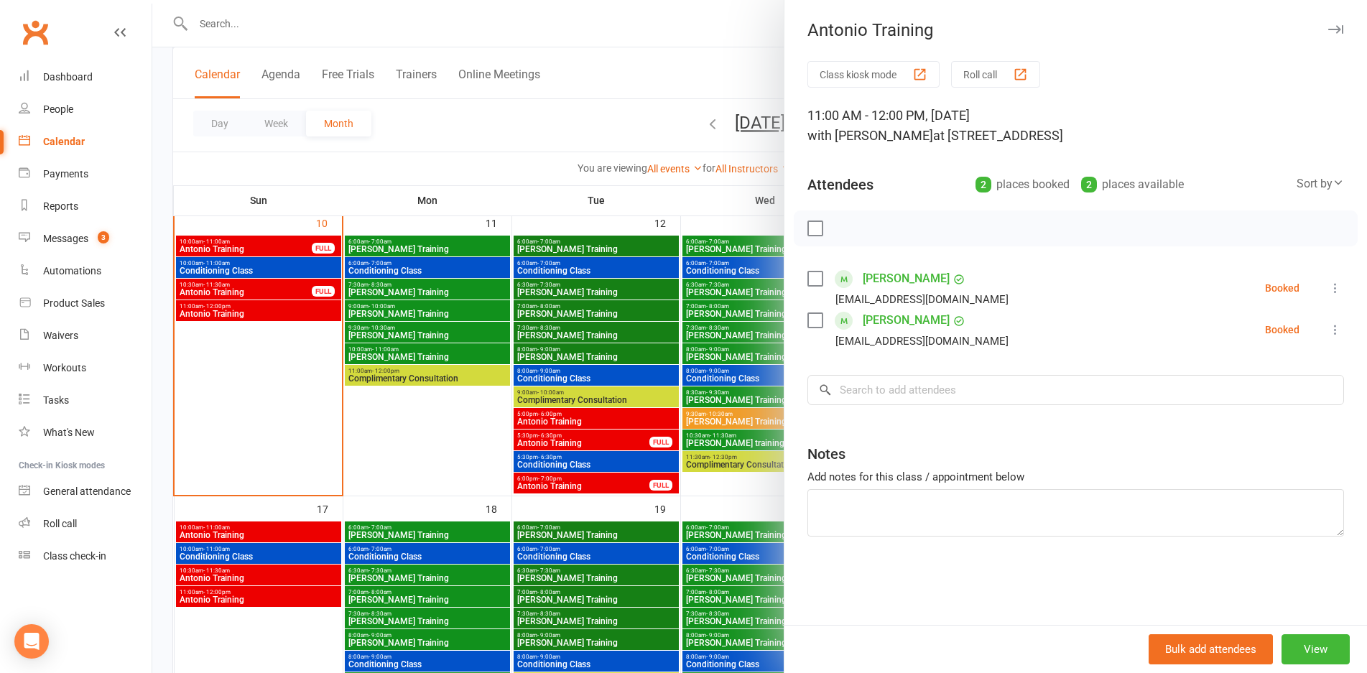
click at [312, 593] on div at bounding box center [759, 336] width 1214 height 673
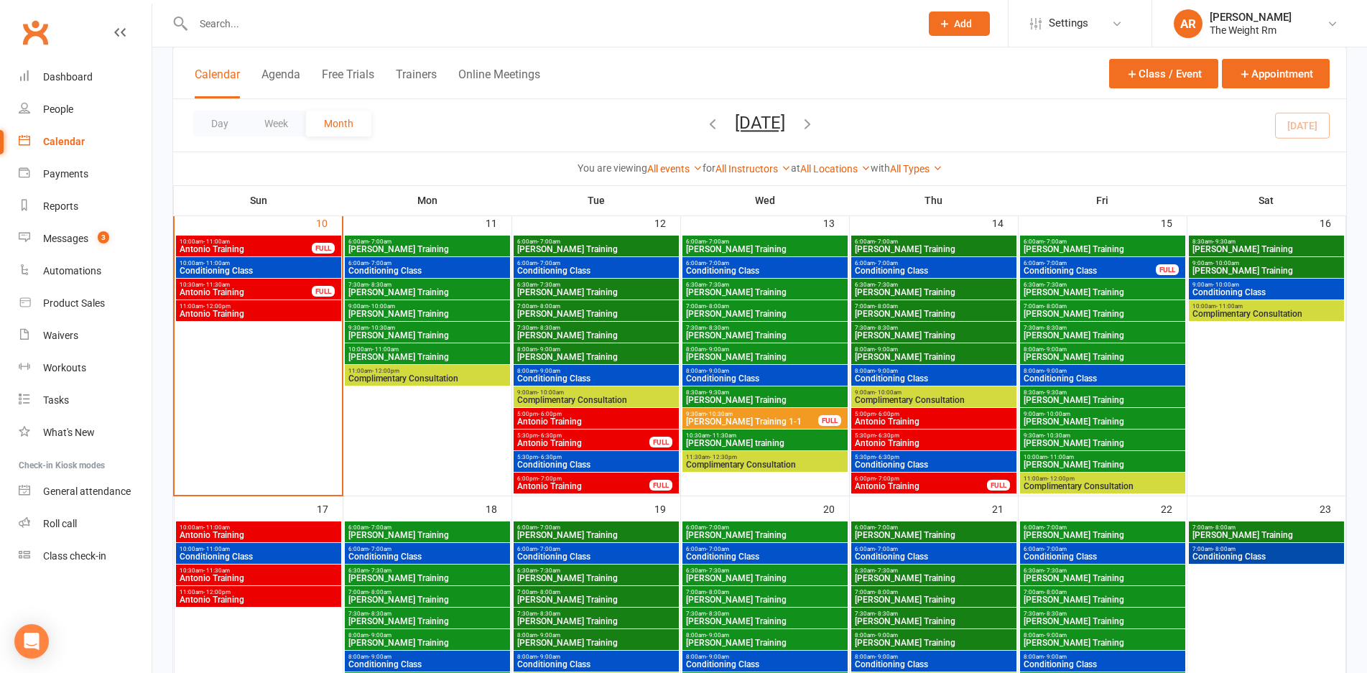
click at [604, 486] on span "Antonio Training" at bounding box center [583, 486] width 134 height 9
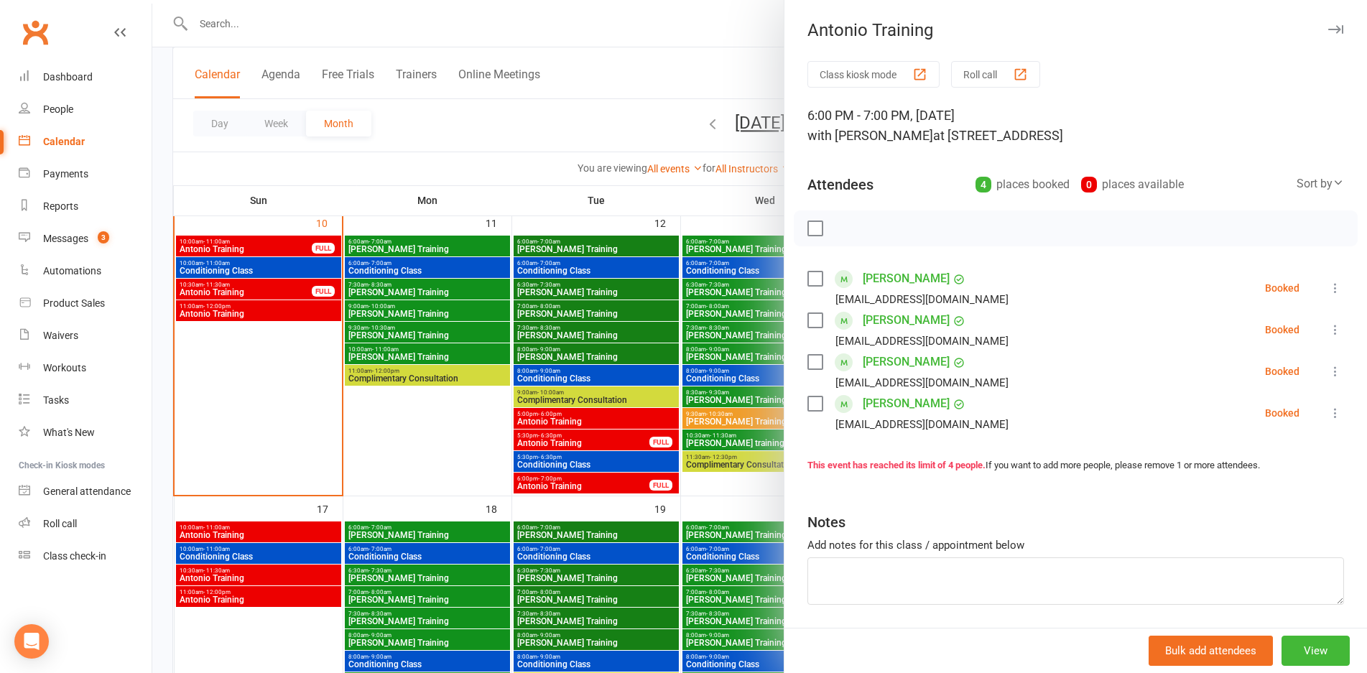
click at [604, 486] on div at bounding box center [759, 336] width 1214 height 673
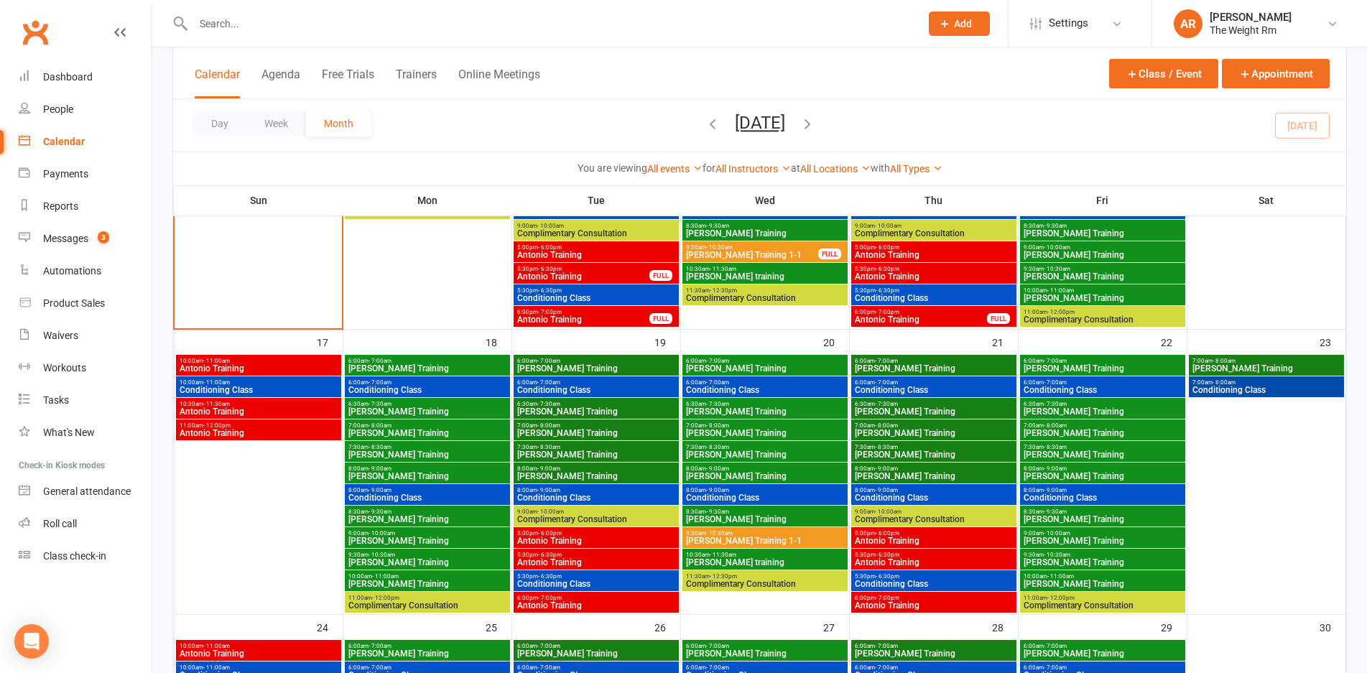
scroll to position [790, 0]
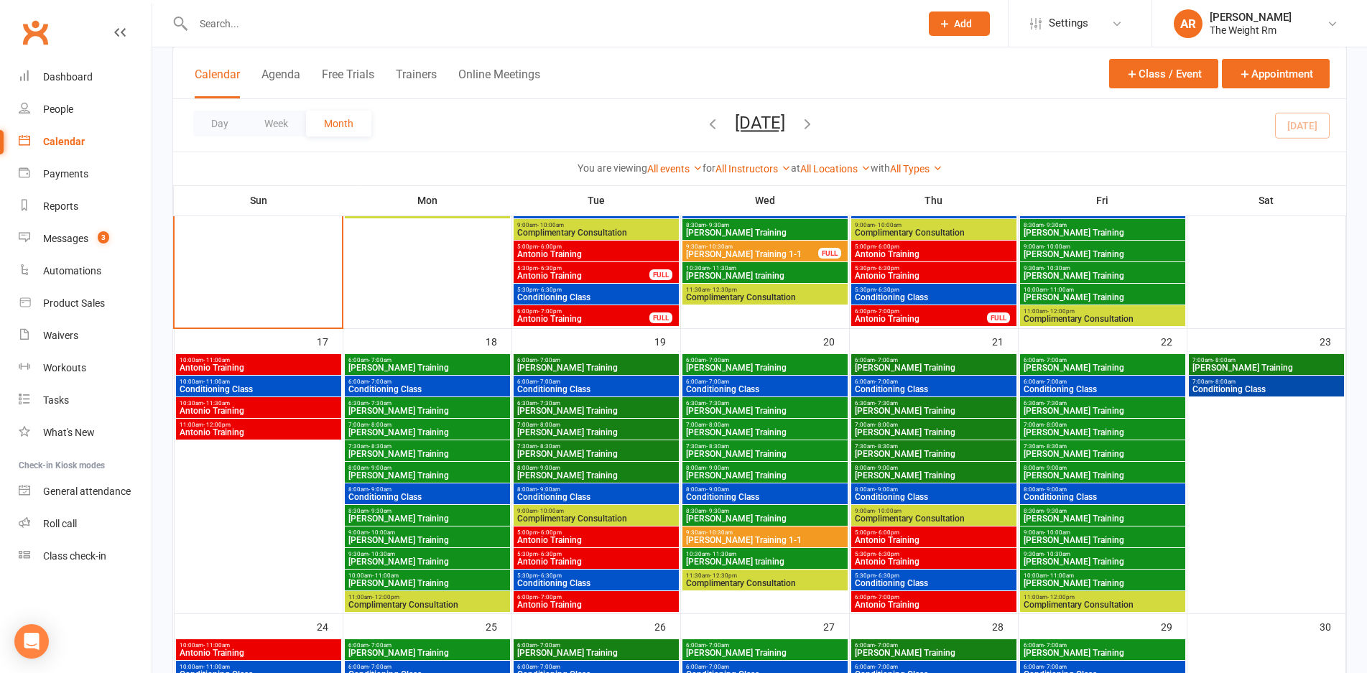
click at [617, 598] on span "6:00pm - 7:00pm" at bounding box center [595, 597] width 159 height 6
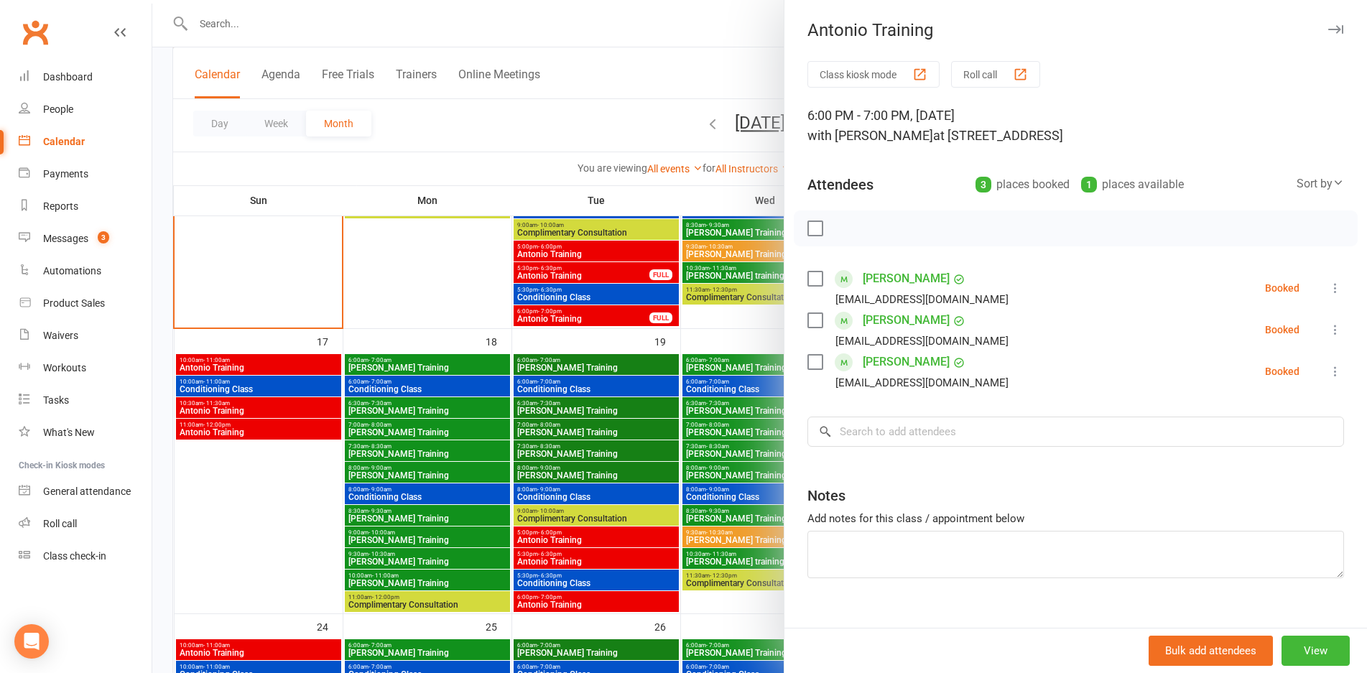
click at [617, 598] on div at bounding box center [759, 336] width 1214 height 673
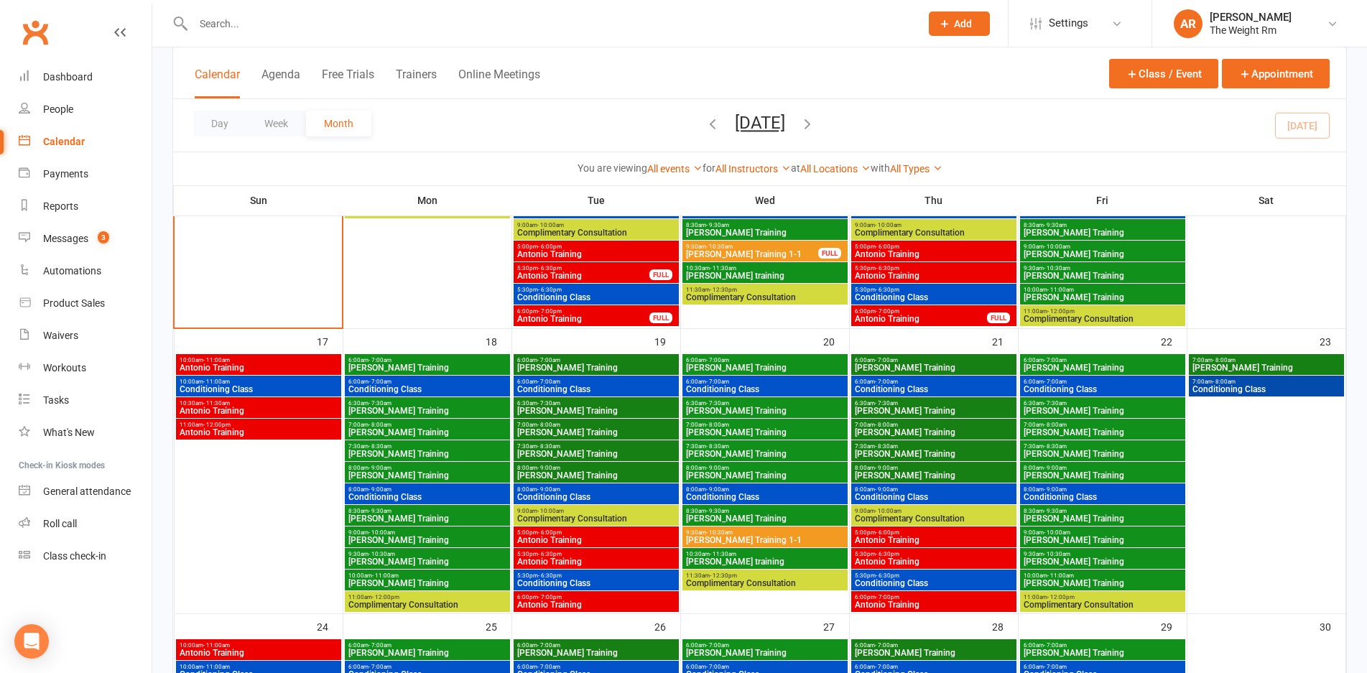
click at [625, 564] on span "Antonio Training" at bounding box center [595, 561] width 159 height 9
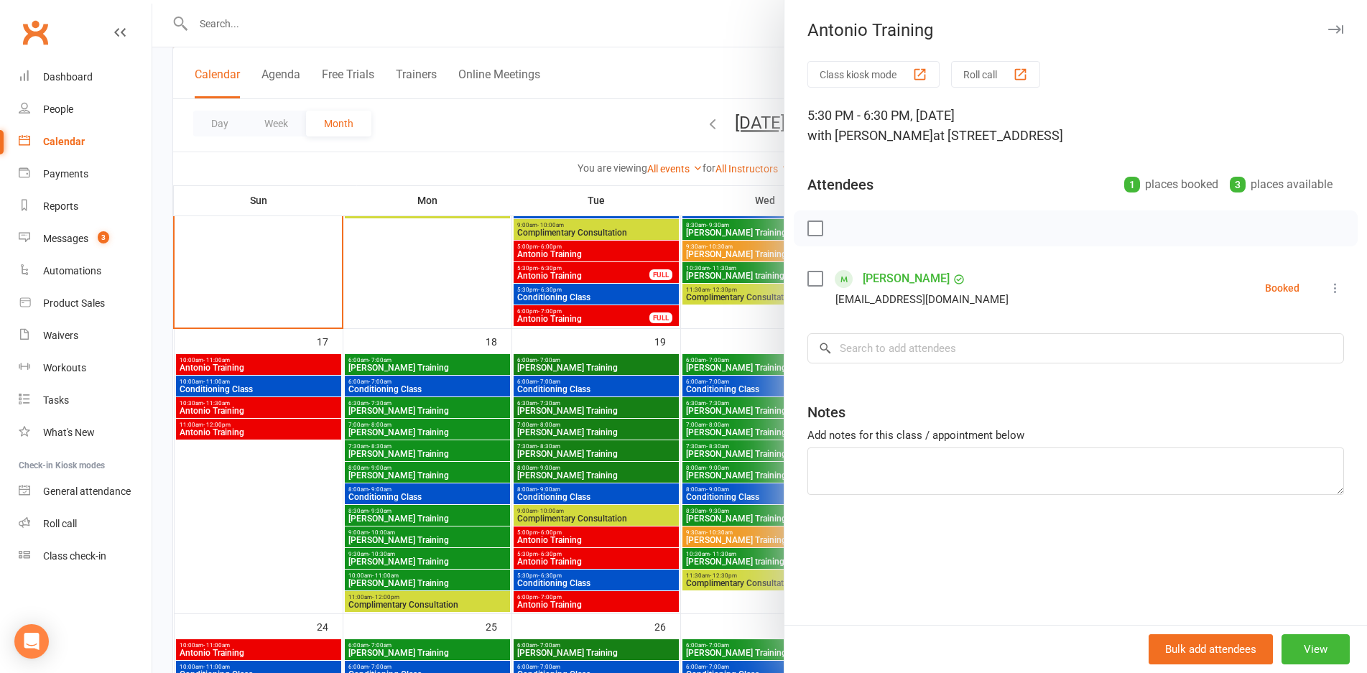
click at [625, 564] on div at bounding box center [759, 336] width 1214 height 673
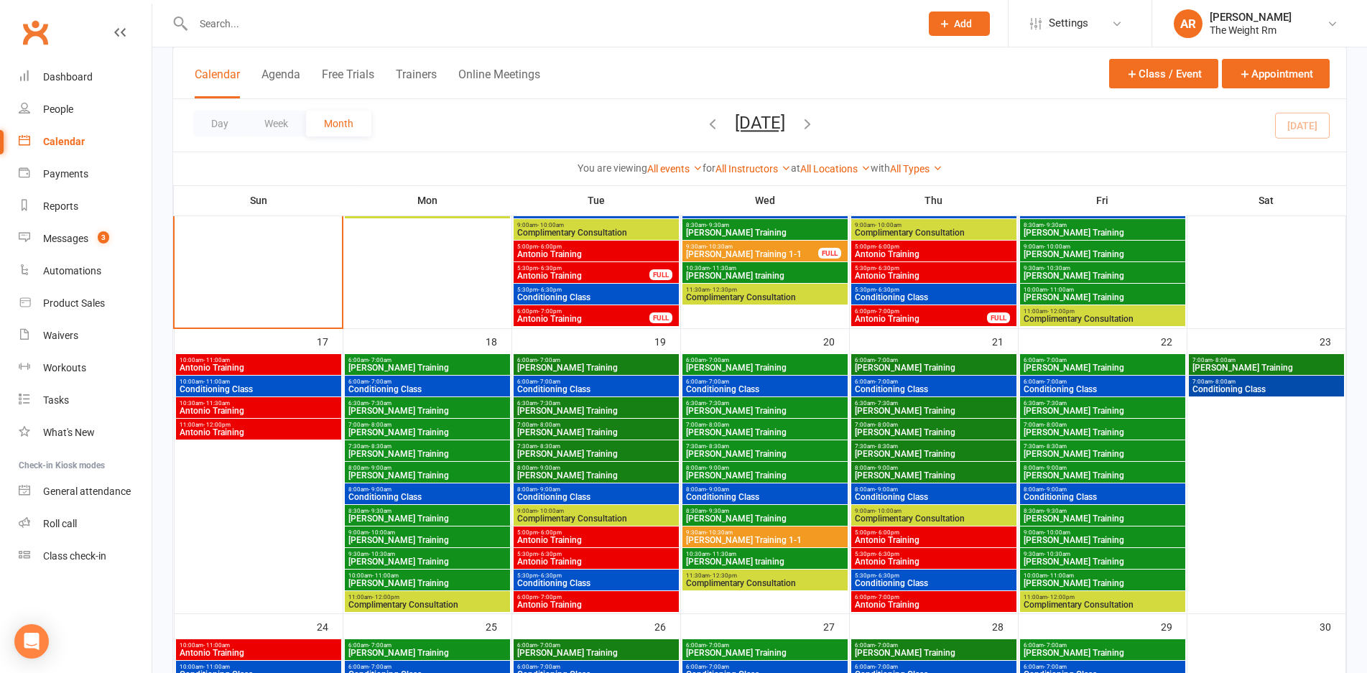
click at [628, 541] on span "Antonio Training" at bounding box center [595, 540] width 159 height 9
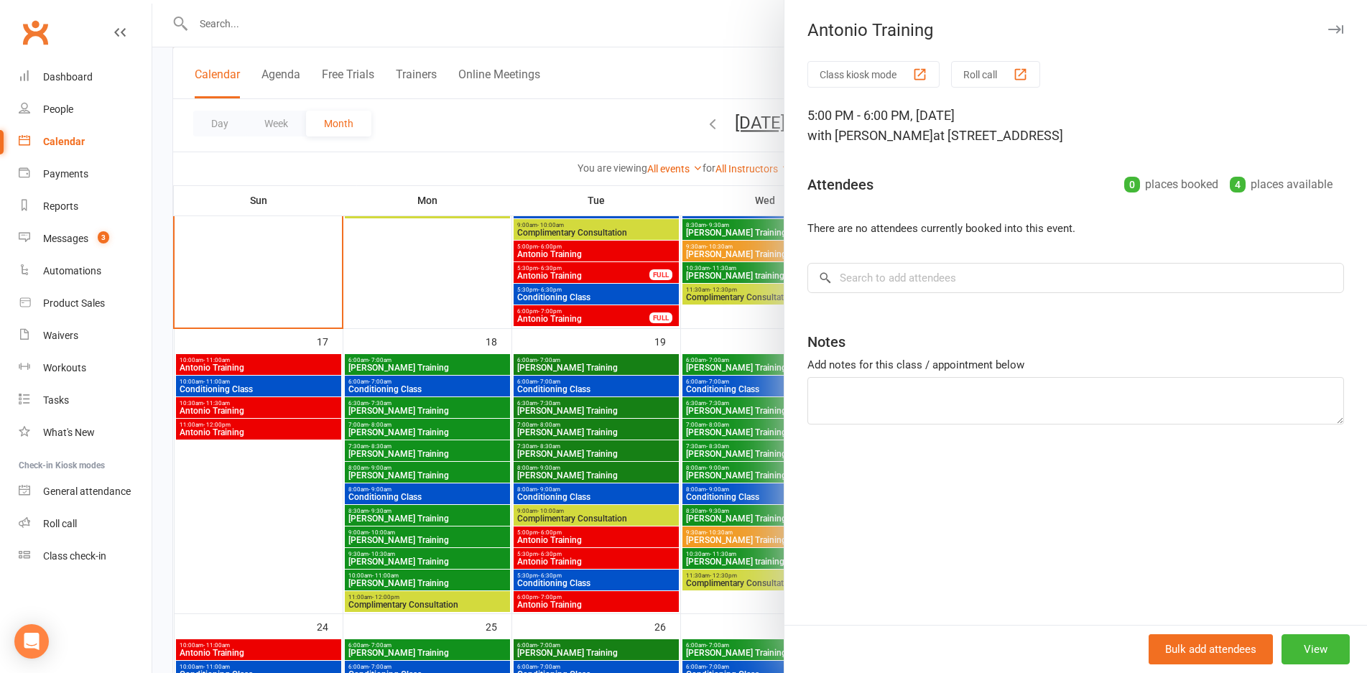
click at [628, 541] on div at bounding box center [759, 336] width 1214 height 673
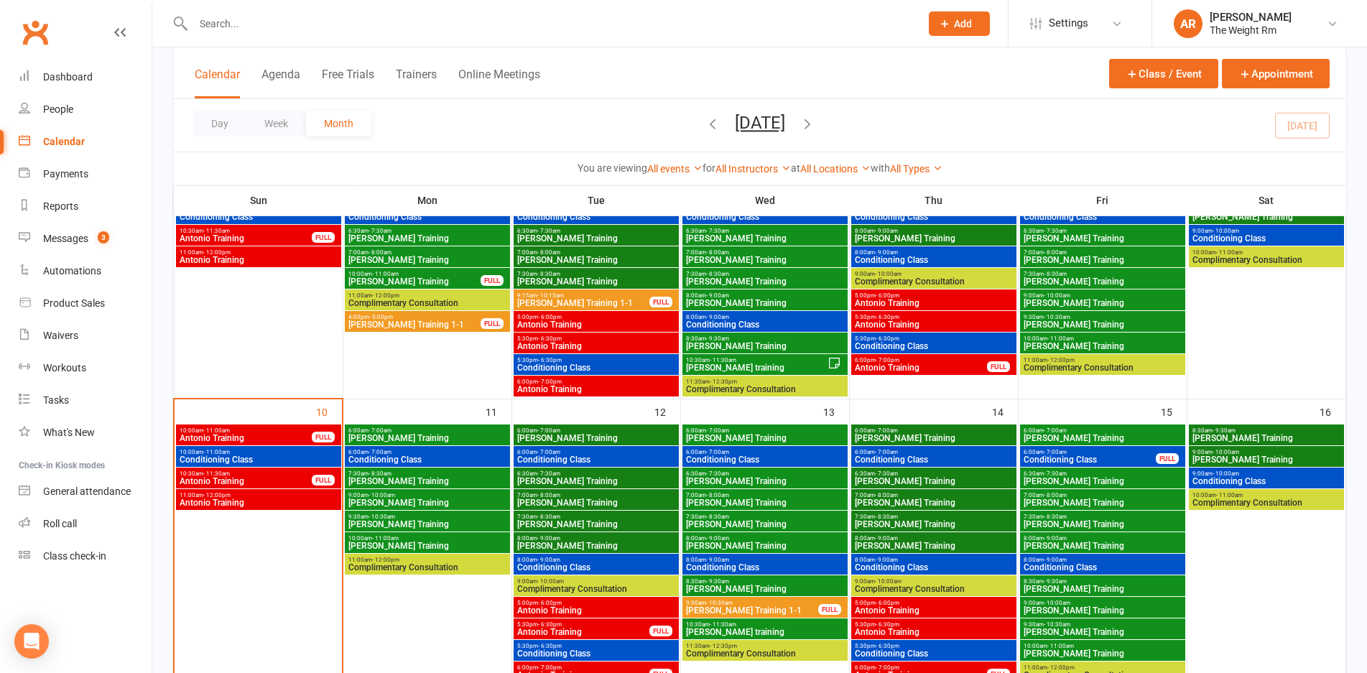
scroll to position [407, 0]
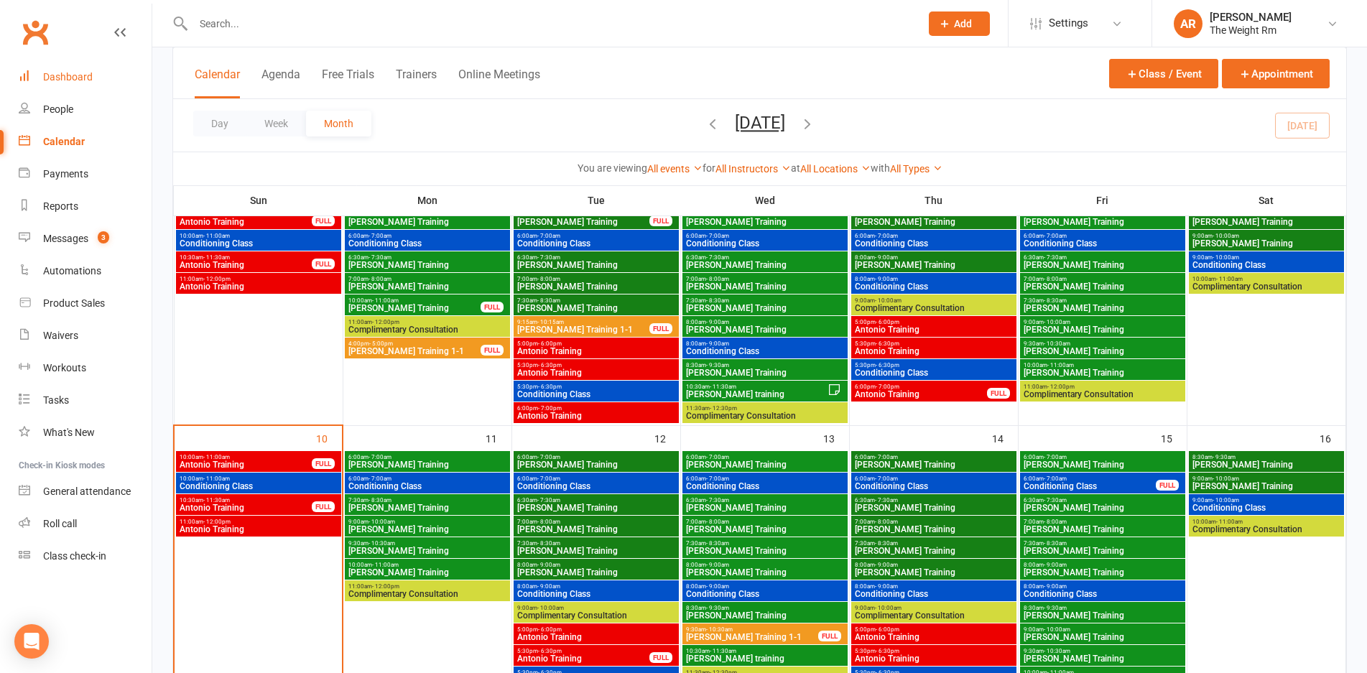
click at [79, 68] on link "Dashboard" at bounding box center [85, 77] width 133 height 32
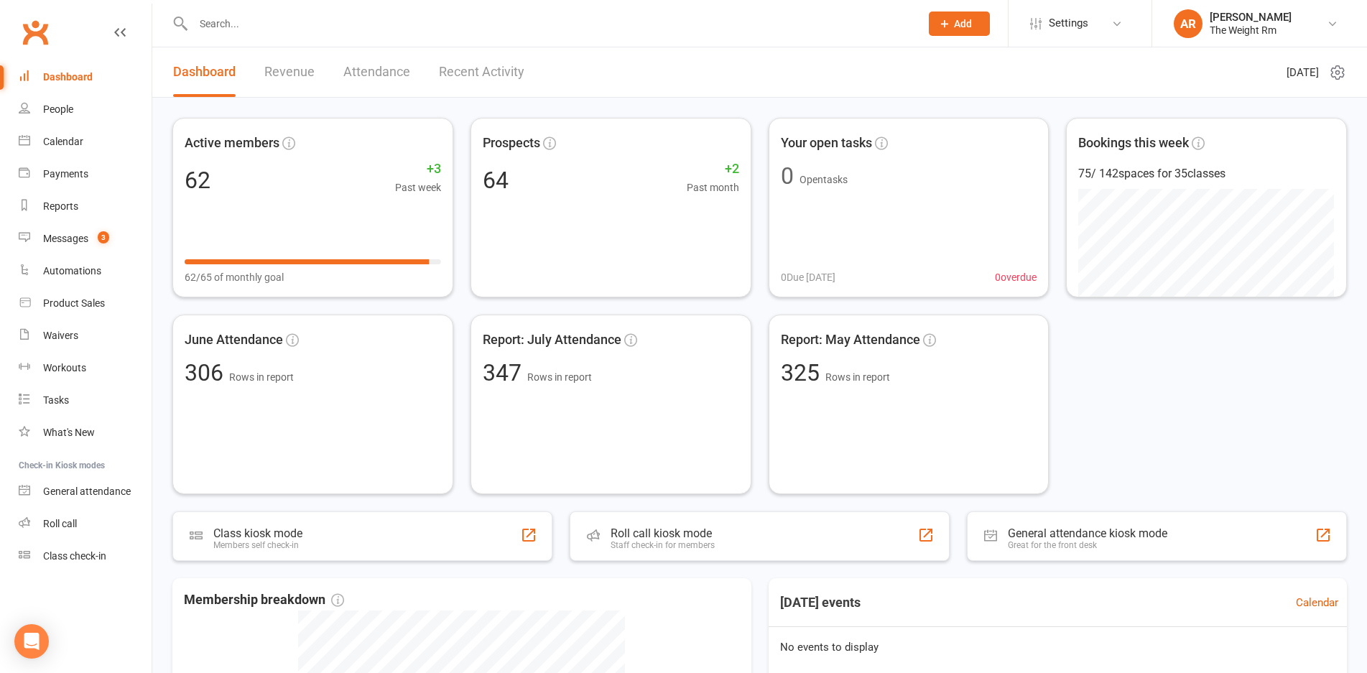
click at [281, 80] on link "Revenue" at bounding box center [289, 72] width 50 height 50
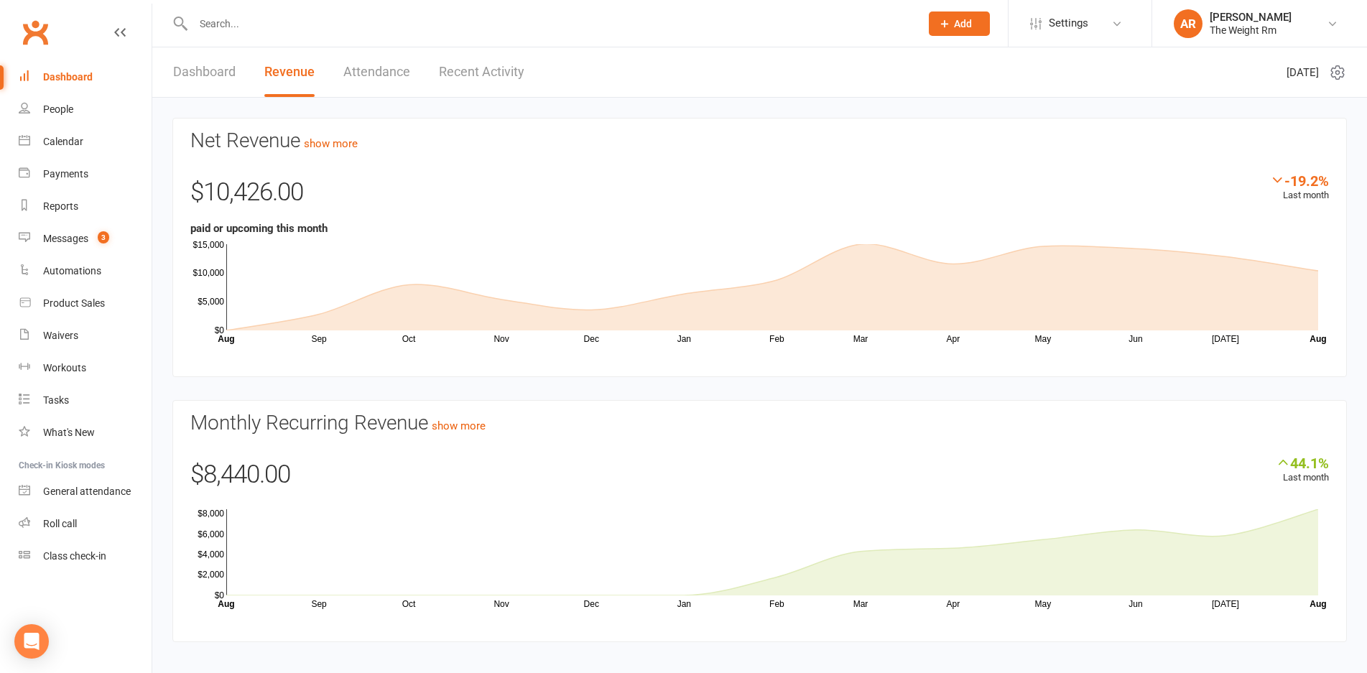
click at [524, 77] on link "Recent Activity" at bounding box center [481, 72] width 85 height 50
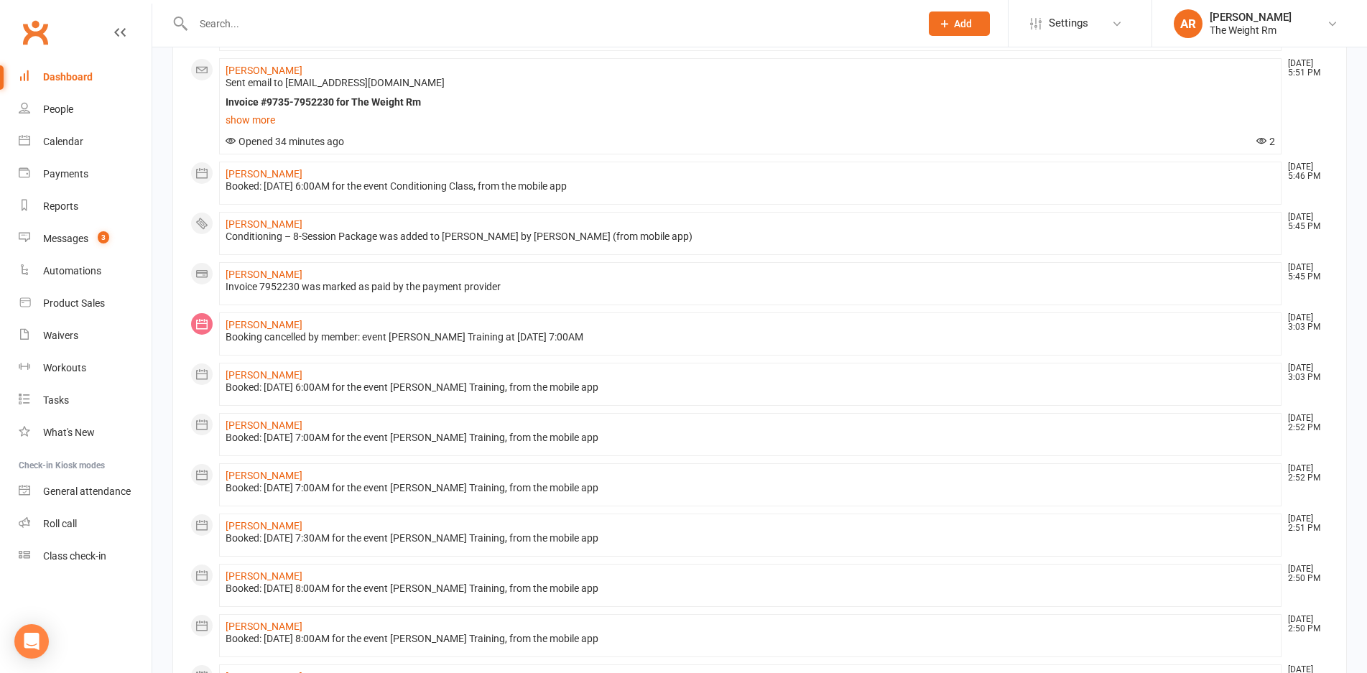
scroll to position [689, 0]
